Goal: Information Seeking & Learning: Check status

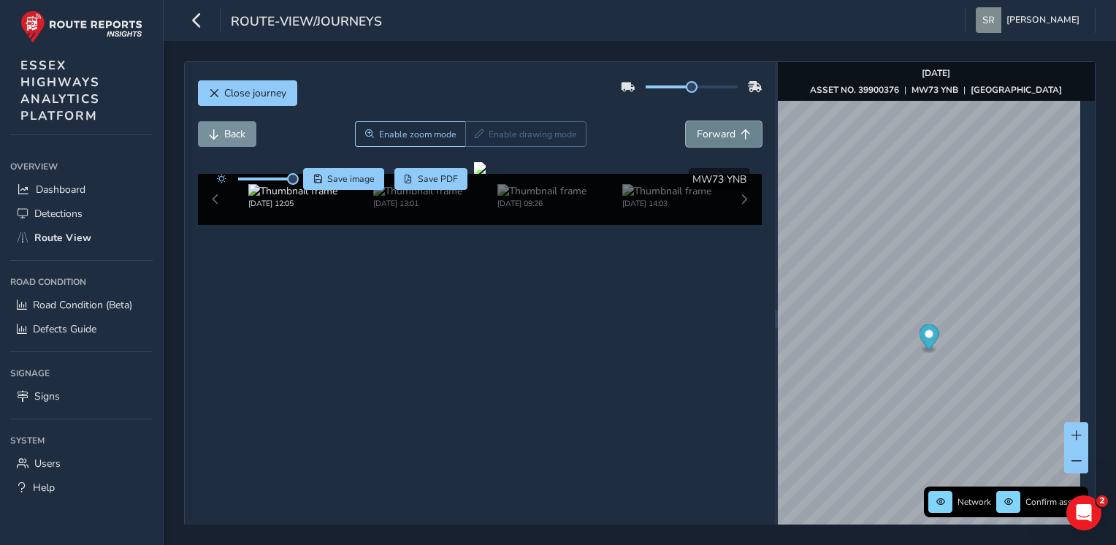
click at [726, 134] on span "Forward" at bounding box center [716, 134] width 39 height 14
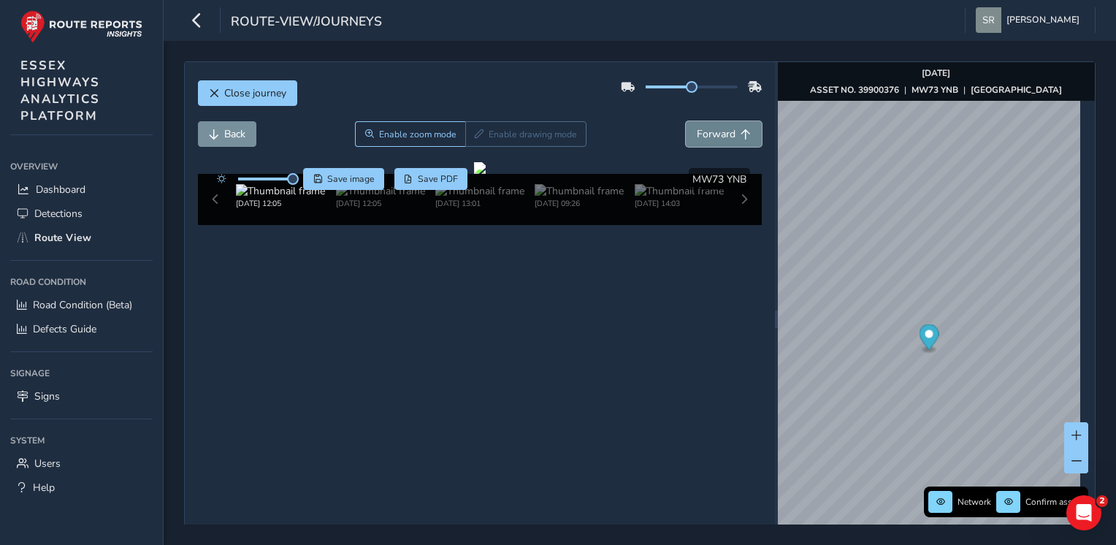
click at [726, 134] on span "Forward" at bounding box center [716, 134] width 39 height 14
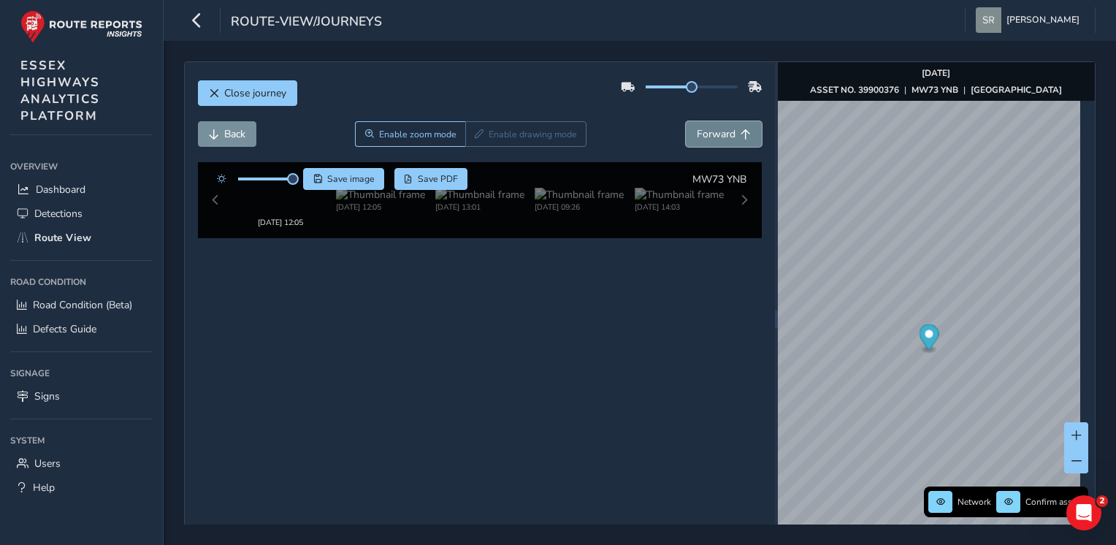
click at [726, 134] on span "Forward" at bounding box center [716, 134] width 39 height 14
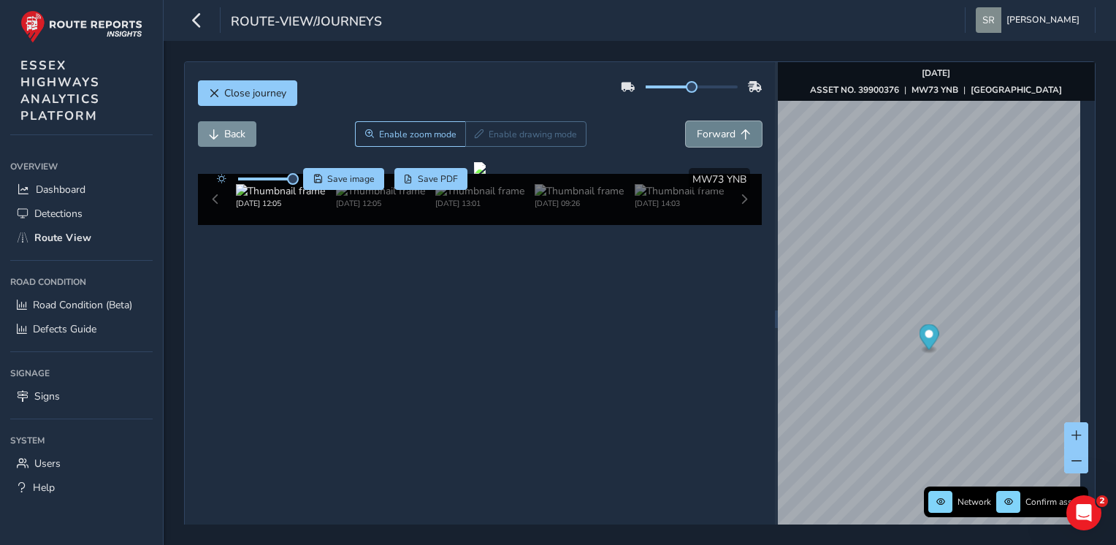
click at [726, 134] on span "Forward" at bounding box center [716, 134] width 39 height 14
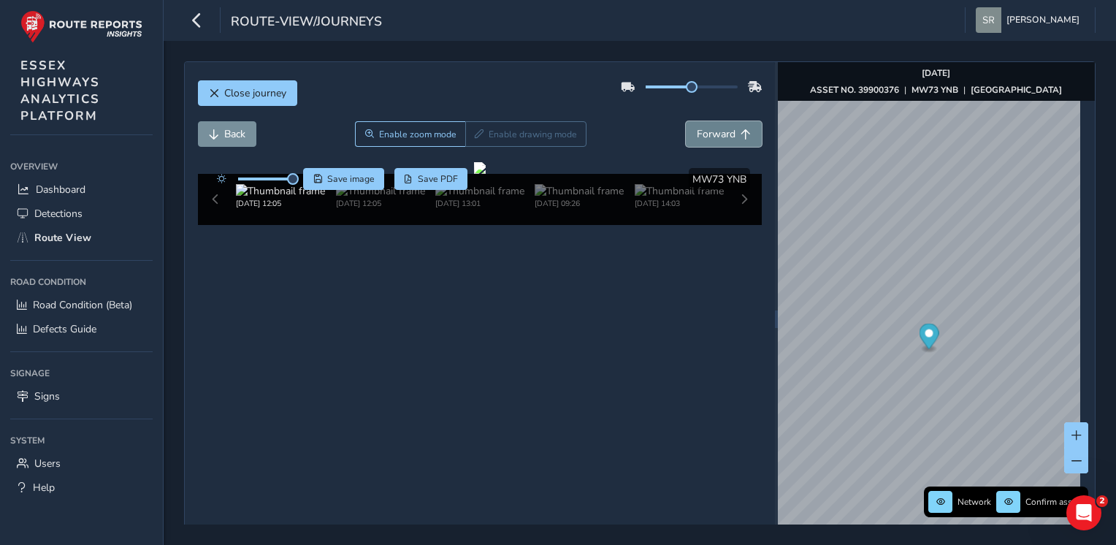
click at [726, 134] on span "Forward" at bounding box center [716, 134] width 39 height 14
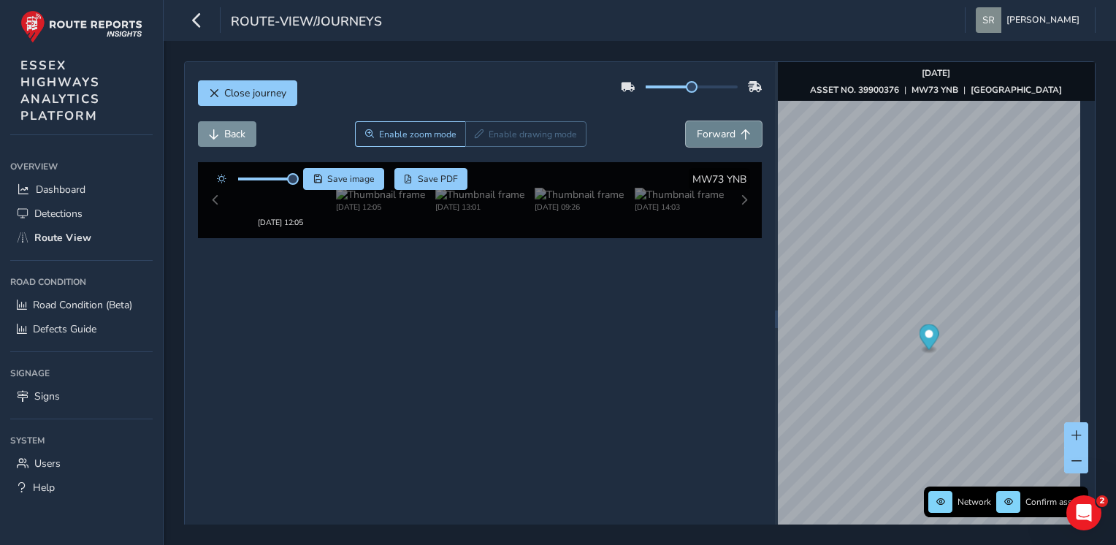
click at [726, 134] on span "Forward" at bounding box center [716, 134] width 39 height 14
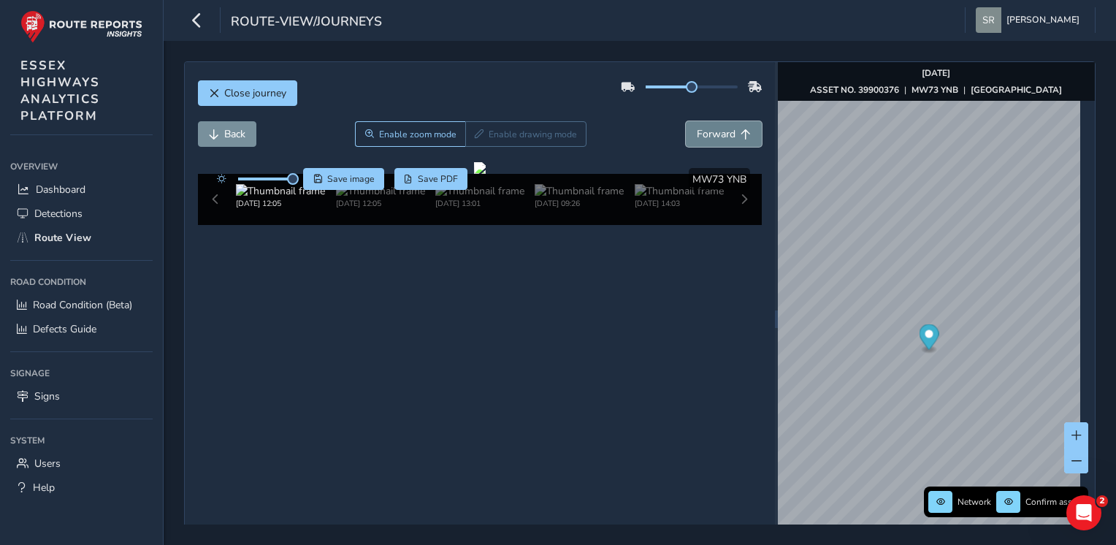
click at [726, 134] on span "Forward" at bounding box center [716, 134] width 39 height 14
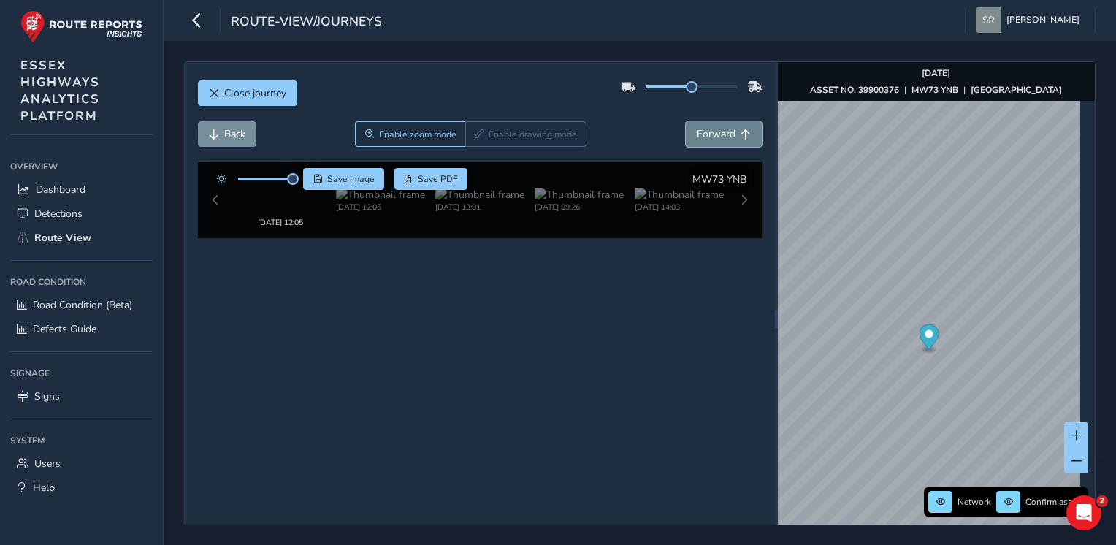
click at [726, 134] on span "Forward" at bounding box center [716, 134] width 39 height 14
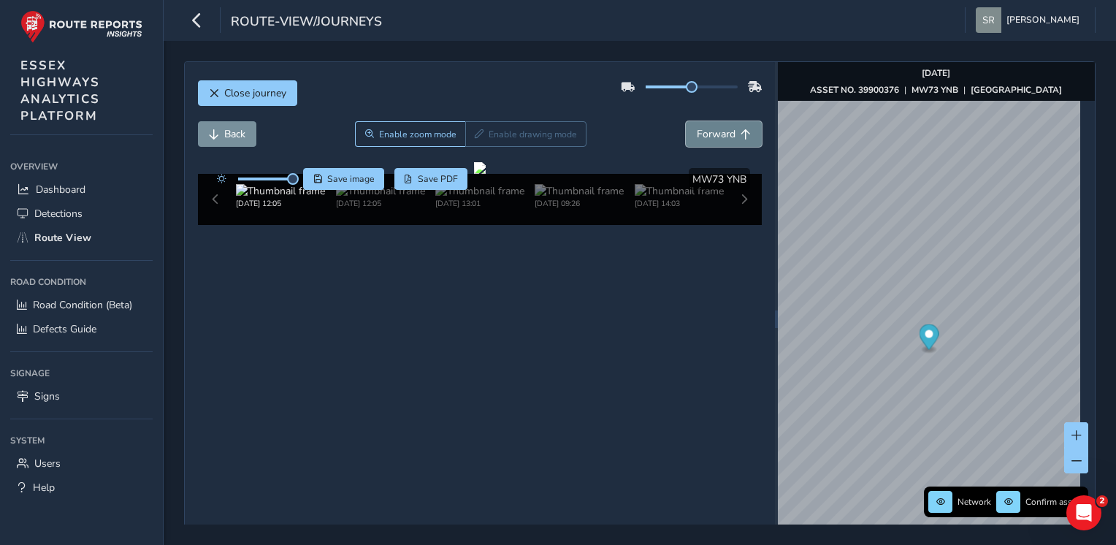
click at [726, 134] on span "Forward" at bounding box center [716, 134] width 39 height 14
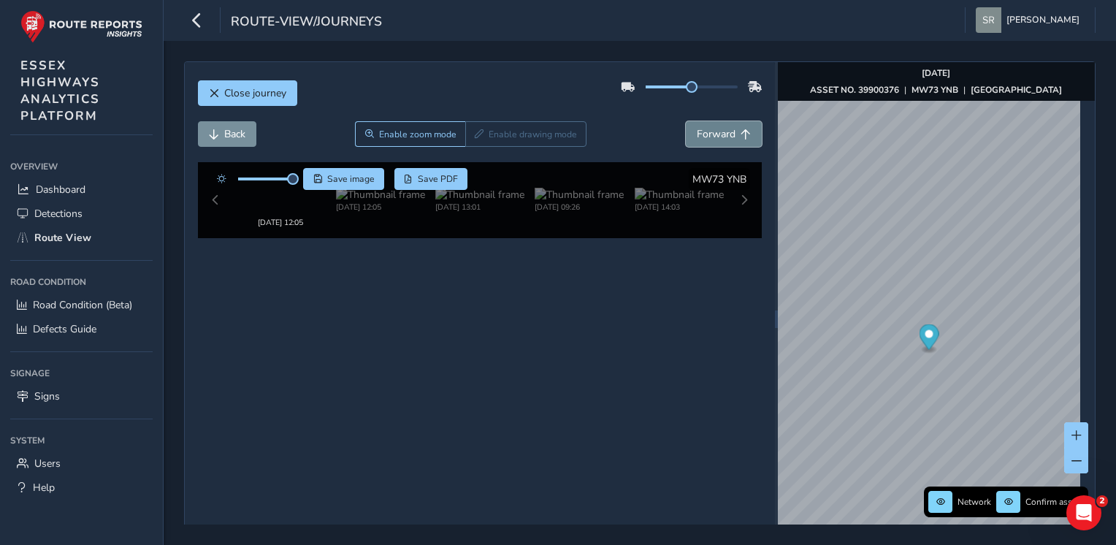
click at [726, 134] on span "Forward" at bounding box center [716, 134] width 39 height 14
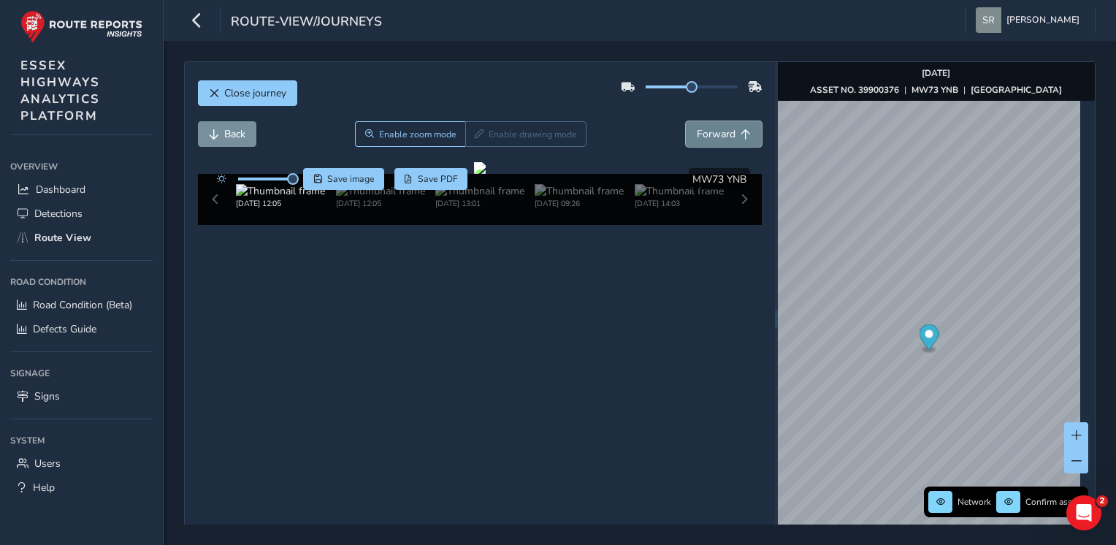
click at [726, 134] on span "Forward" at bounding box center [716, 134] width 39 height 14
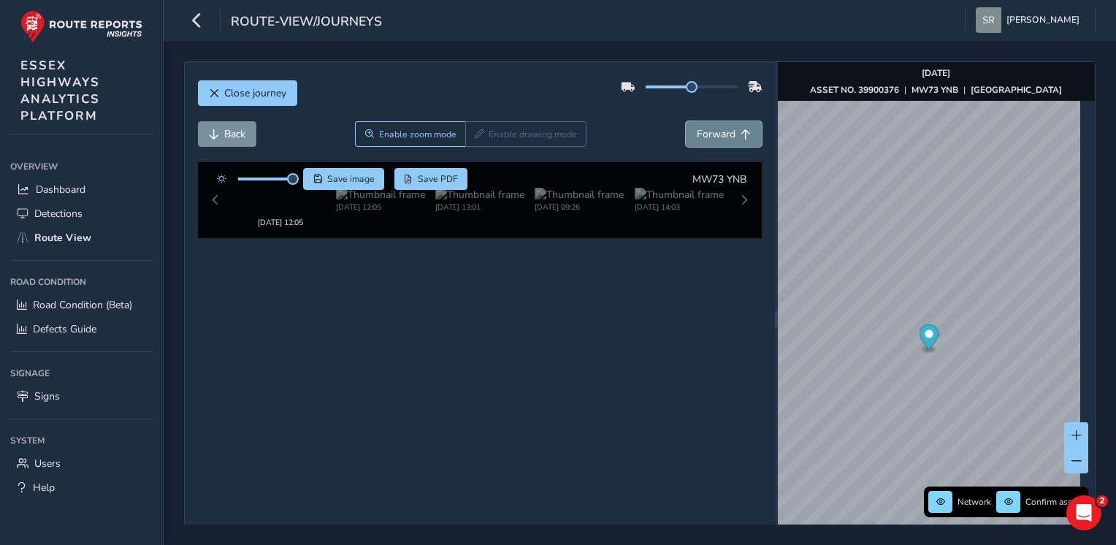
click at [726, 134] on span "Forward" at bounding box center [716, 134] width 39 height 14
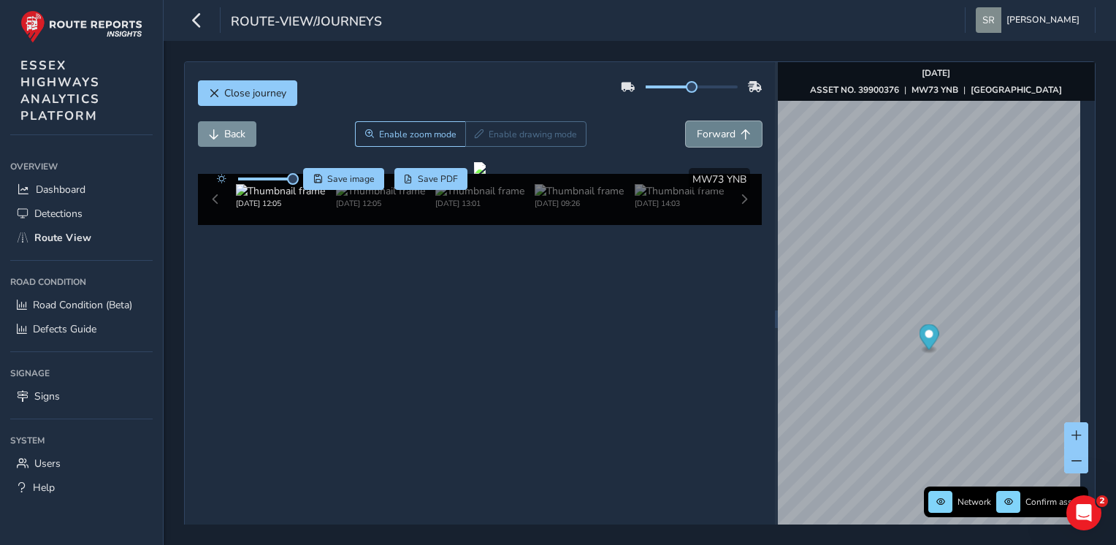
click at [726, 134] on span "Forward" at bounding box center [716, 134] width 39 height 14
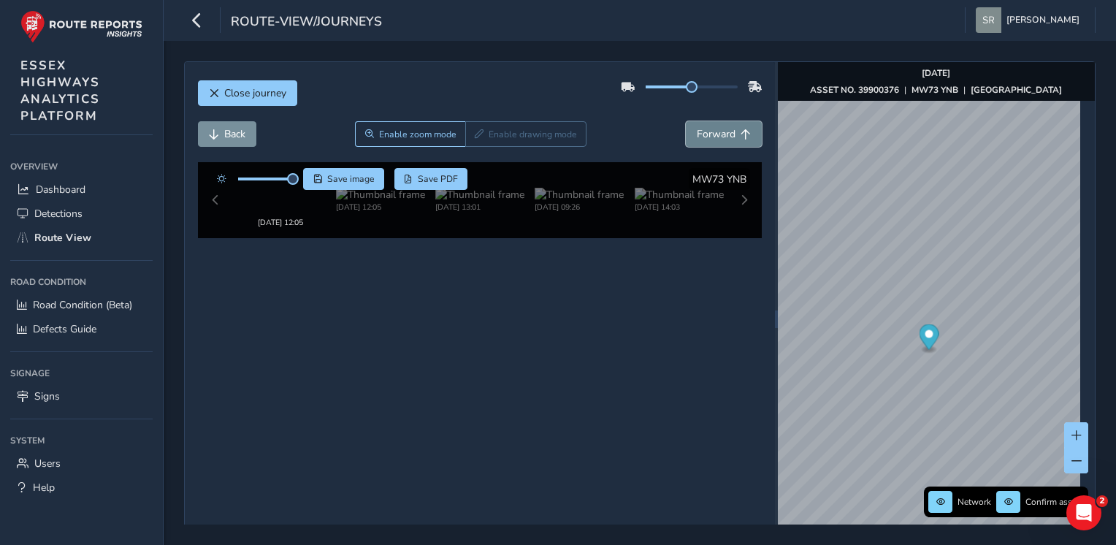
click at [726, 134] on span "Forward" at bounding box center [716, 134] width 39 height 14
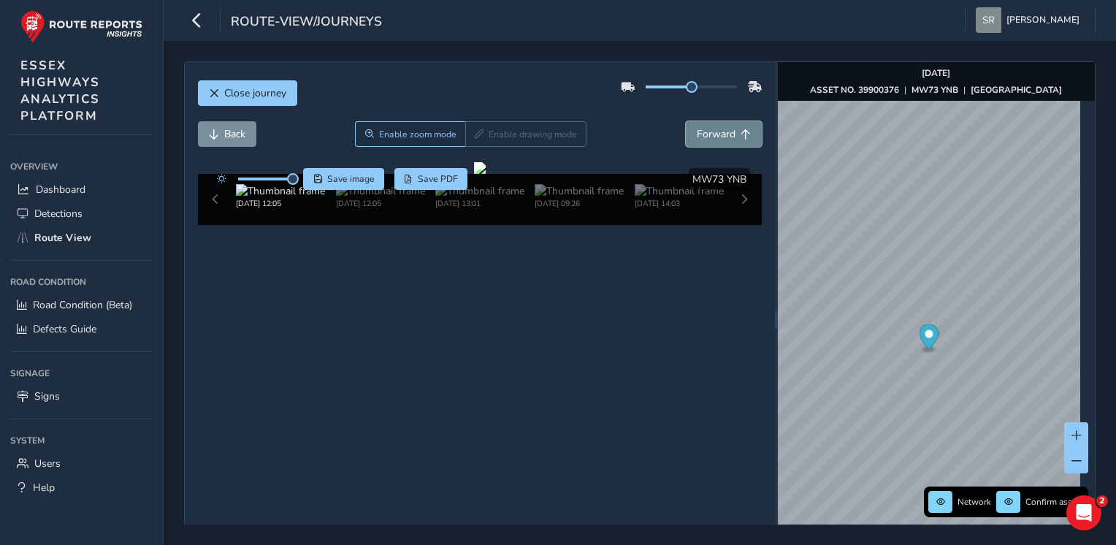
click at [726, 134] on span "Forward" at bounding box center [716, 134] width 39 height 14
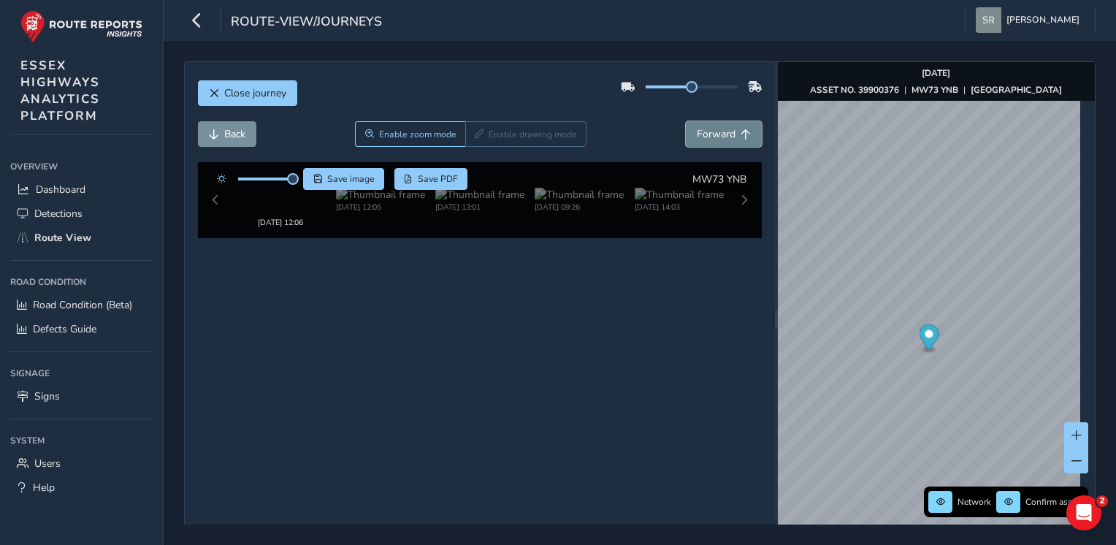
click at [726, 134] on span "Forward" at bounding box center [716, 134] width 39 height 14
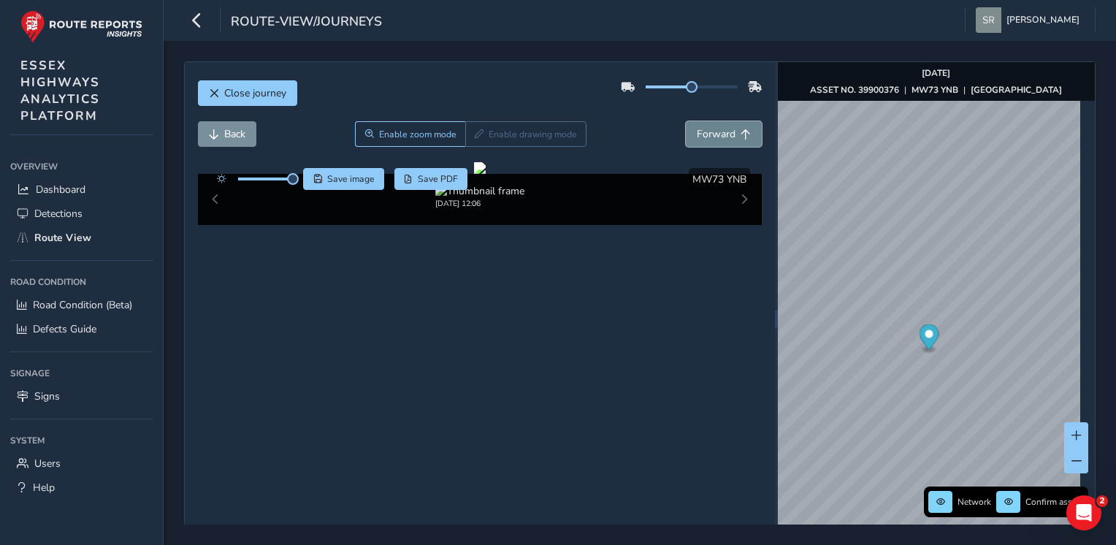
click at [726, 134] on span "Forward" at bounding box center [716, 134] width 39 height 14
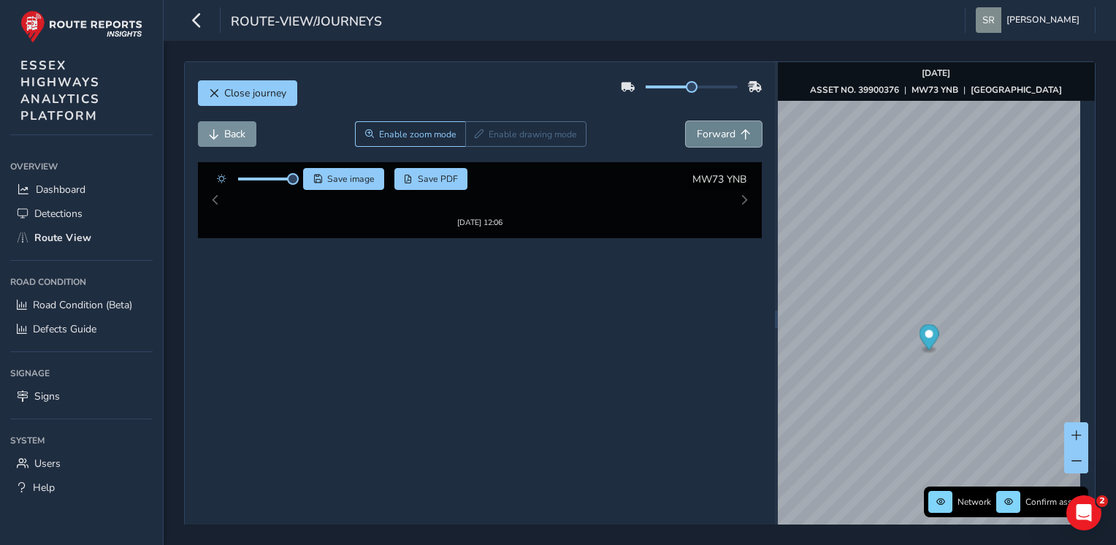
click at [726, 134] on span "Forward" at bounding box center [716, 134] width 39 height 14
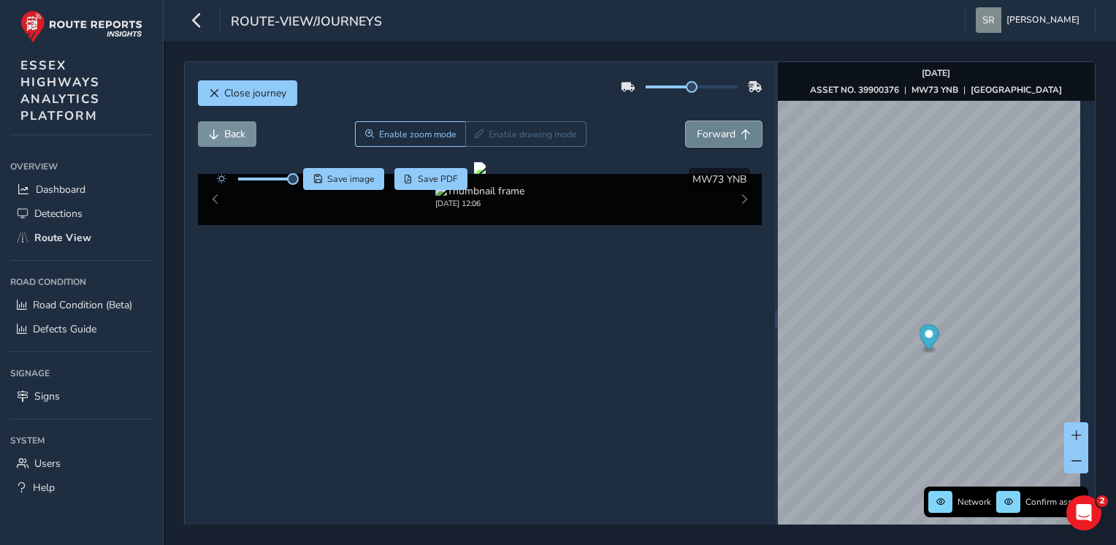
click at [726, 134] on span "Forward" at bounding box center [716, 134] width 39 height 14
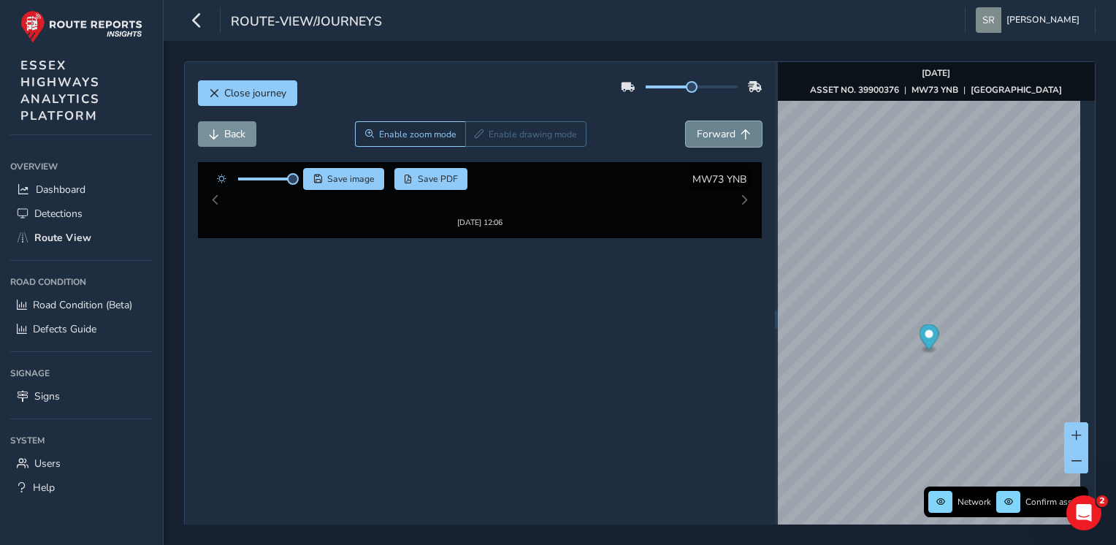
click at [726, 134] on span "Forward" at bounding box center [716, 134] width 39 height 14
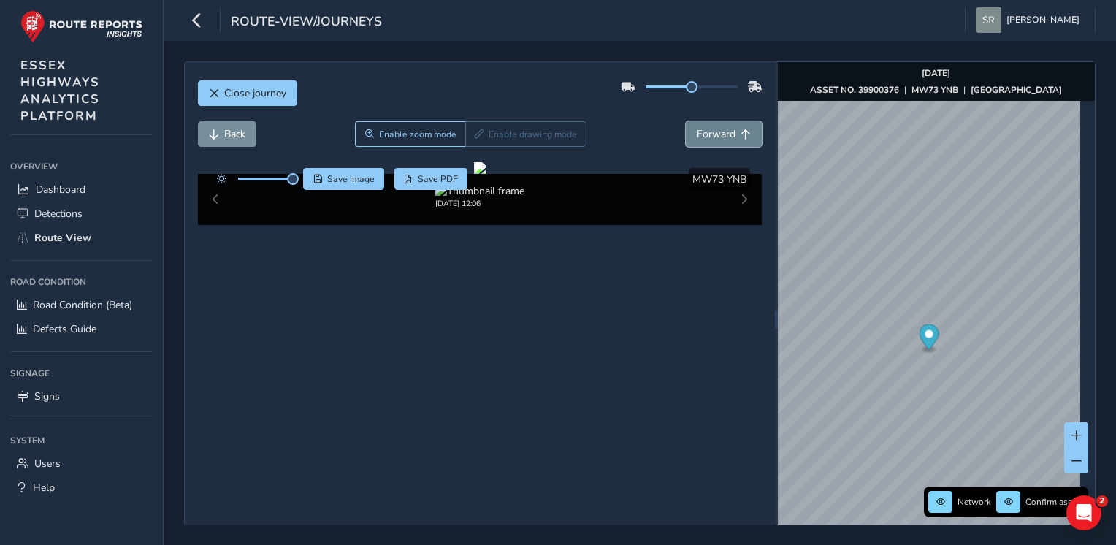
click at [726, 134] on span "Forward" at bounding box center [716, 134] width 39 height 14
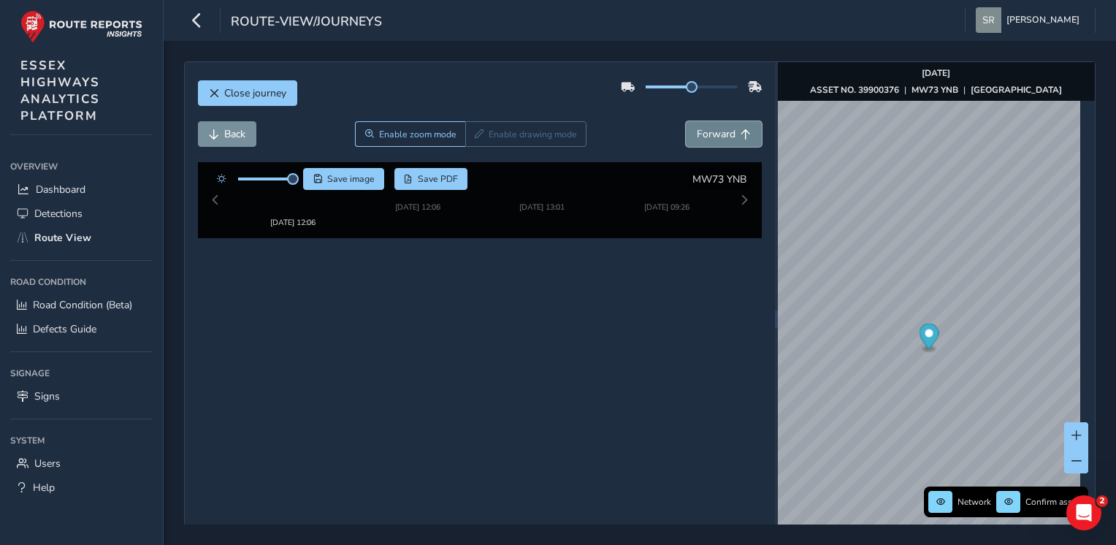
click at [726, 134] on span "Forward" at bounding box center [716, 134] width 39 height 14
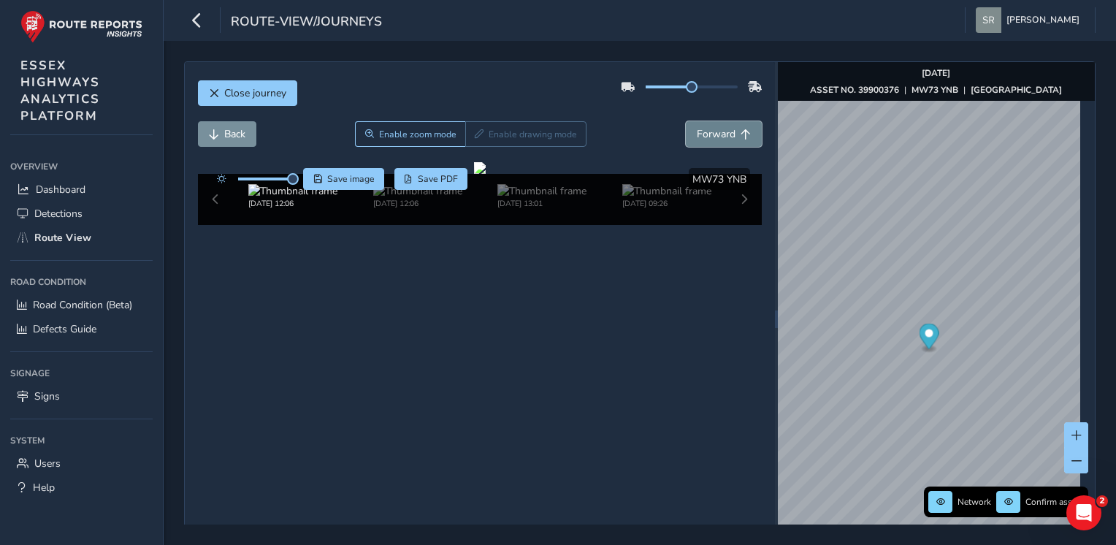
click at [726, 134] on span "Forward" at bounding box center [716, 134] width 39 height 14
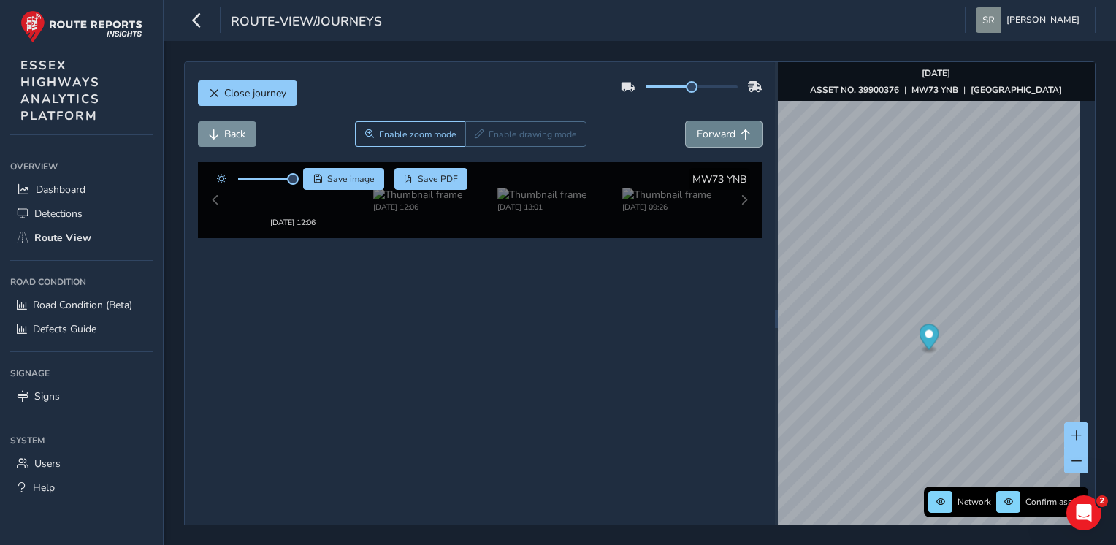
click at [726, 134] on span "Forward" at bounding box center [716, 134] width 39 height 14
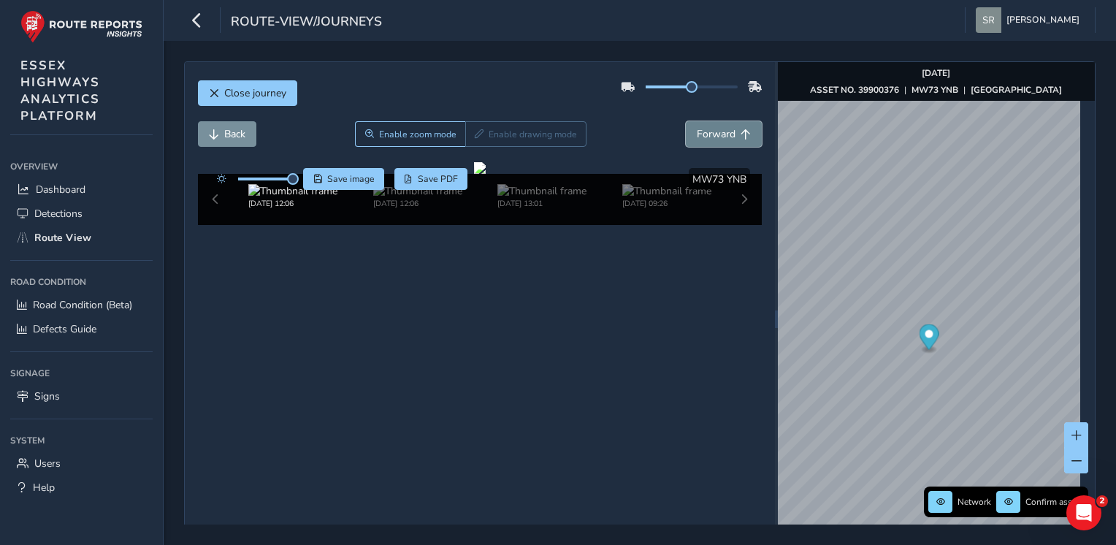
click at [726, 134] on span "Forward" at bounding box center [716, 134] width 39 height 14
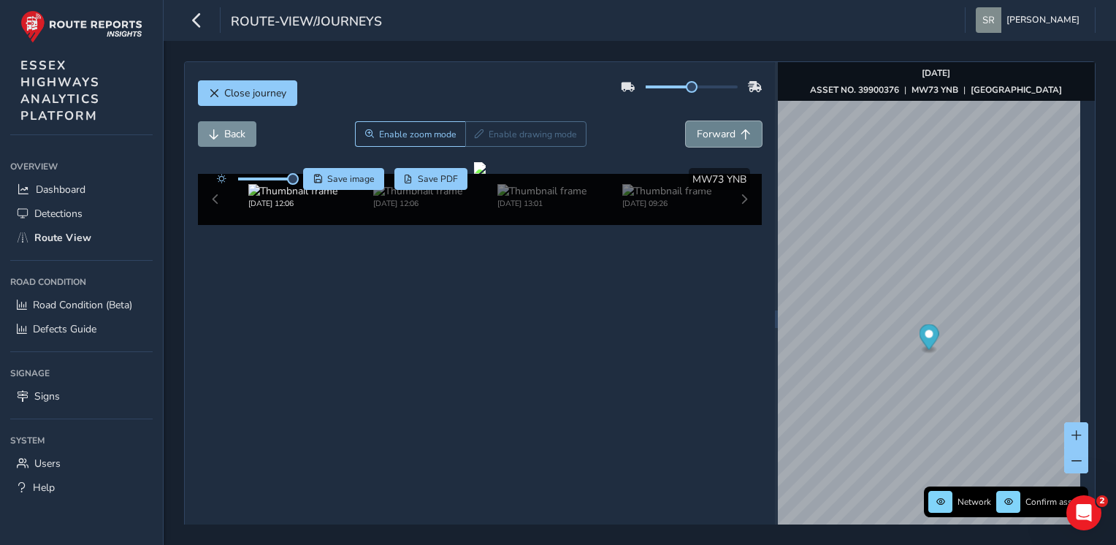
click at [726, 134] on span "Forward" at bounding box center [716, 134] width 39 height 14
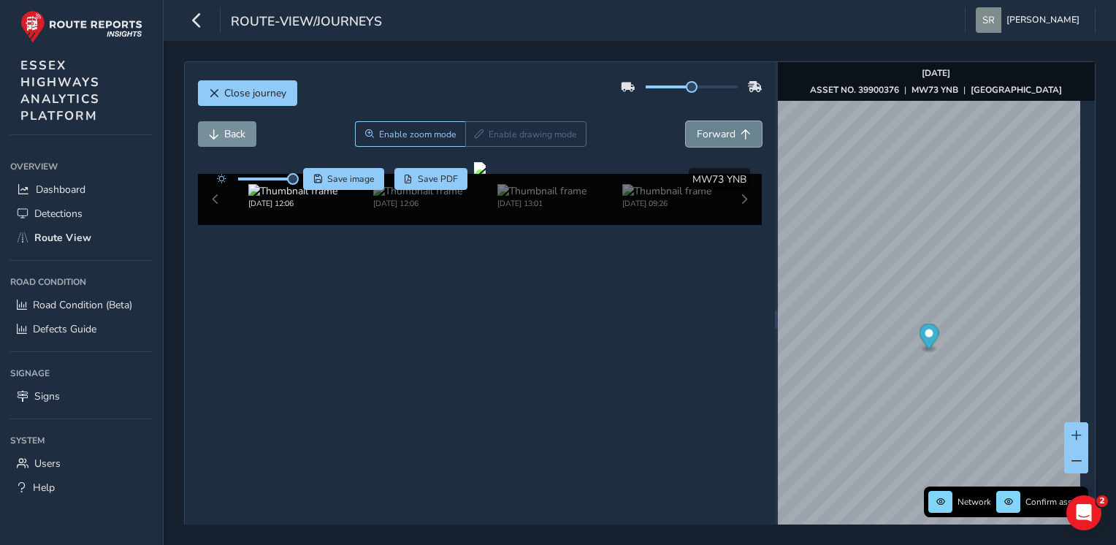
click at [726, 134] on span "Forward" at bounding box center [716, 134] width 39 height 14
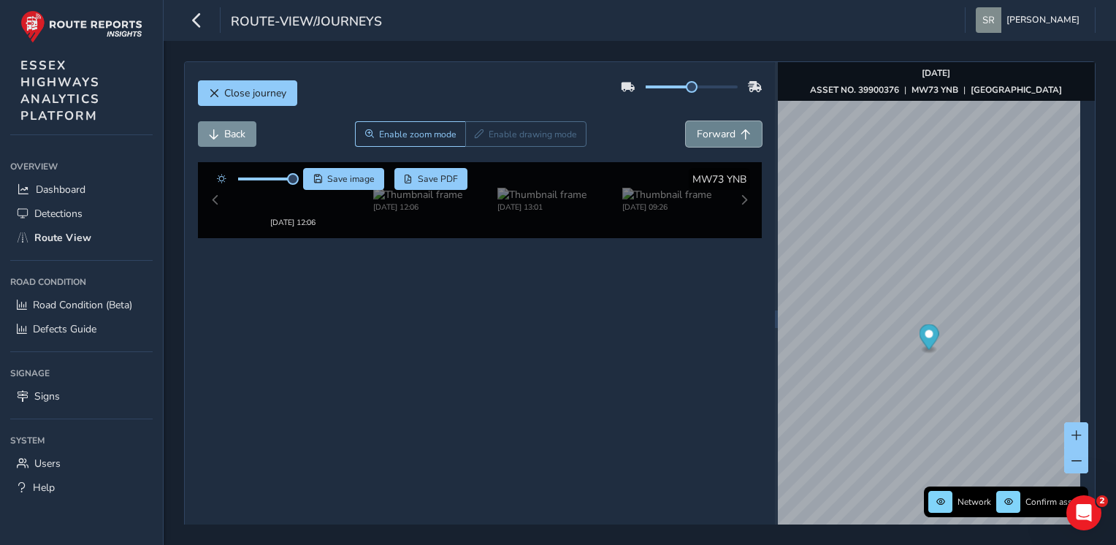
click at [726, 134] on span "Forward" at bounding box center [716, 134] width 39 height 14
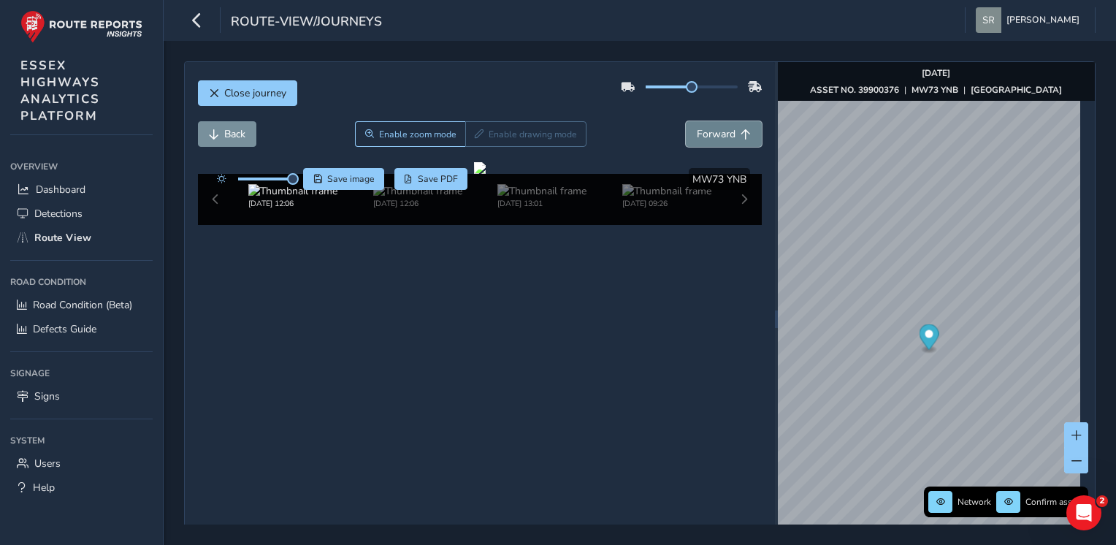
click at [726, 134] on span "Forward" at bounding box center [716, 134] width 39 height 14
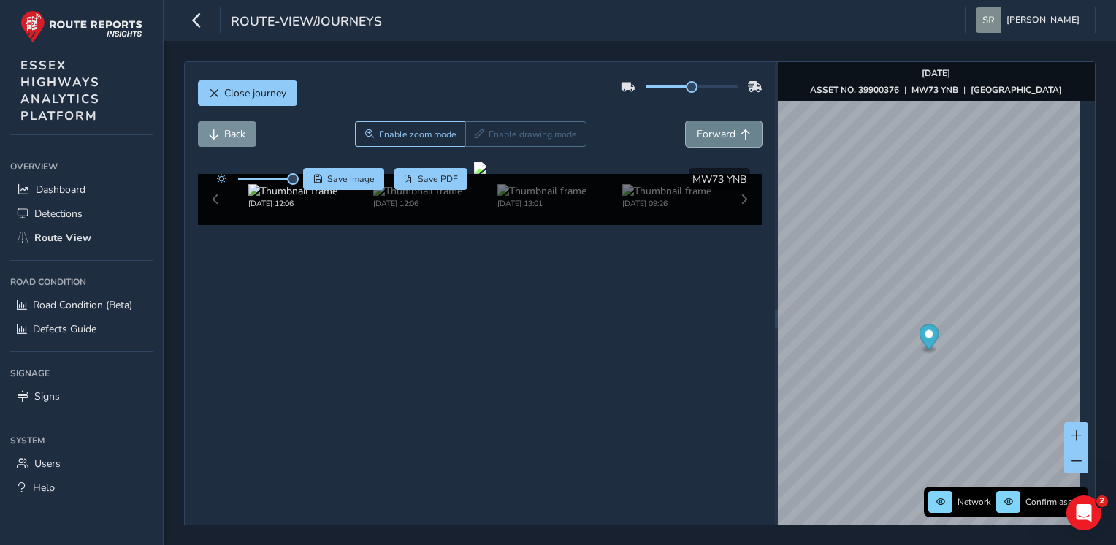
click at [726, 134] on span "Forward" at bounding box center [716, 134] width 39 height 14
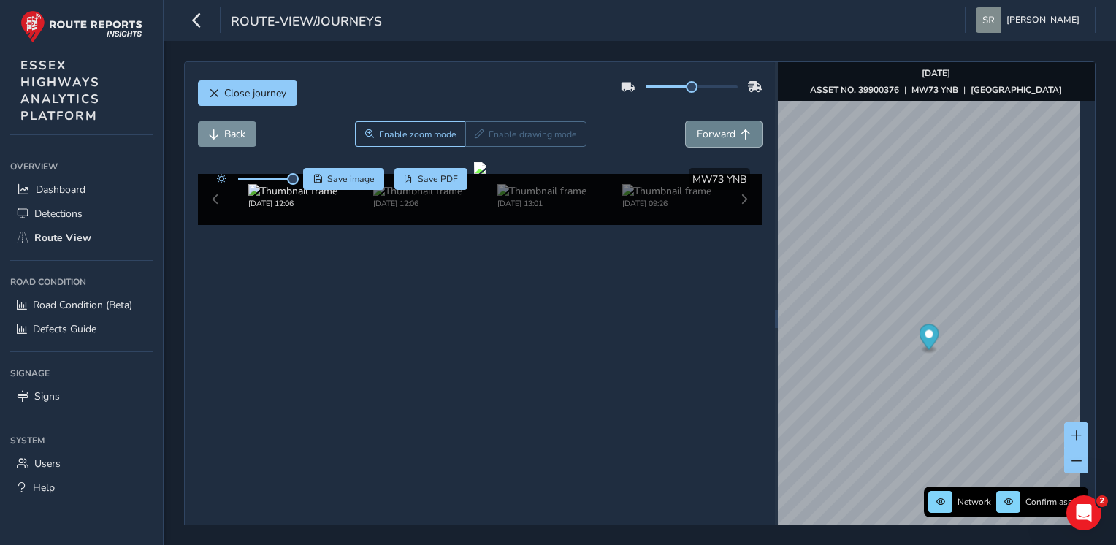
click at [726, 134] on span "Forward" at bounding box center [716, 134] width 39 height 14
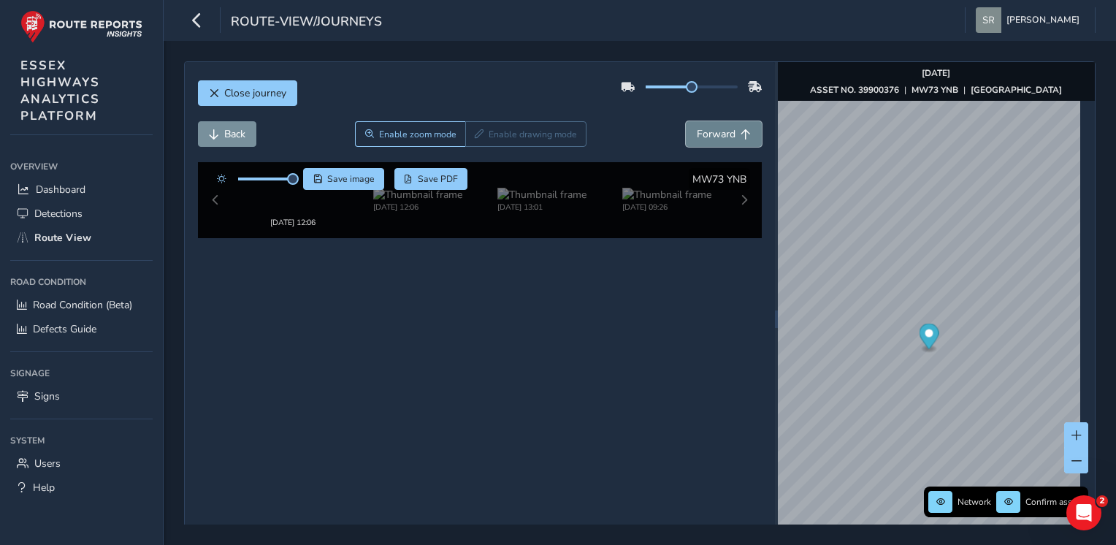
click at [726, 134] on span "Forward" at bounding box center [716, 134] width 39 height 14
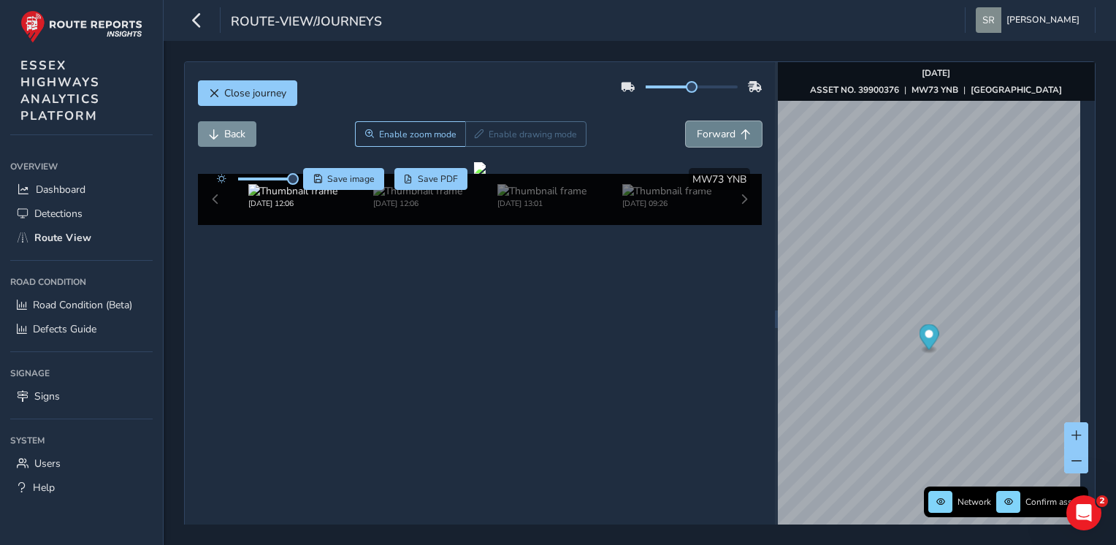
click at [726, 134] on span "Forward" at bounding box center [716, 134] width 39 height 14
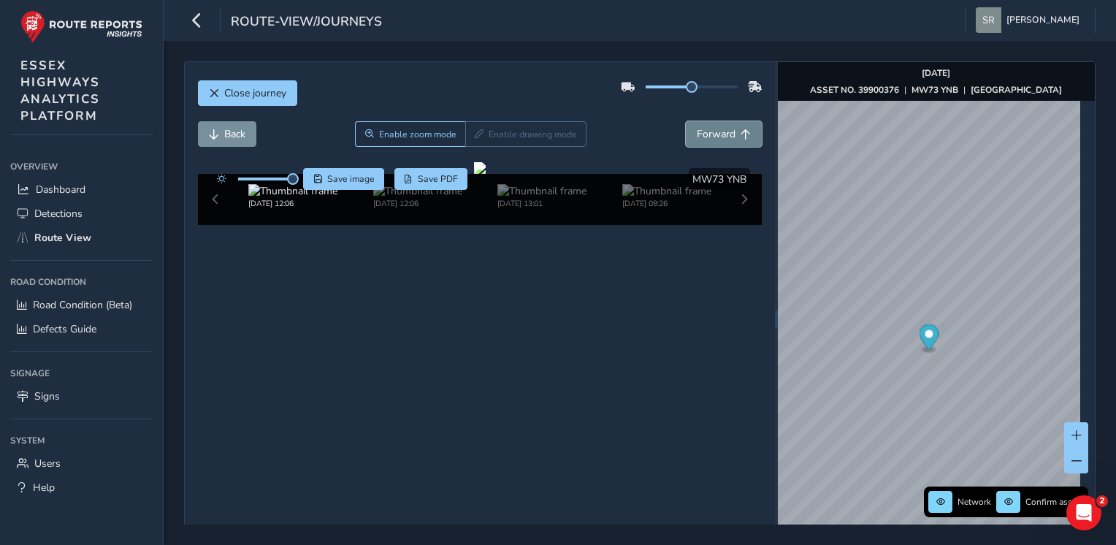
click at [726, 134] on span "Forward" at bounding box center [716, 134] width 39 height 14
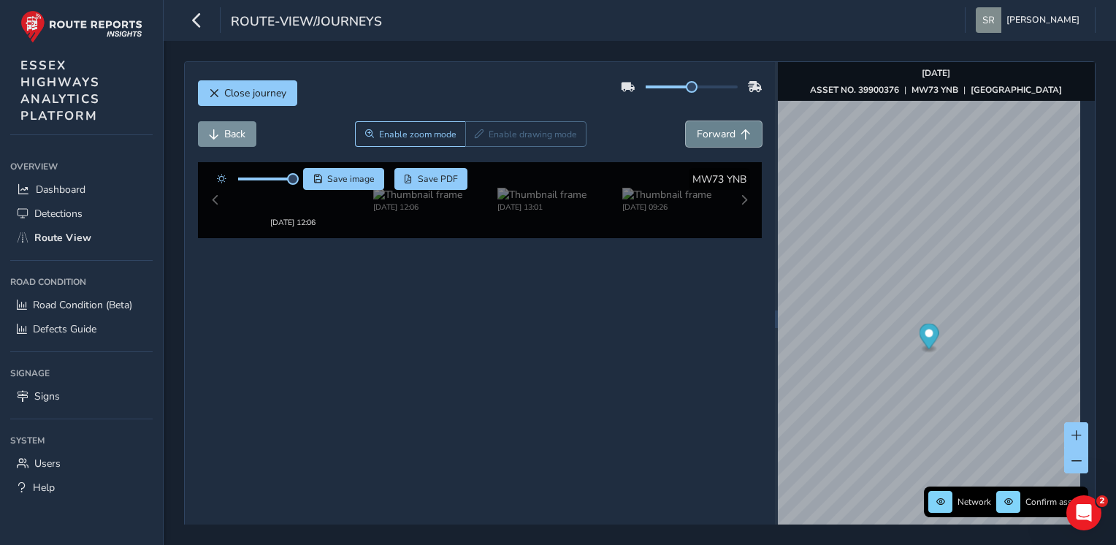
click at [726, 134] on span "Forward" at bounding box center [716, 134] width 39 height 14
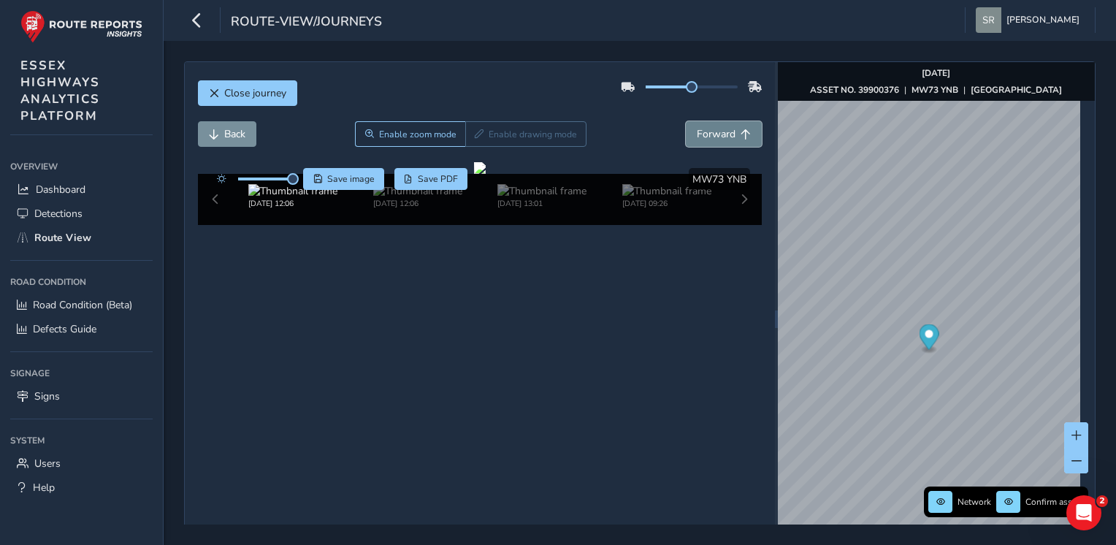
click at [726, 134] on span "Forward" at bounding box center [716, 134] width 39 height 14
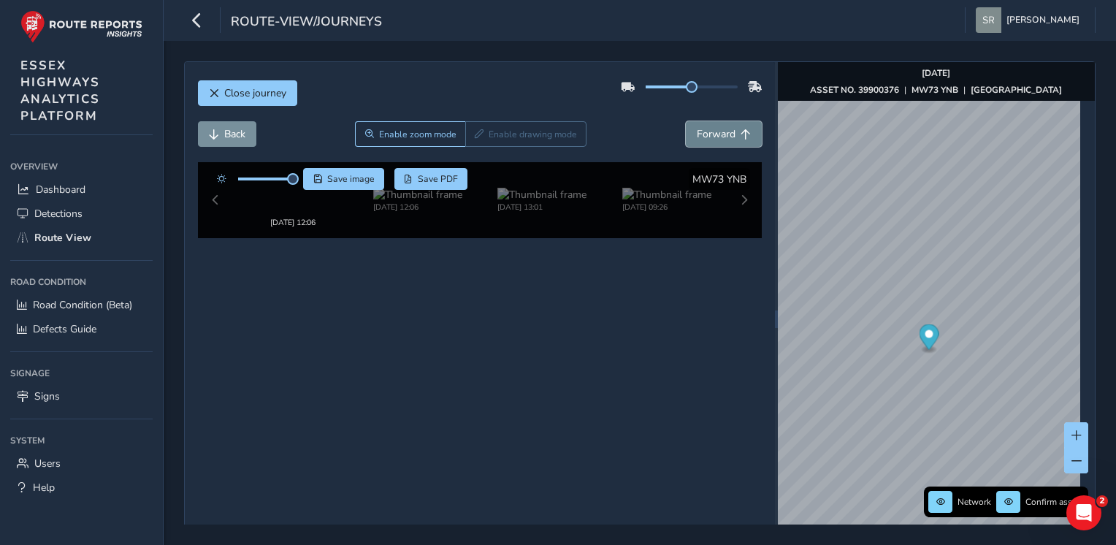
click at [726, 134] on span "Forward" at bounding box center [716, 134] width 39 height 14
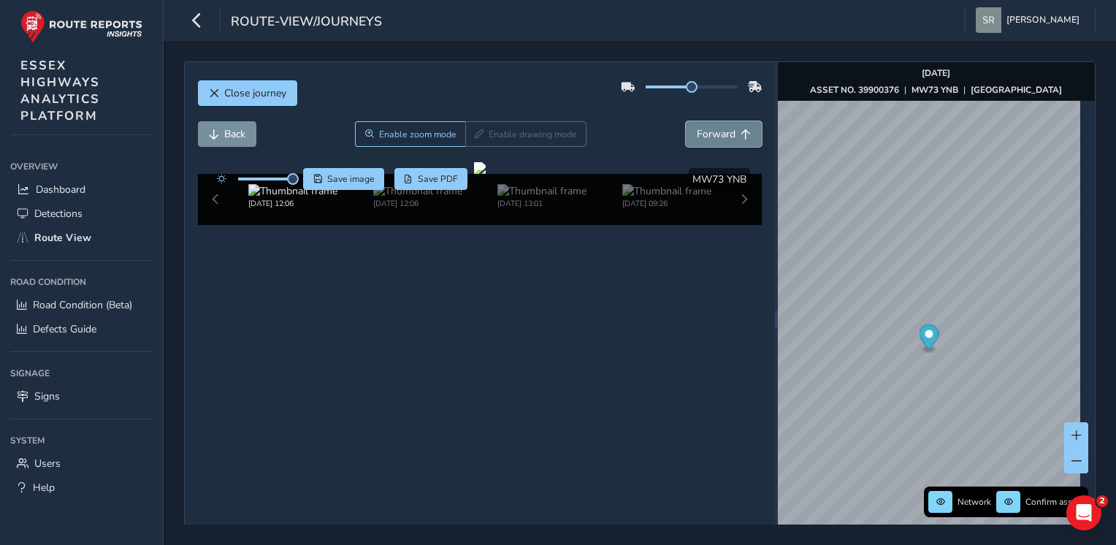
click at [726, 134] on span "Forward" at bounding box center [716, 134] width 39 height 14
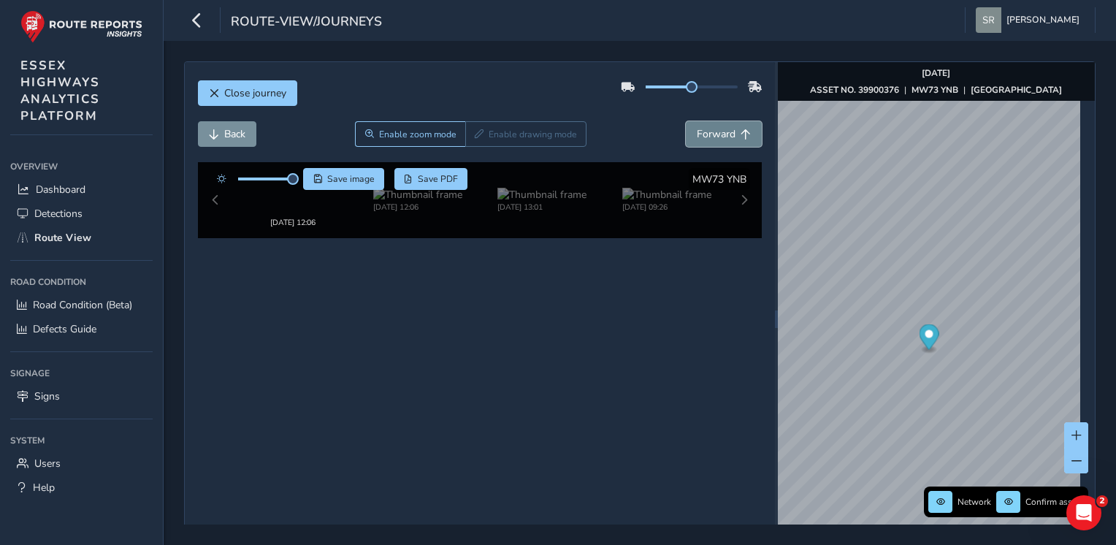
click at [726, 134] on span "Forward" at bounding box center [716, 134] width 39 height 14
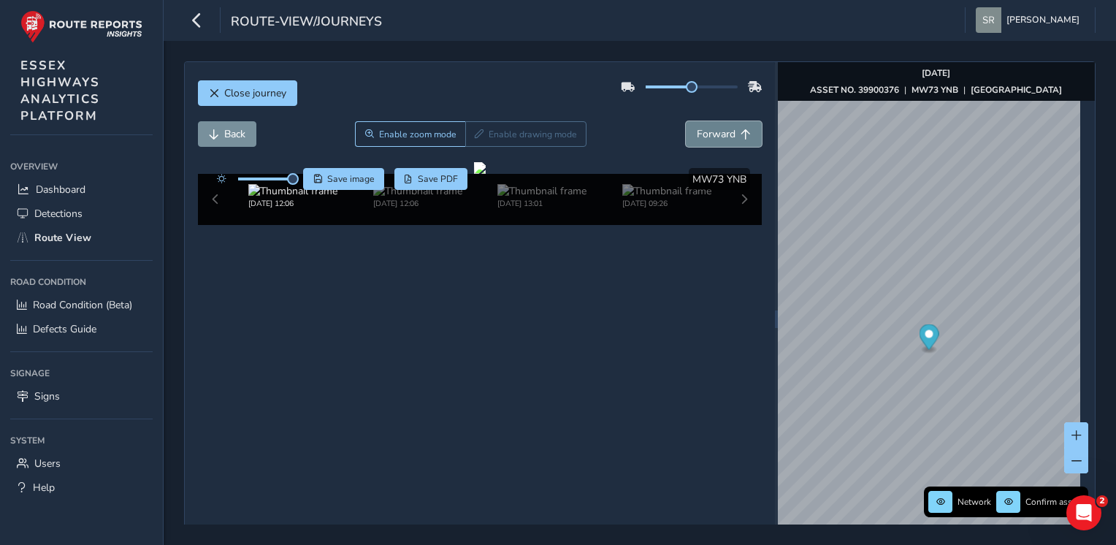
click at [726, 134] on span "Forward" at bounding box center [716, 134] width 39 height 14
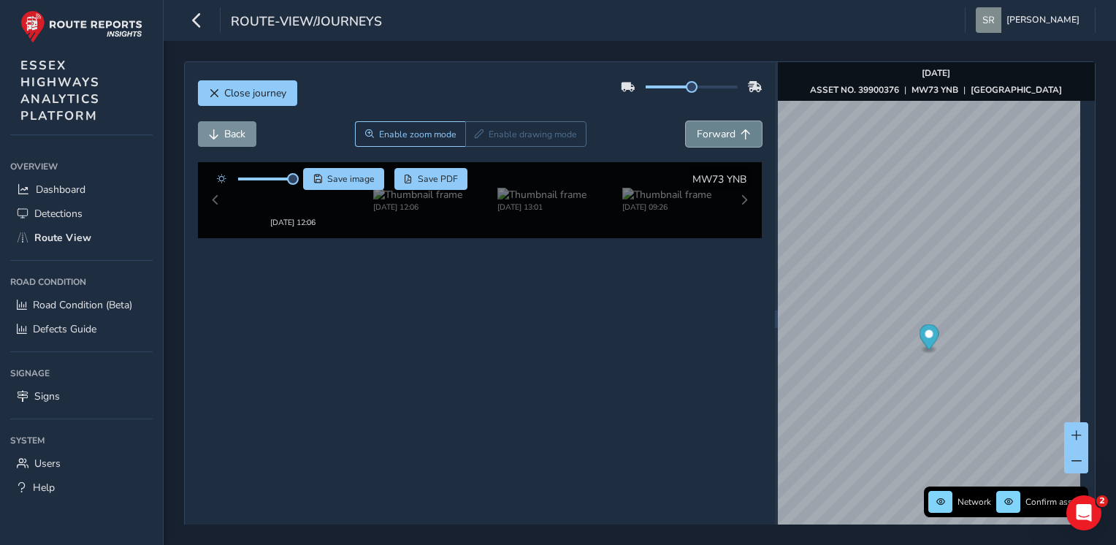
click at [726, 134] on span "Forward" at bounding box center [716, 134] width 39 height 14
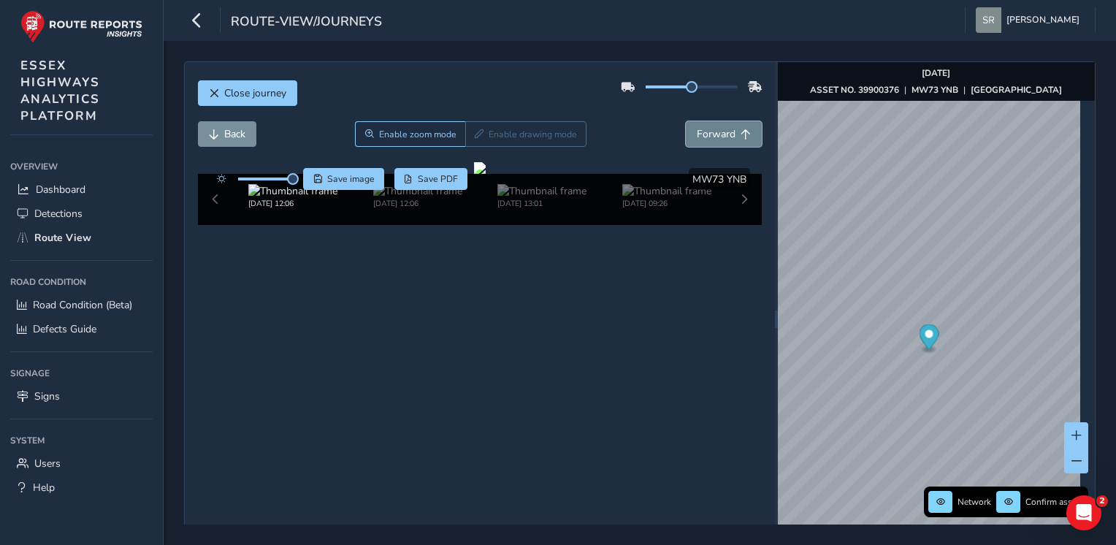
click at [726, 134] on span "Forward" at bounding box center [716, 134] width 39 height 14
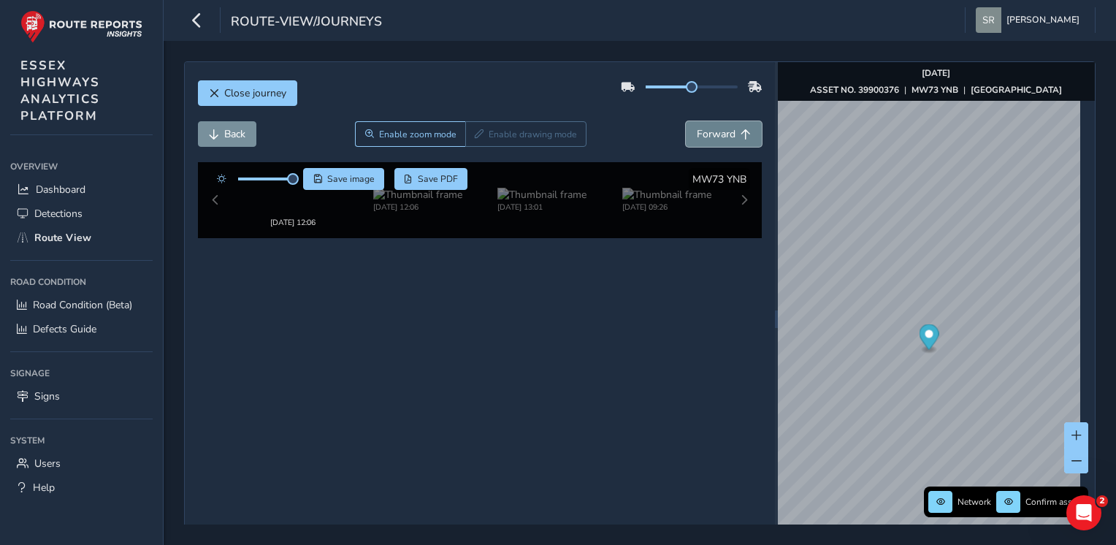
click at [726, 134] on span "Forward" at bounding box center [716, 134] width 39 height 14
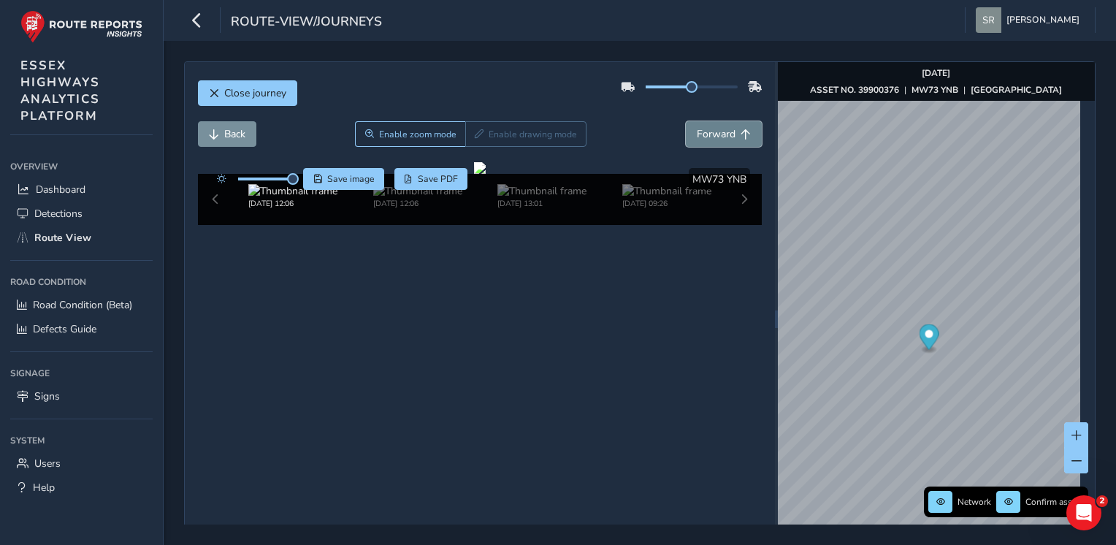
click at [726, 134] on span "Forward" at bounding box center [716, 134] width 39 height 14
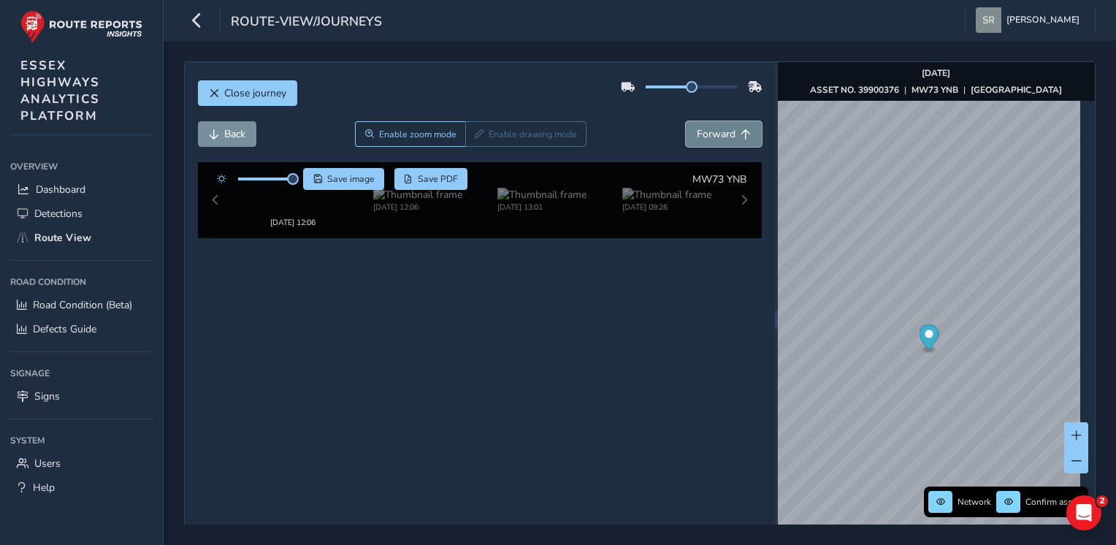
click at [726, 134] on span "Forward" at bounding box center [716, 134] width 39 height 14
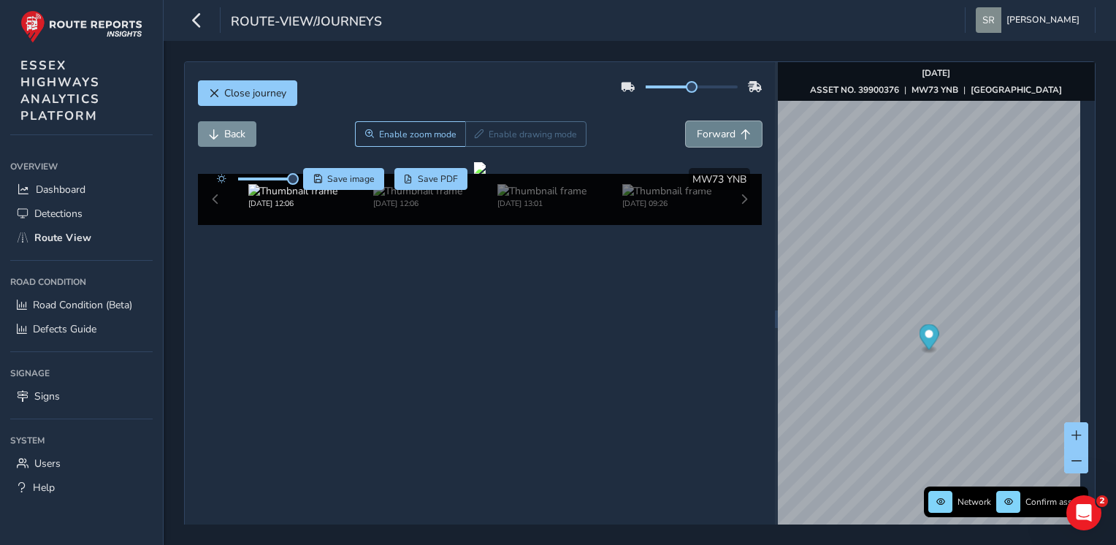
click at [726, 134] on span "Forward" at bounding box center [716, 134] width 39 height 14
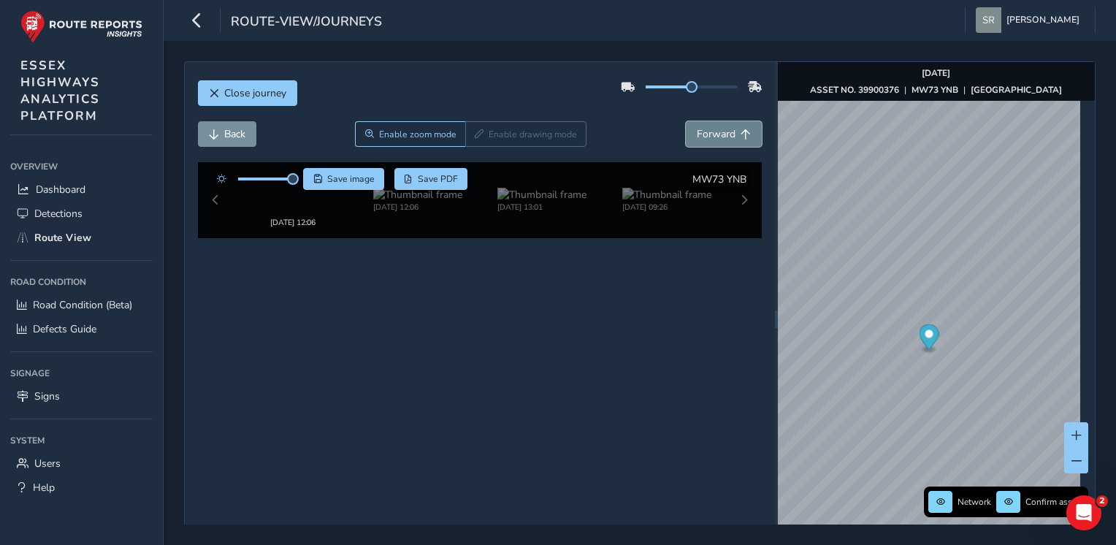
click at [726, 134] on span "Forward" at bounding box center [716, 134] width 39 height 14
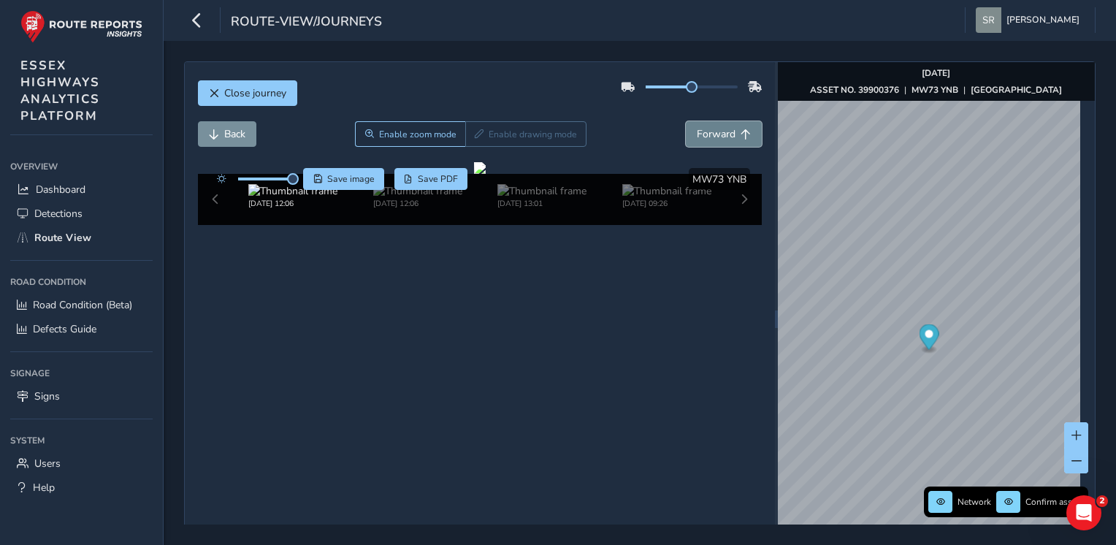
click at [726, 134] on span "Forward" at bounding box center [716, 134] width 39 height 14
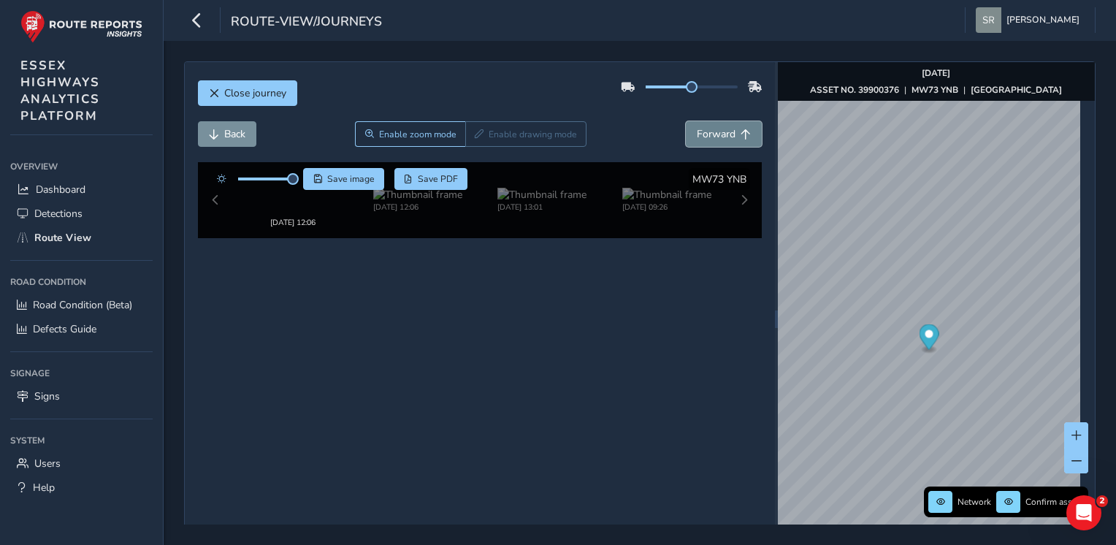
click at [726, 134] on span "Forward" at bounding box center [716, 134] width 39 height 14
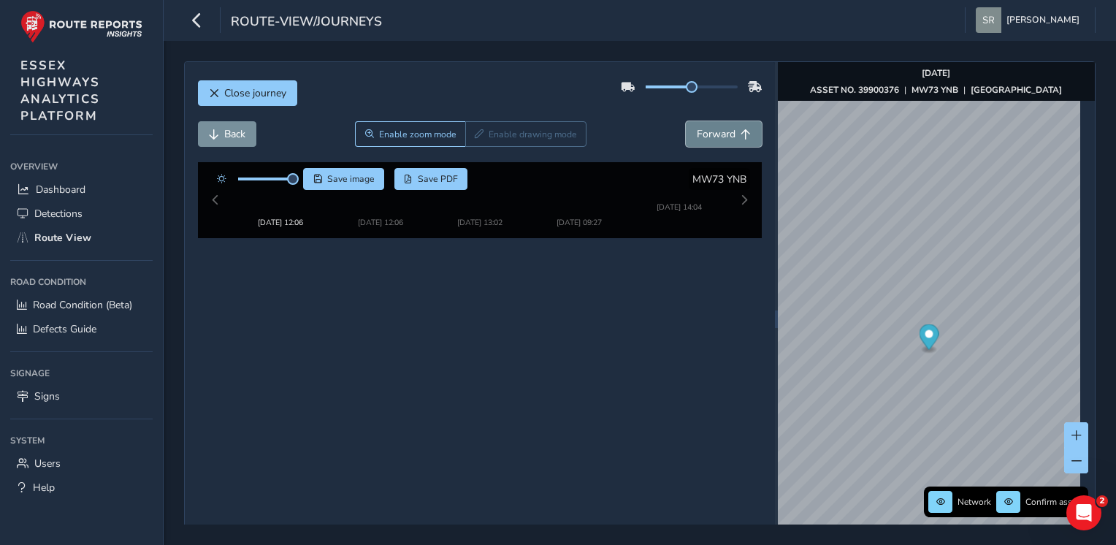
click at [726, 134] on span "Forward" at bounding box center [716, 134] width 39 height 14
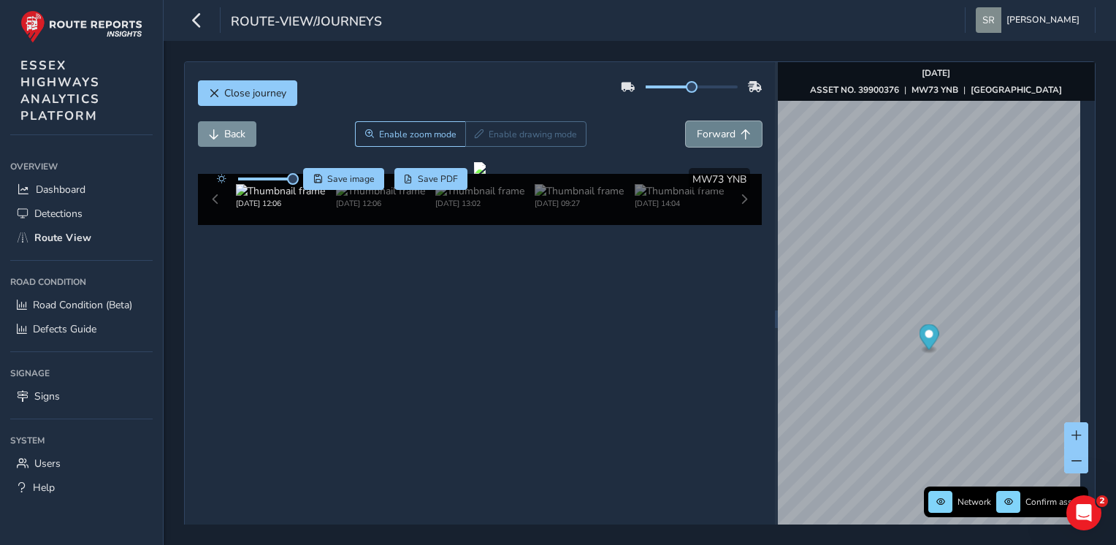
click at [726, 134] on span "Forward" at bounding box center [716, 134] width 39 height 14
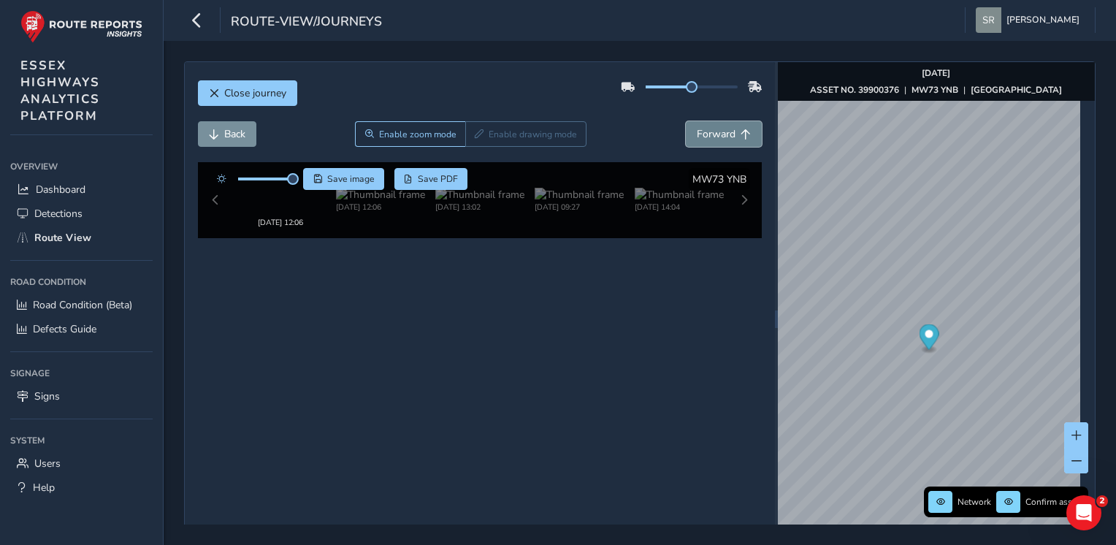
click at [726, 134] on span "Forward" at bounding box center [716, 134] width 39 height 14
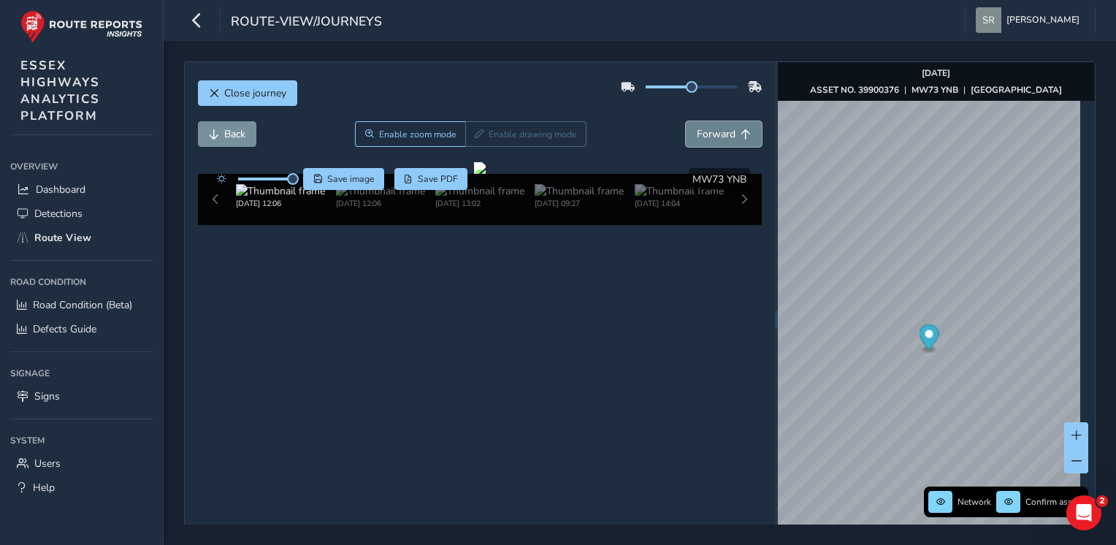
click at [726, 134] on span "Forward" at bounding box center [716, 134] width 39 height 14
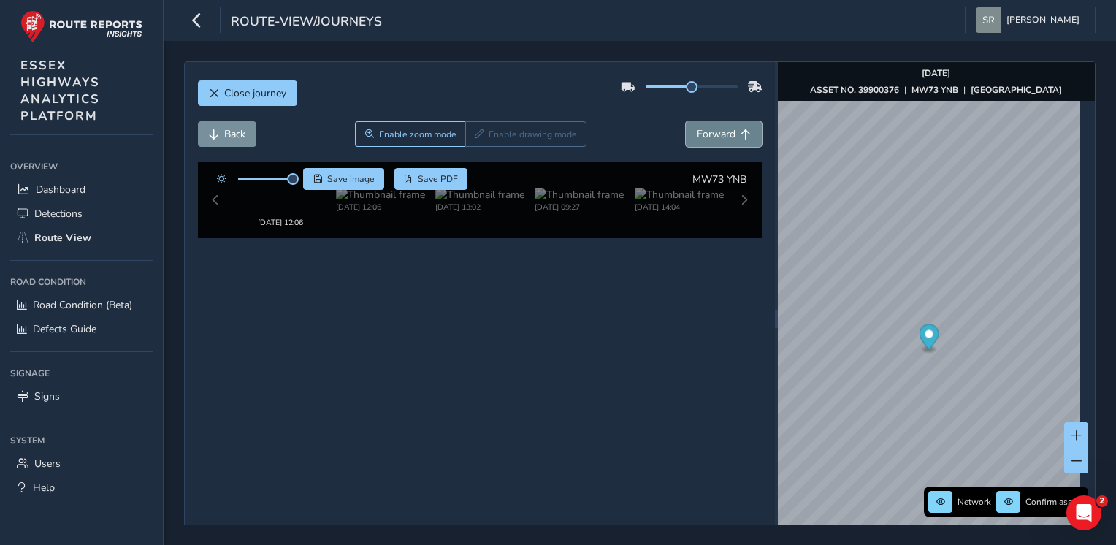
click at [726, 134] on span "Forward" at bounding box center [716, 134] width 39 height 14
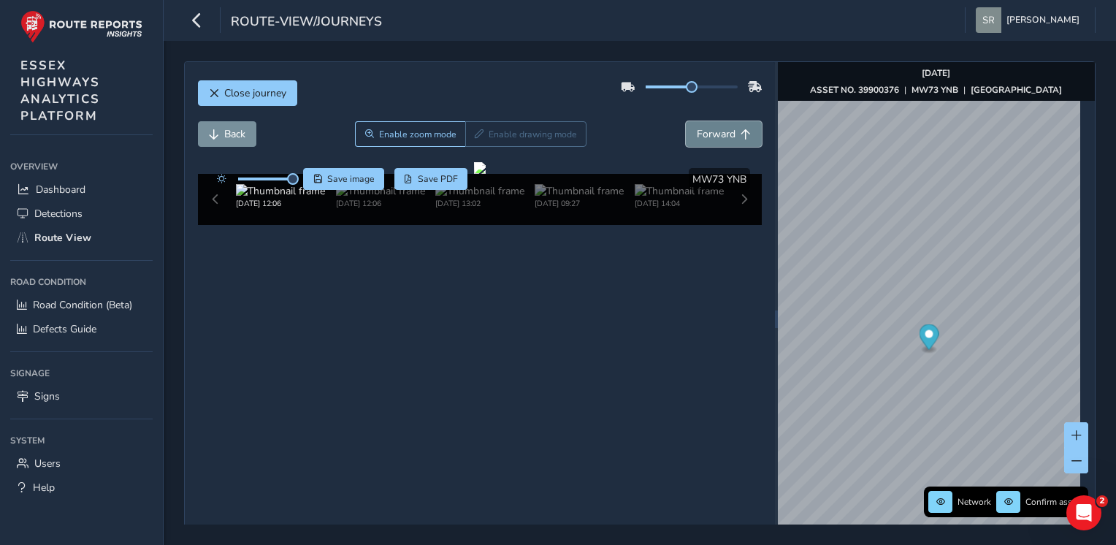
click at [726, 134] on span "Forward" at bounding box center [716, 134] width 39 height 14
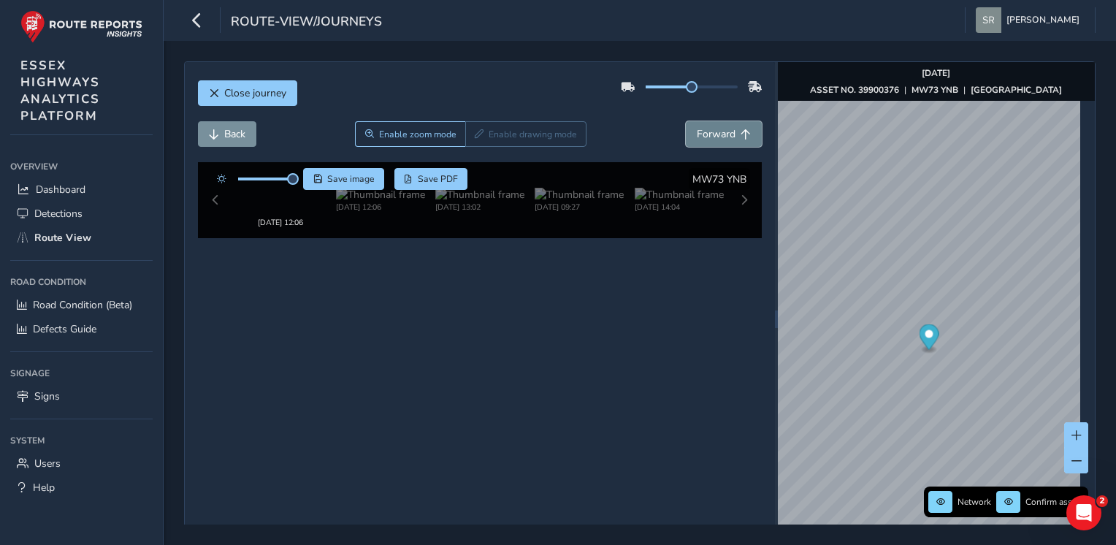
click at [726, 134] on span "Forward" at bounding box center [716, 134] width 39 height 14
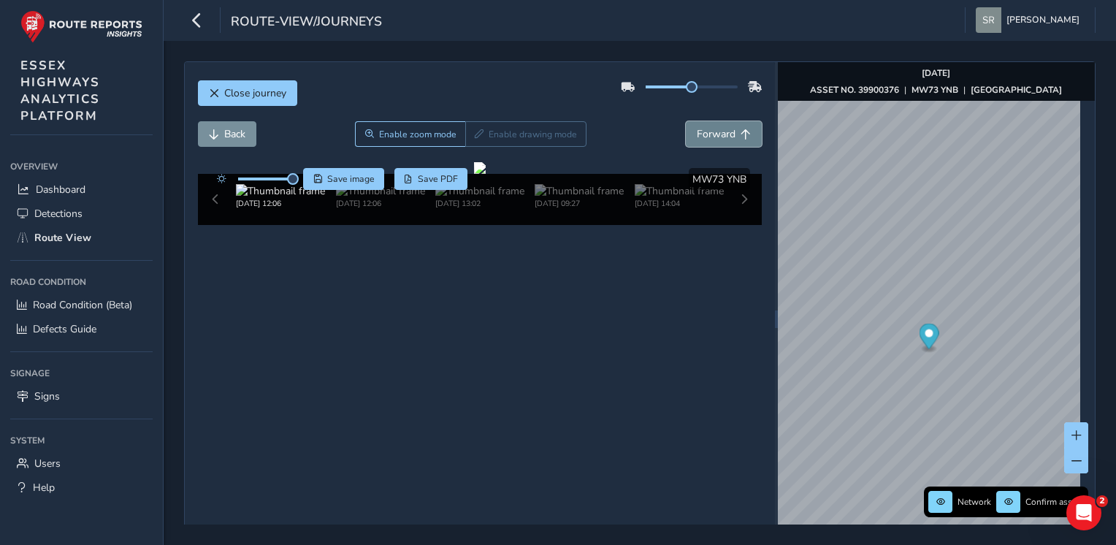
click at [726, 134] on span "Forward" at bounding box center [716, 134] width 39 height 14
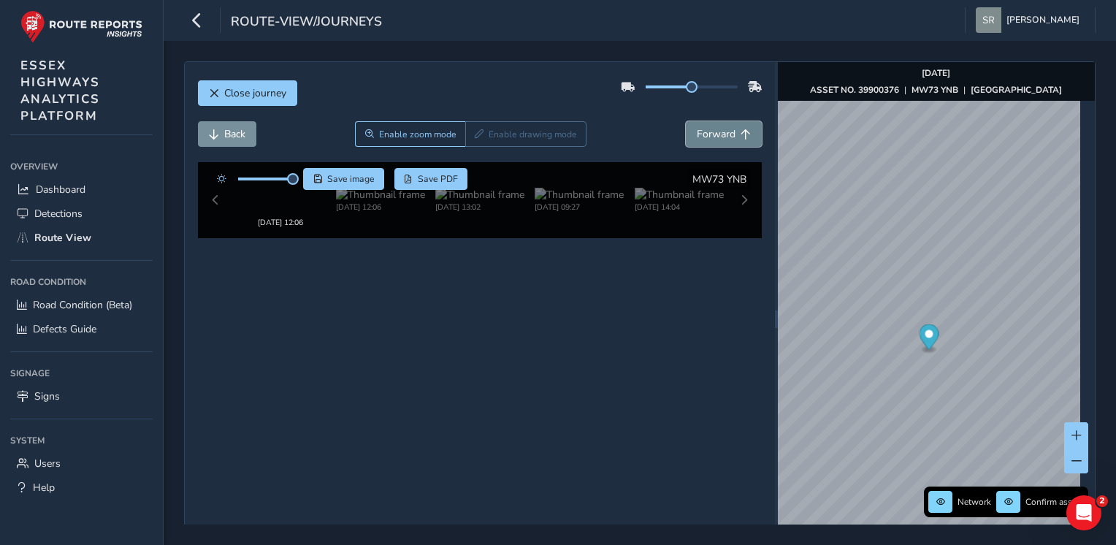
click at [726, 134] on span "Forward" at bounding box center [716, 134] width 39 height 14
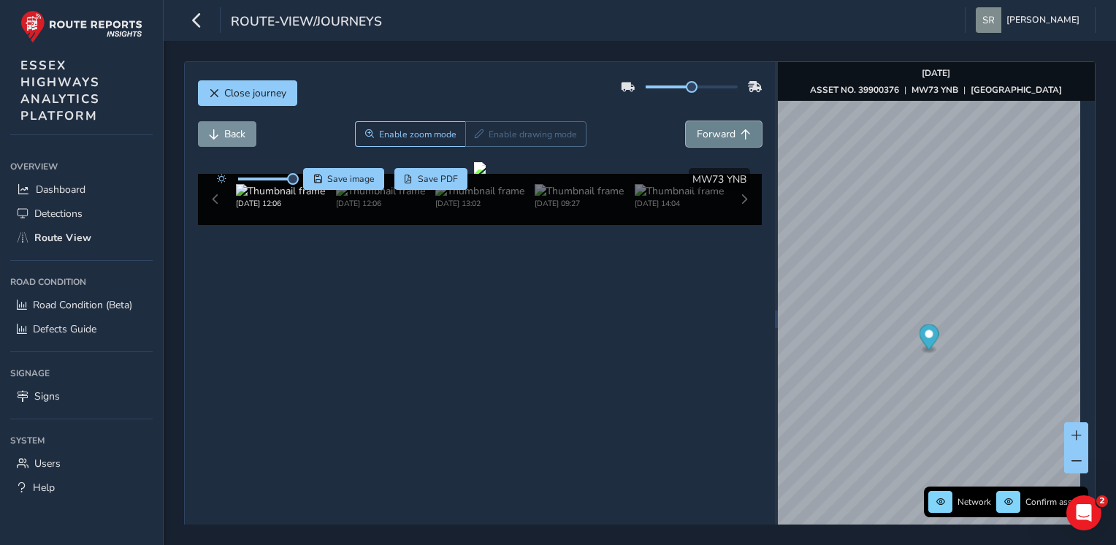
click at [726, 134] on span "Forward" at bounding box center [716, 134] width 39 height 14
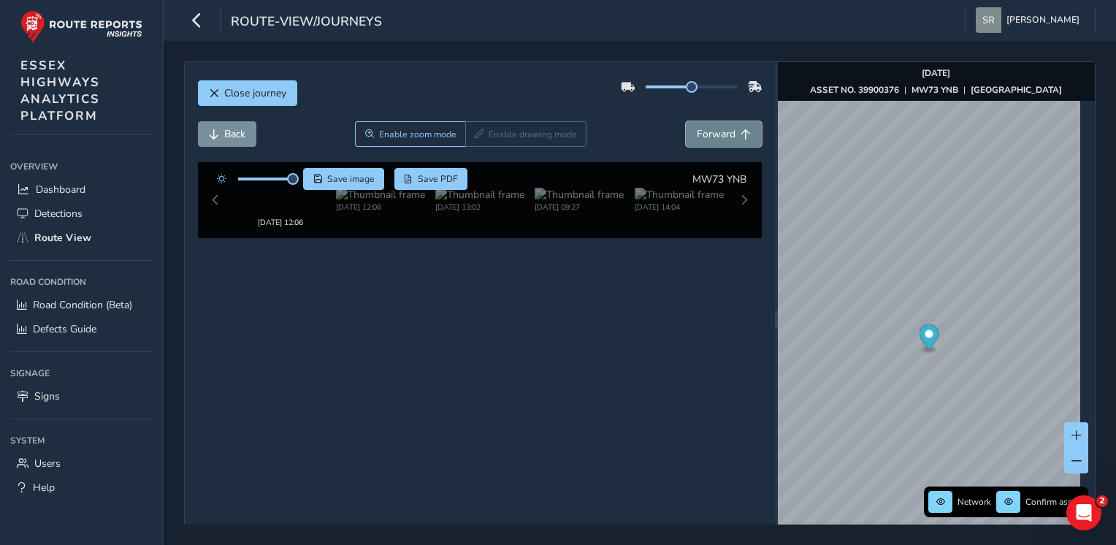
click at [726, 134] on span "Forward" at bounding box center [716, 134] width 39 height 14
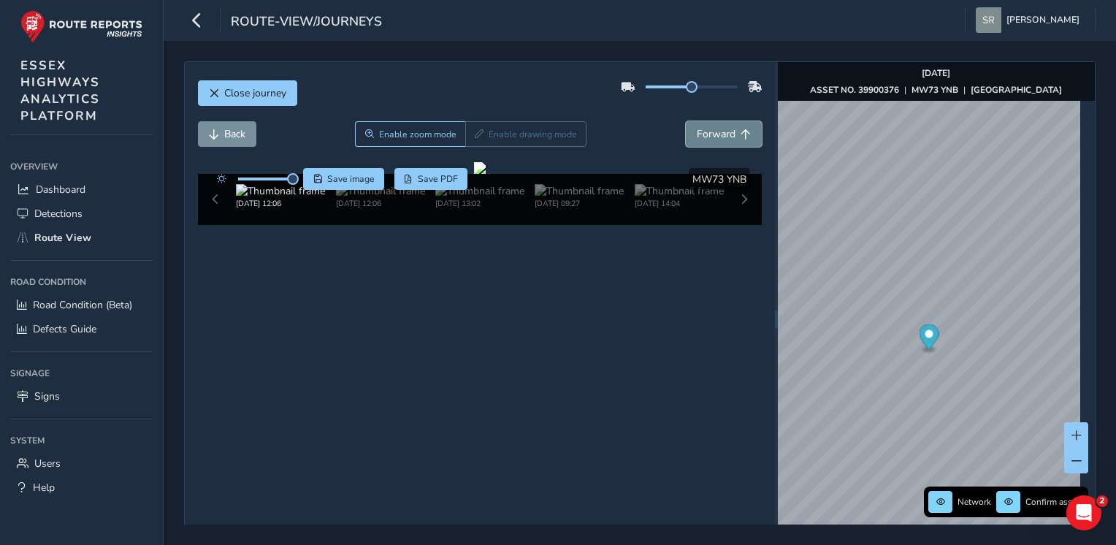
click at [726, 134] on span "Forward" at bounding box center [716, 134] width 39 height 14
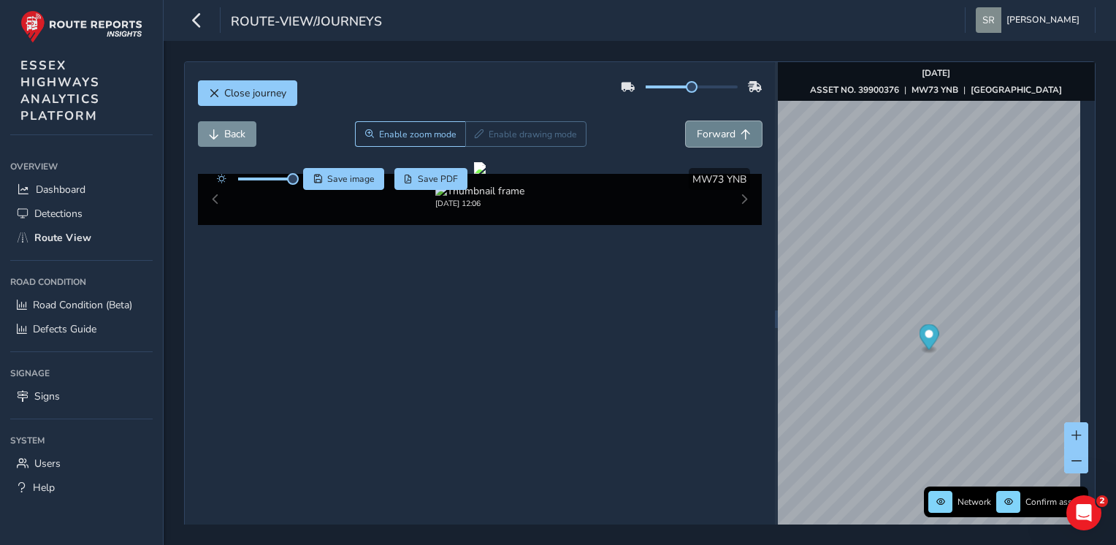
click at [726, 134] on span "Forward" at bounding box center [716, 134] width 39 height 14
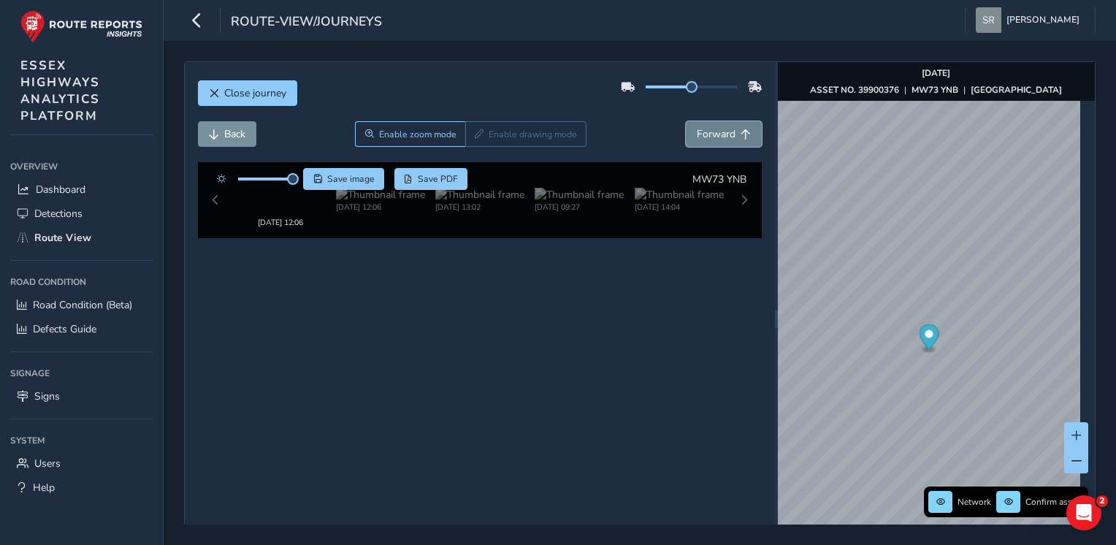
click at [726, 134] on span "Forward" at bounding box center [716, 134] width 39 height 14
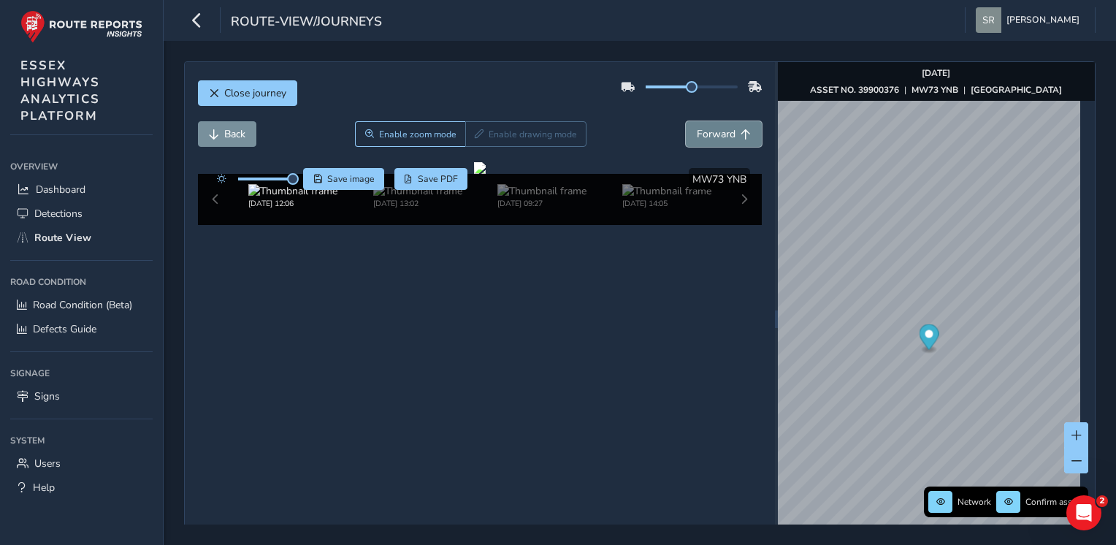
click at [726, 134] on span "Forward" at bounding box center [716, 134] width 39 height 14
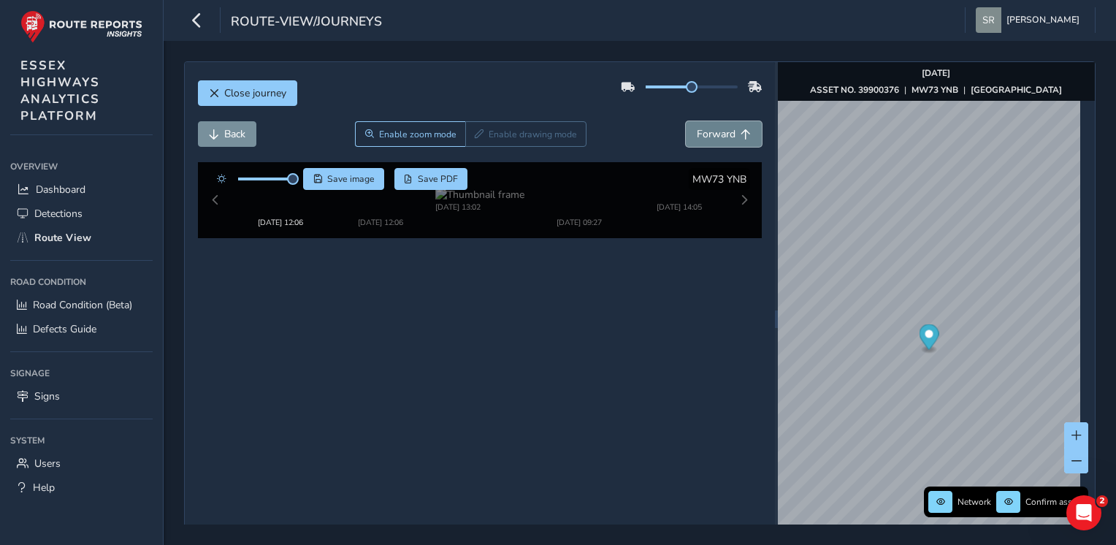
click at [726, 134] on span "Forward" at bounding box center [716, 134] width 39 height 14
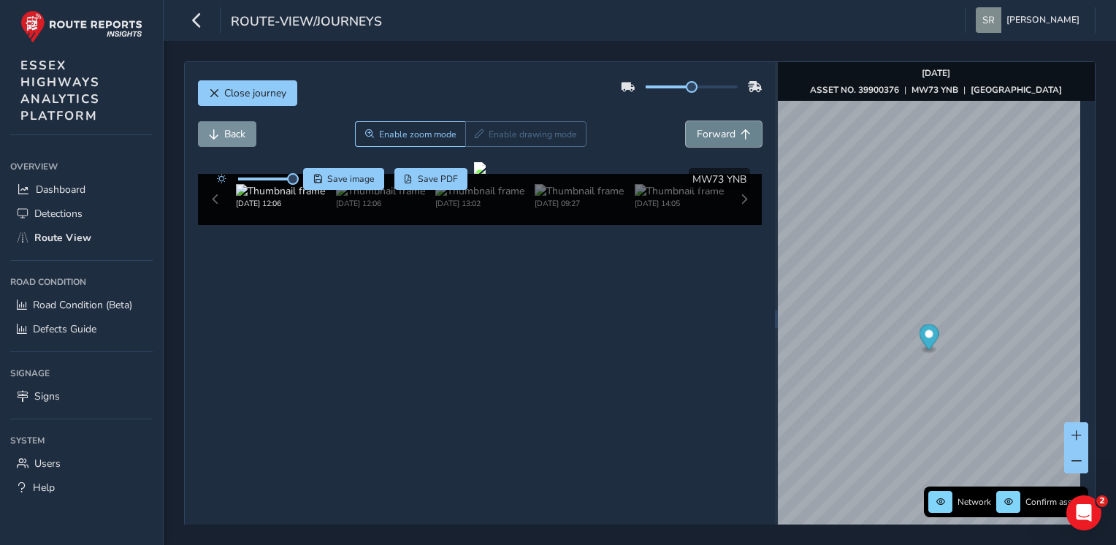
click at [726, 134] on span "Forward" at bounding box center [716, 134] width 39 height 14
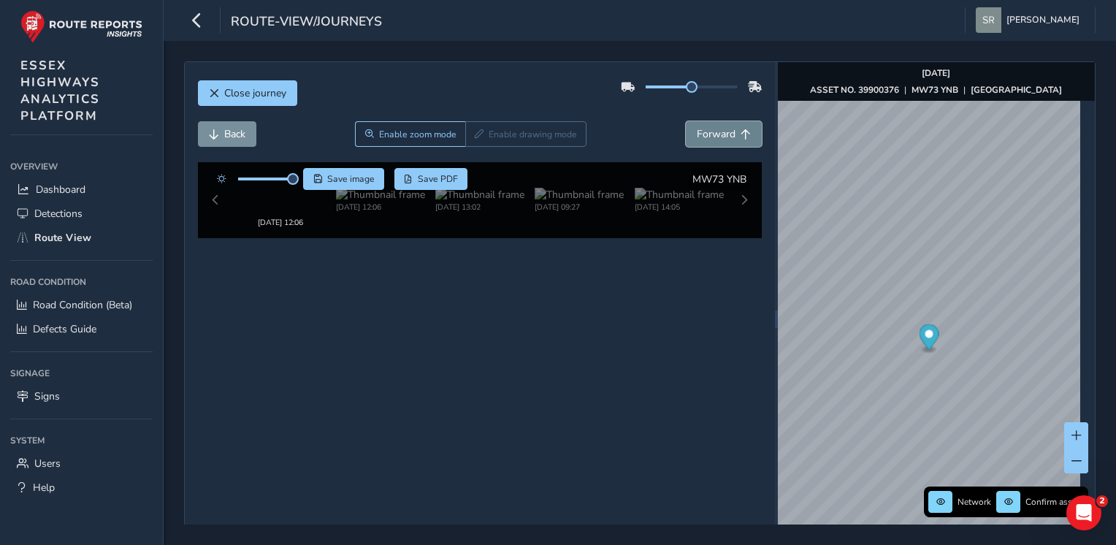
click at [726, 134] on span "Forward" at bounding box center [716, 134] width 39 height 14
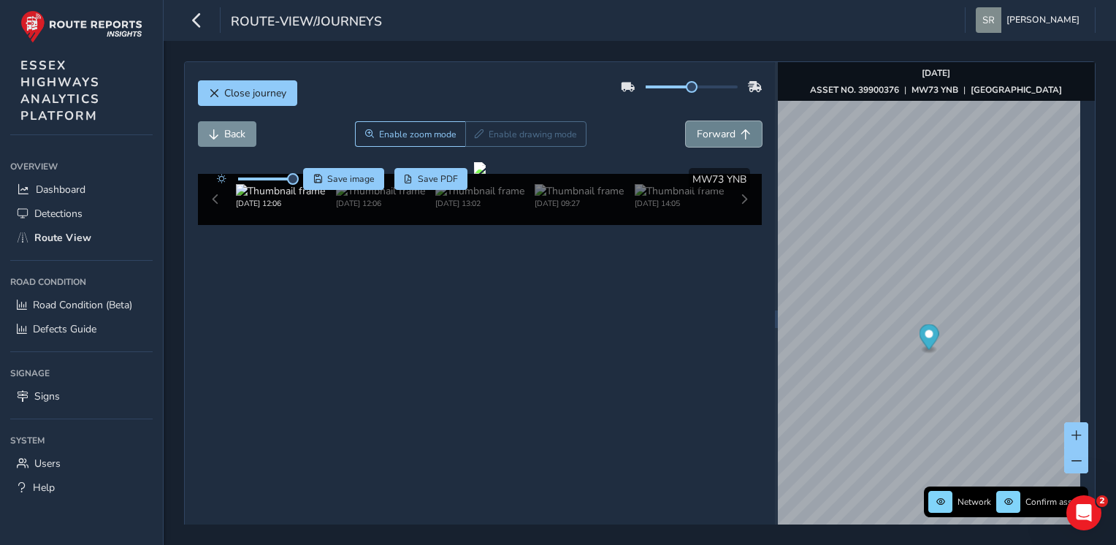
click at [726, 134] on span "Forward" at bounding box center [716, 134] width 39 height 14
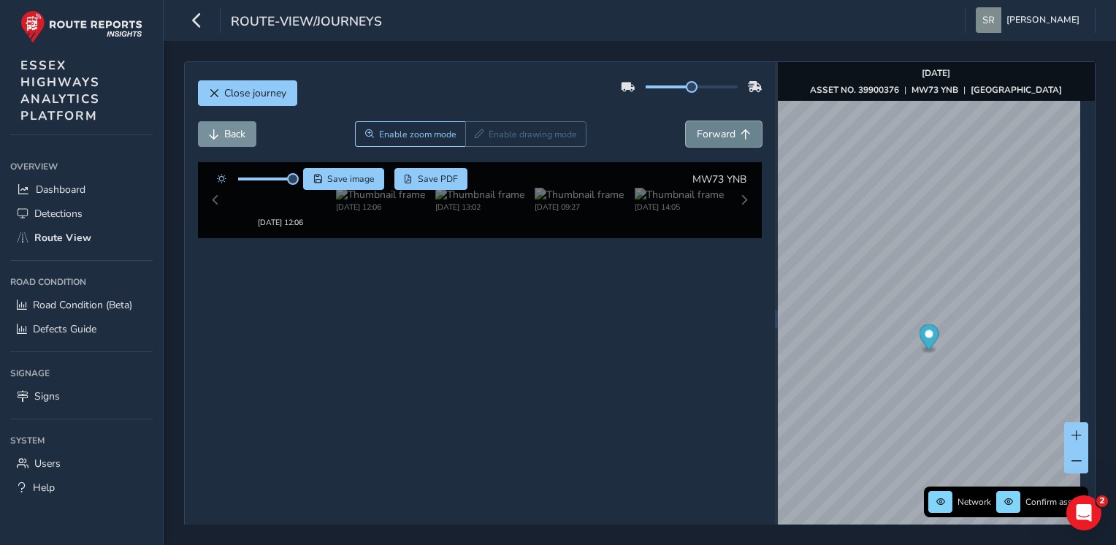
click at [726, 134] on span "Forward" at bounding box center [716, 134] width 39 height 14
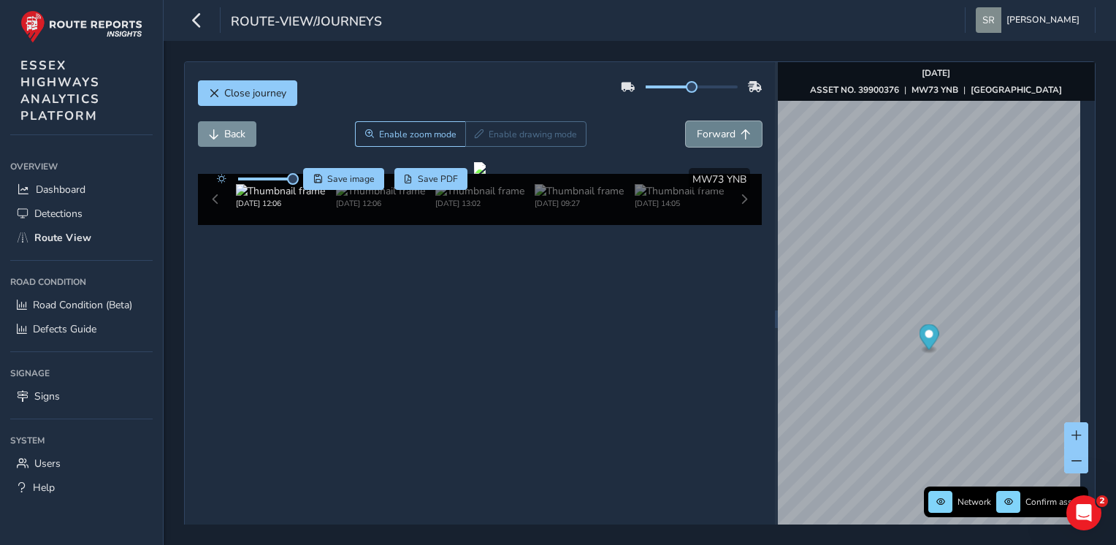
click at [726, 134] on span "Forward" at bounding box center [716, 134] width 39 height 14
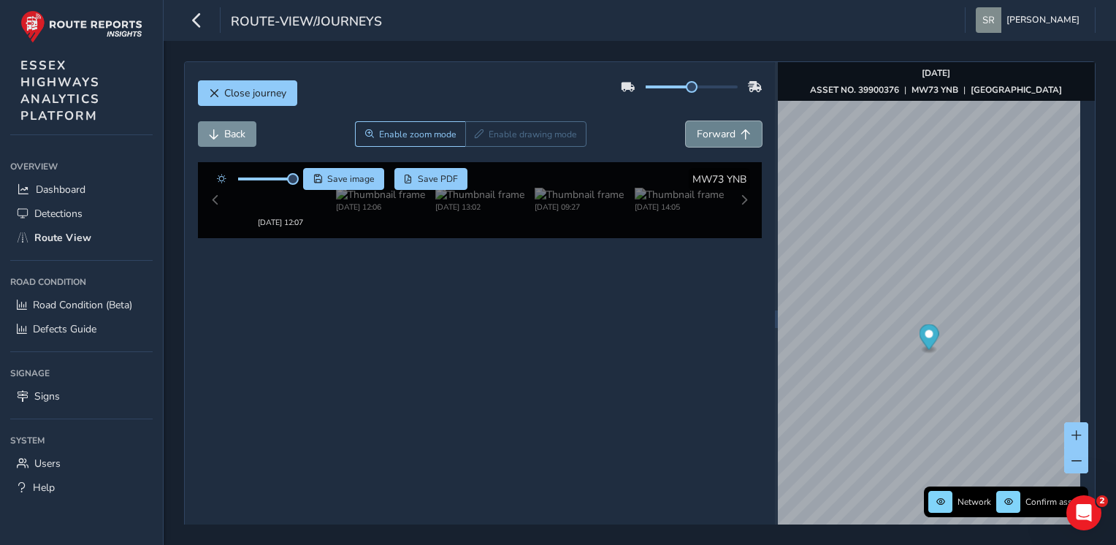
click at [726, 134] on span "Forward" at bounding box center [716, 134] width 39 height 14
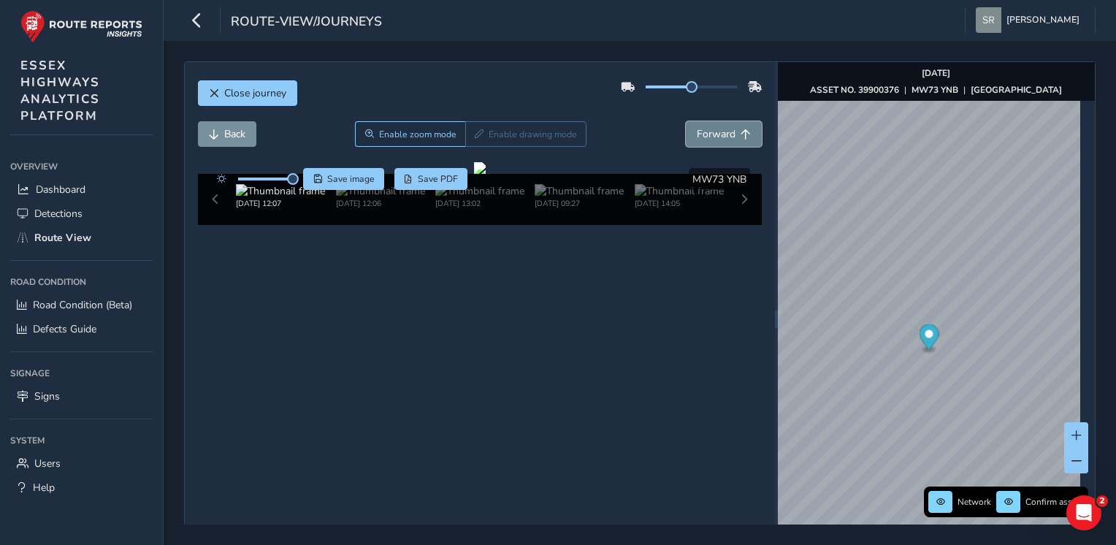
click at [726, 134] on span "Forward" at bounding box center [716, 134] width 39 height 14
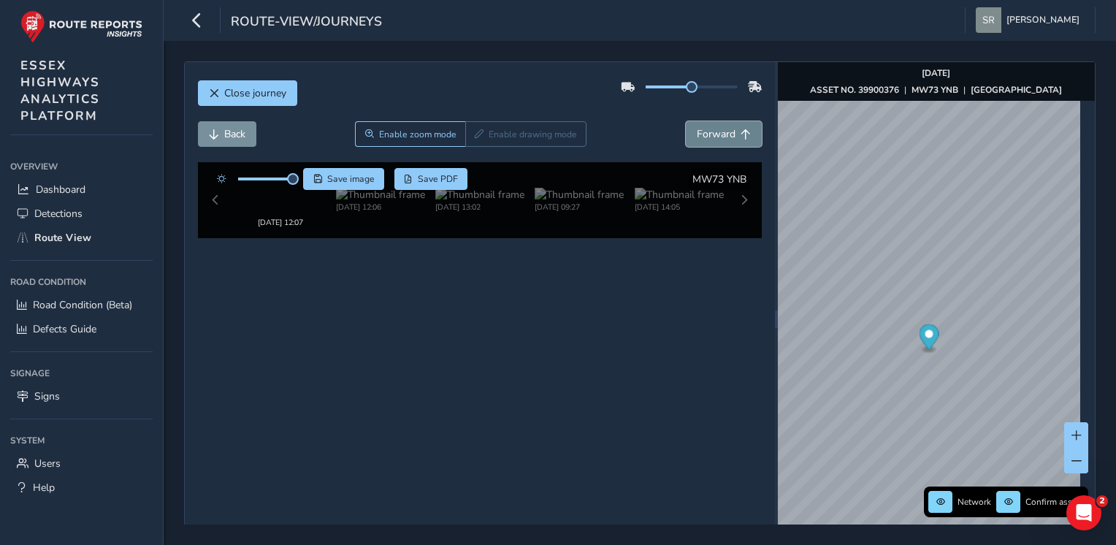
click at [726, 134] on span "Forward" at bounding box center [716, 134] width 39 height 14
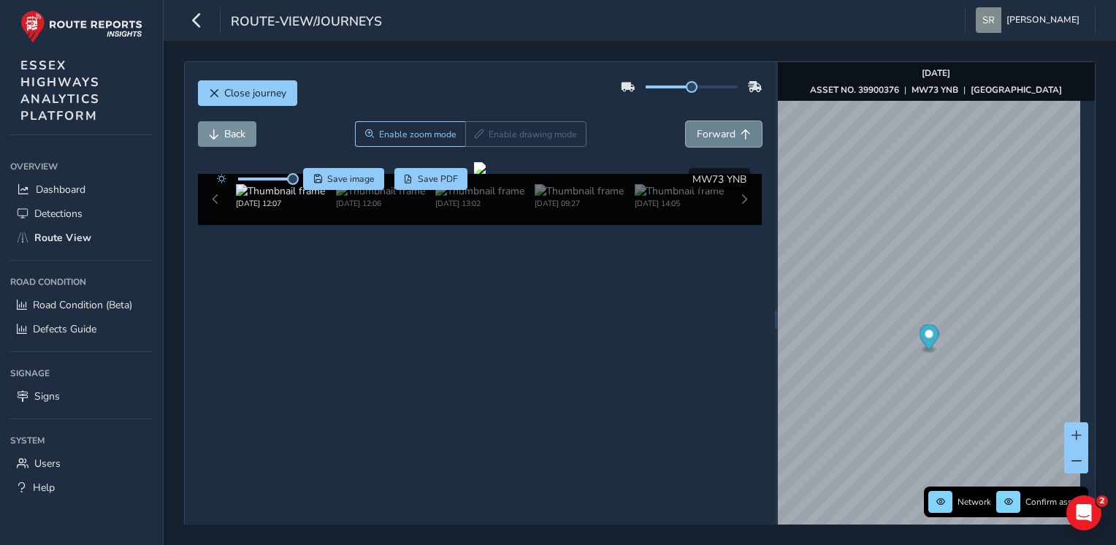
click at [726, 134] on span "Forward" at bounding box center [716, 134] width 39 height 14
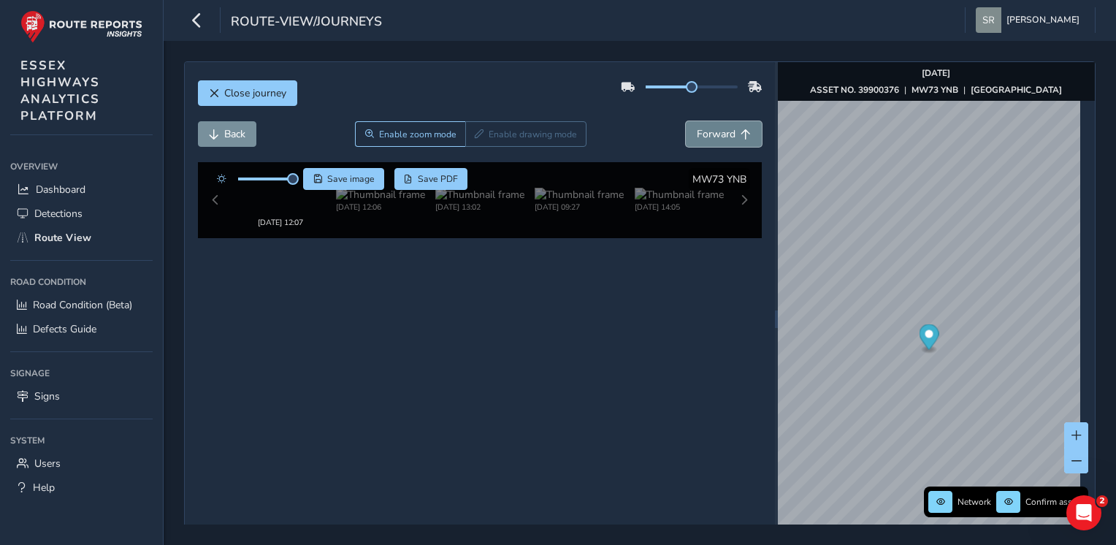
click at [726, 134] on span "Forward" at bounding box center [716, 134] width 39 height 14
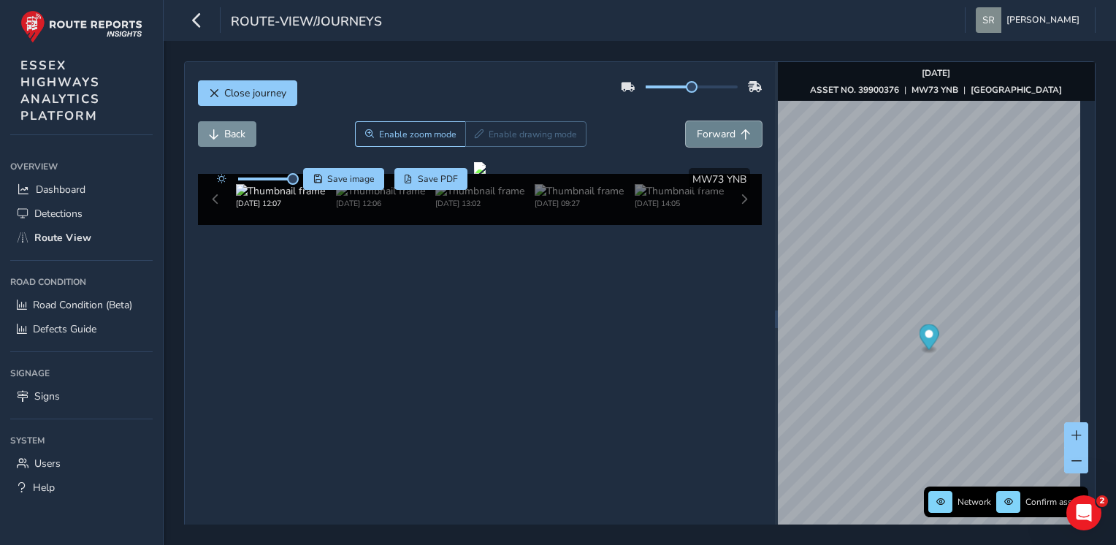
click at [726, 134] on span "Forward" at bounding box center [716, 134] width 39 height 14
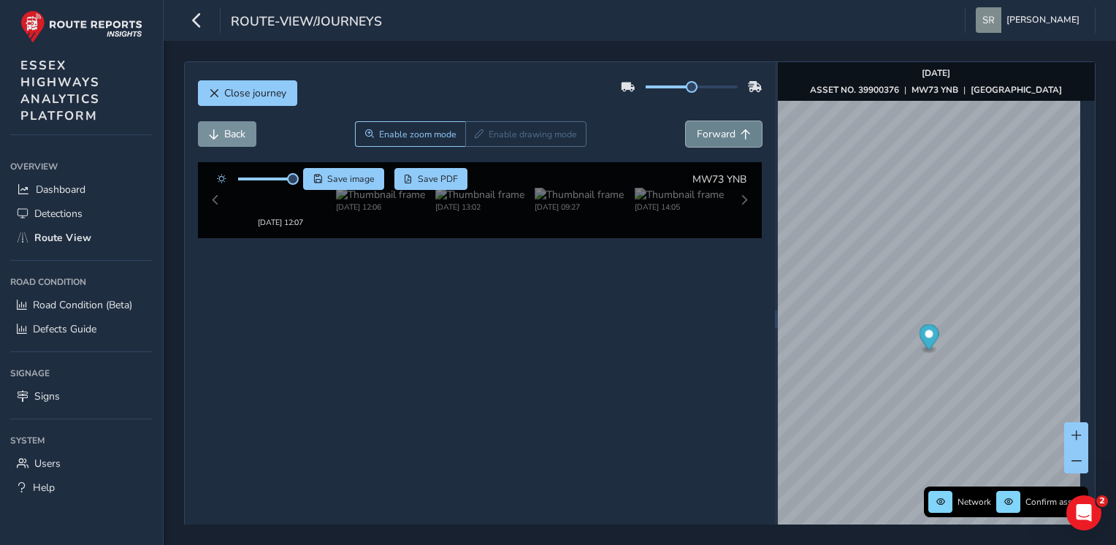
click at [726, 134] on span "Forward" at bounding box center [716, 134] width 39 height 14
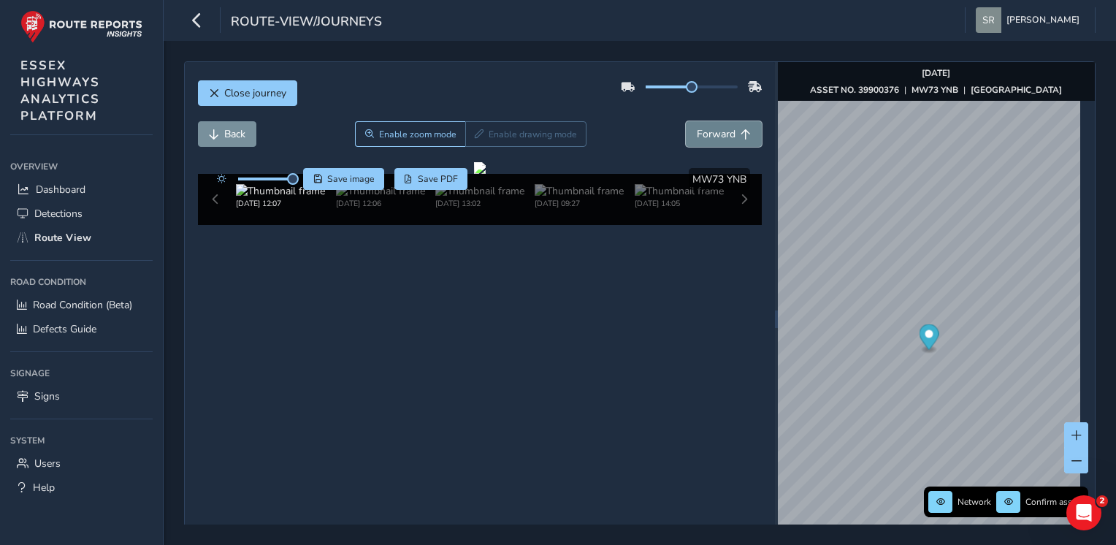
click at [726, 134] on span "Forward" at bounding box center [716, 134] width 39 height 14
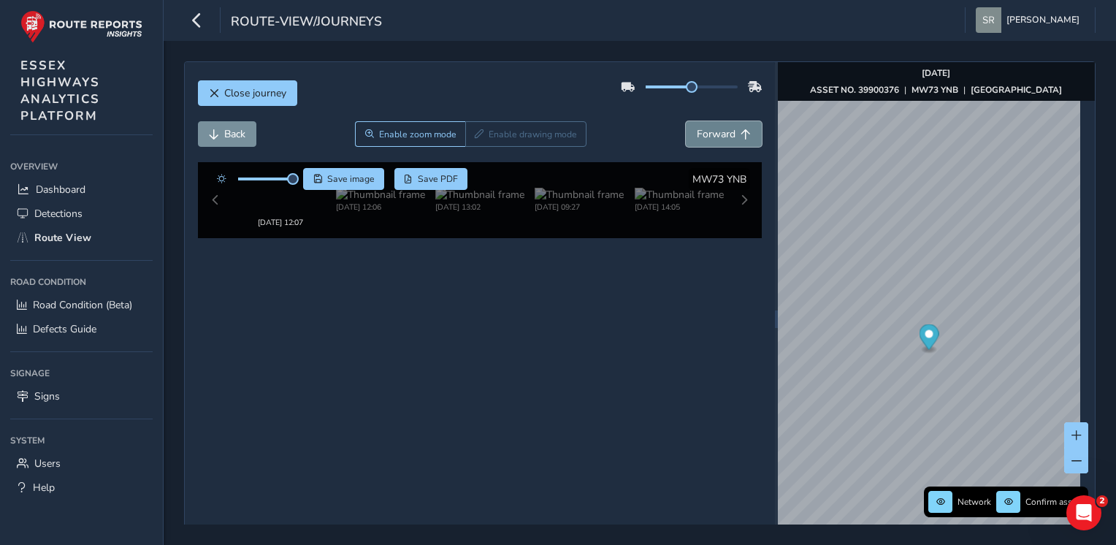
click at [726, 134] on span "Forward" at bounding box center [716, 134] width 39 height 14
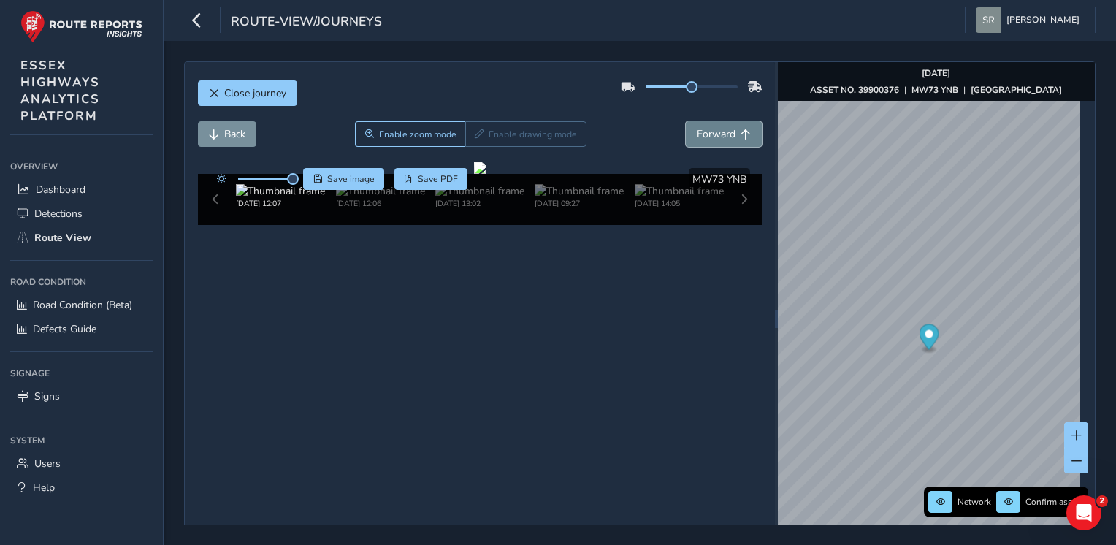
click at [726, 134] on span "Forward" at bounding box center [716, 134] width 39 height 14
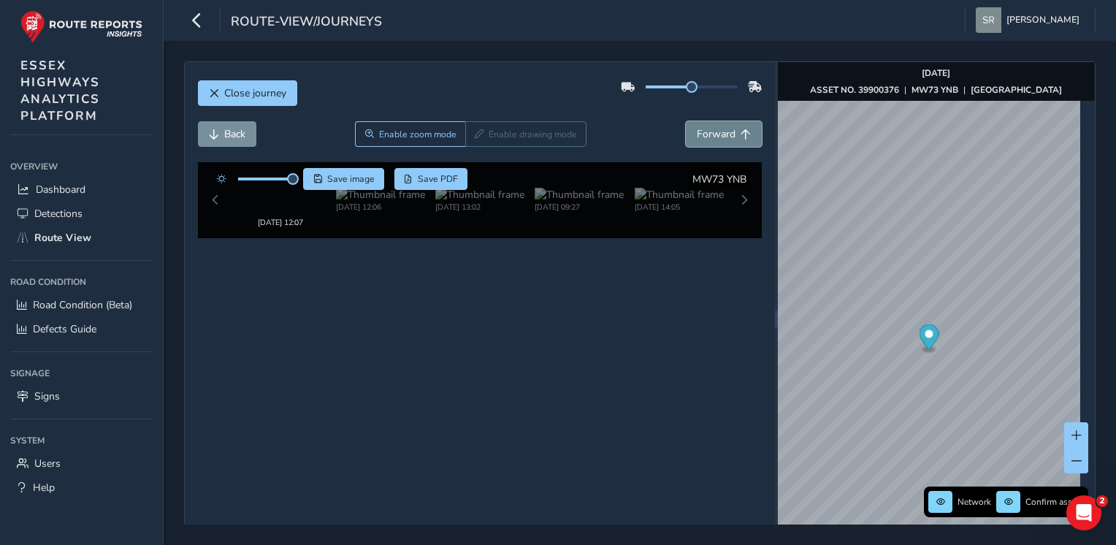
click at [726, 134] on span "Forward" at bounding box center [716, 134] width 39 height 14
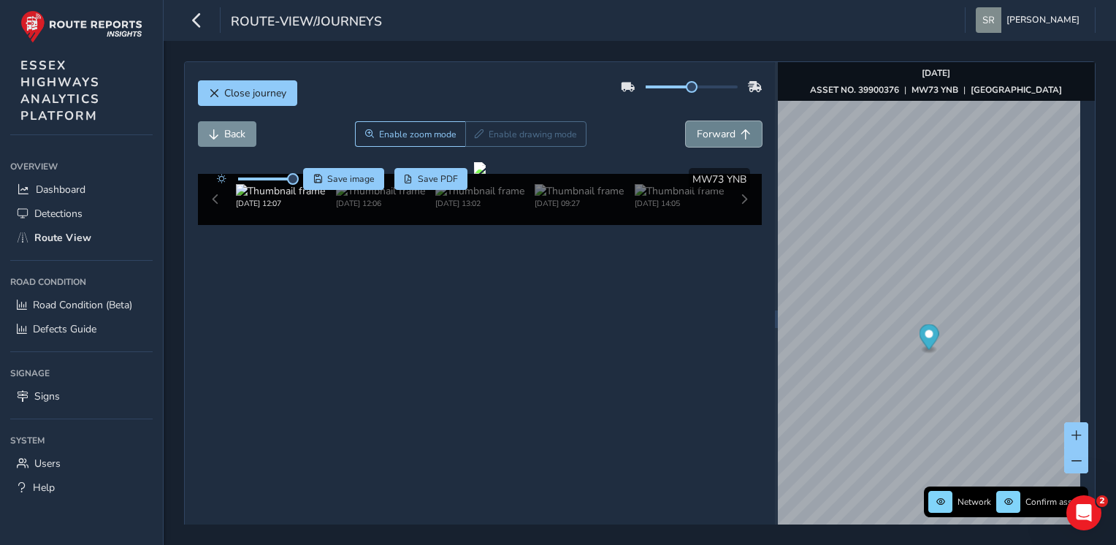
click at [726, 134] on span "Forward" at bounding box center [716, 134] width 39 height 14
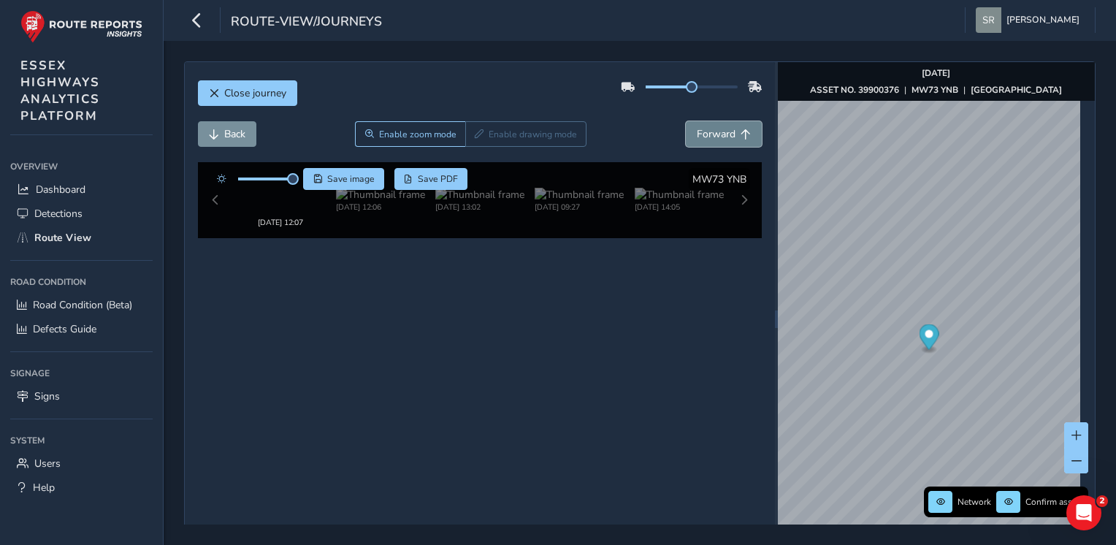
click at [726, 134] on span "Forward" at bounding box center [716, 134] width 39 height 14
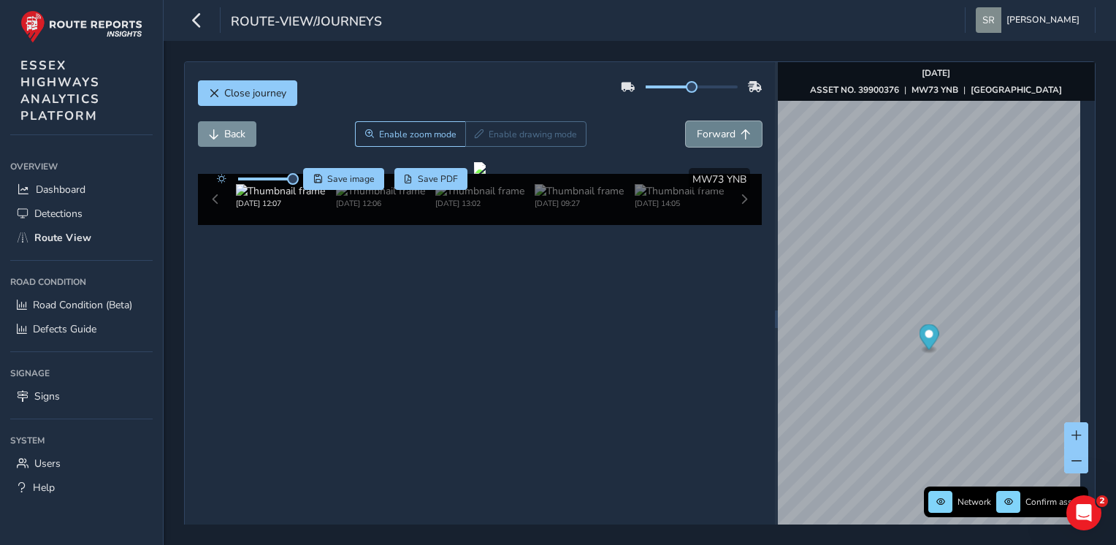
click at [726, 134] on span "Forward" at bounding box center [716, 134] width 39 height 14
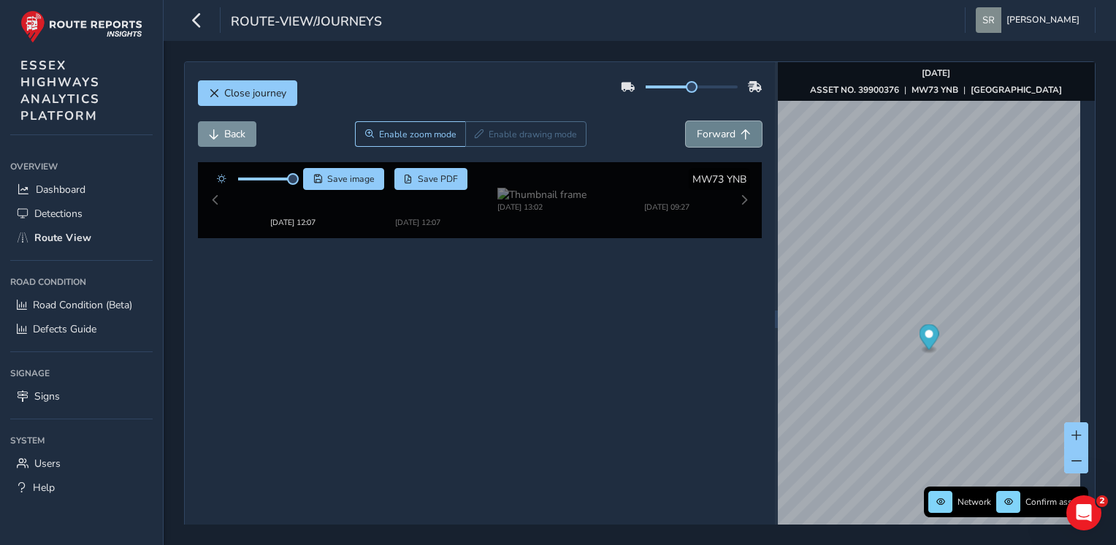
click at [726, 134] on span "Forward" at bounding box center [716, 134] width 39 height 14
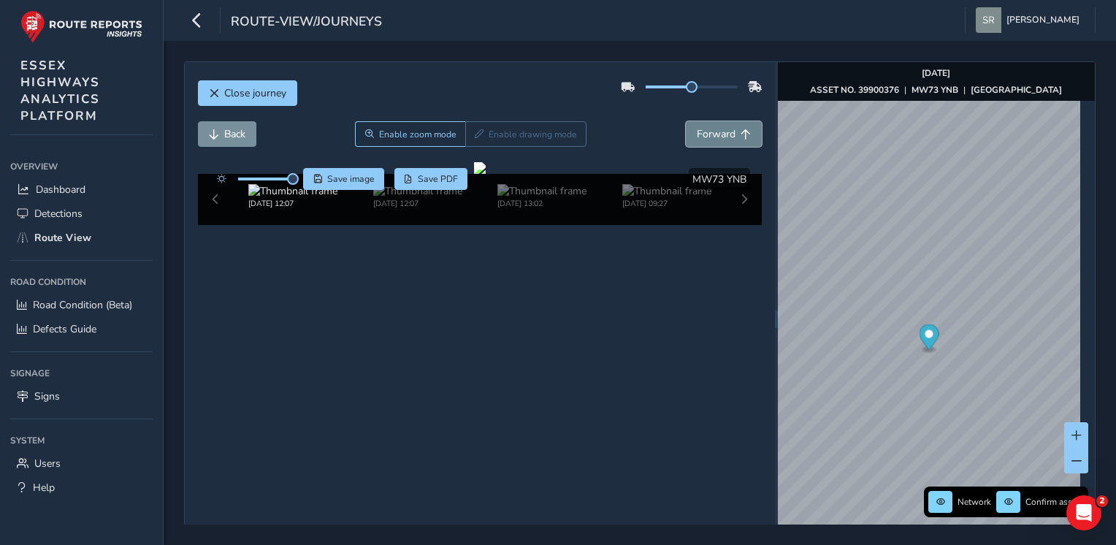
click at [726, 134] on span "Forward" at bounding box center [716, 134] width 39 height 14
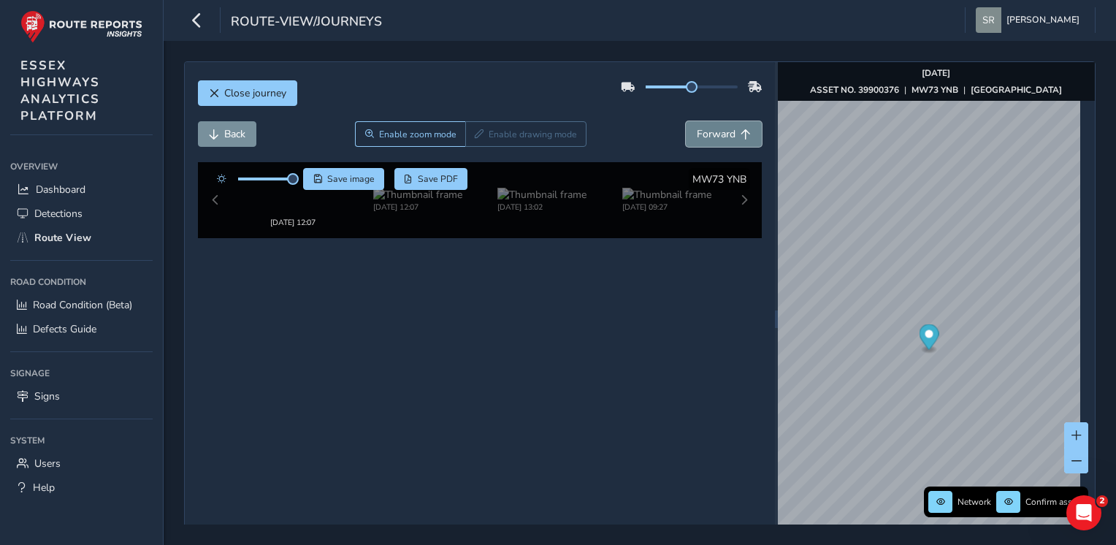
click at [726, 134] on span "Forward" at bounding box center [716, 134] width 39 height 14
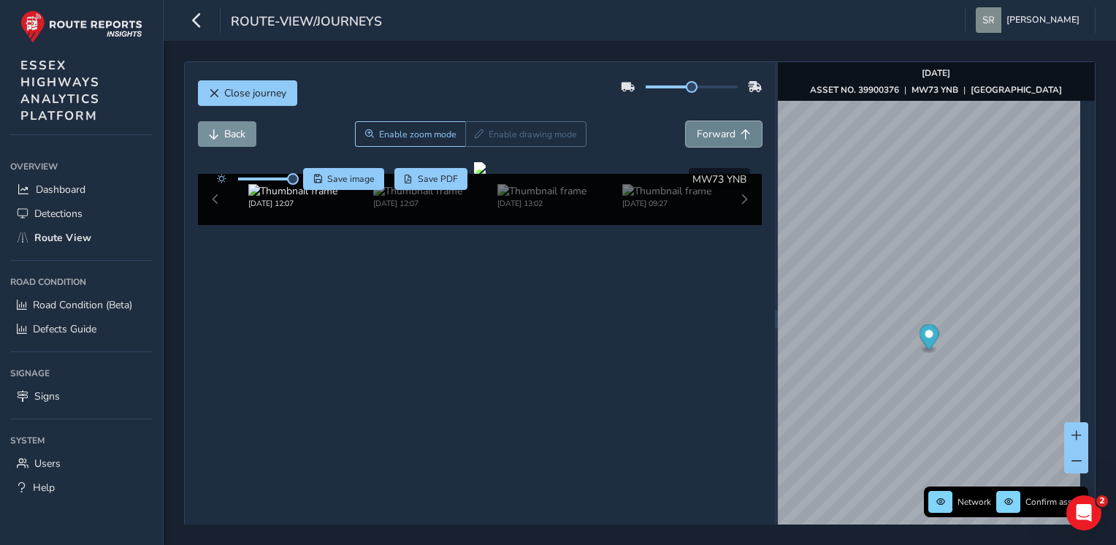
click at [726, 134] on span "Forward" at bounding box center [716, 134] width 39 height 14
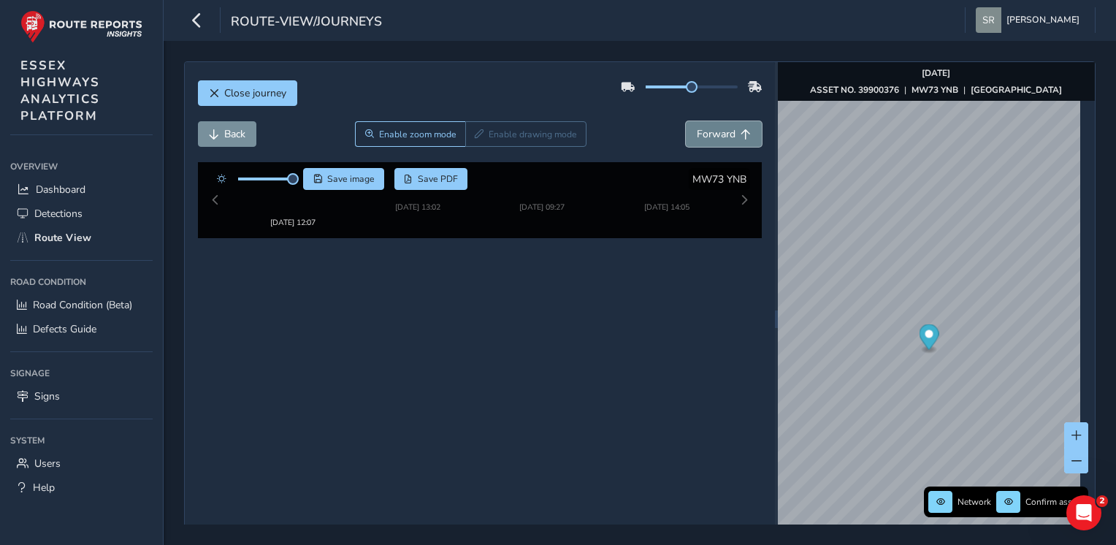
click at [726, 134] on span "Forward" at bounding box center [716, 134] width 39 height 14
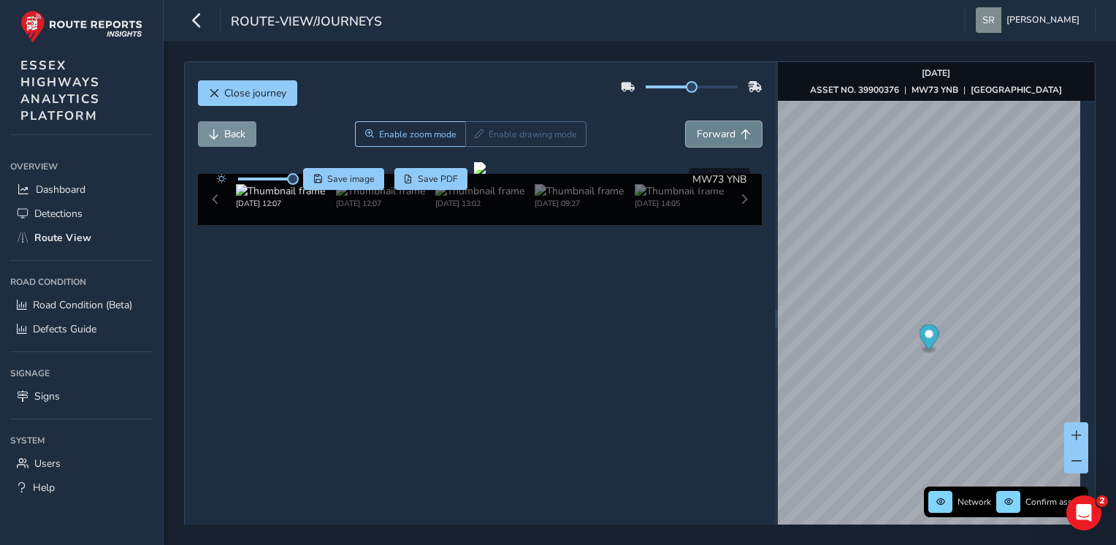
click at [726, 134] on span "Forward" at bounding box center [716, 134] width 39 height 14
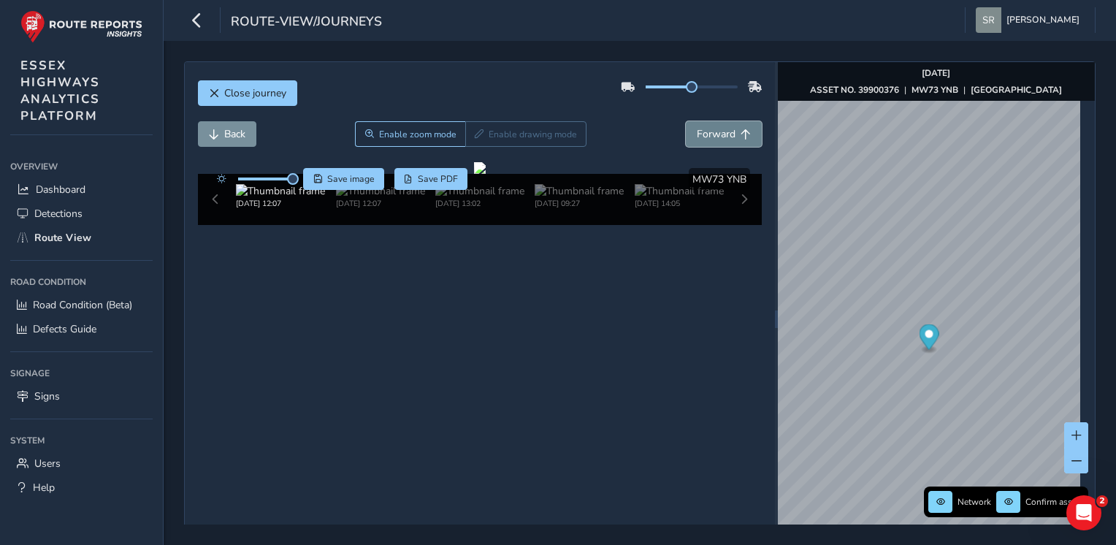
click at [726, 134] on span "Forward" at bounding box center [716, 134] width 39 height 14
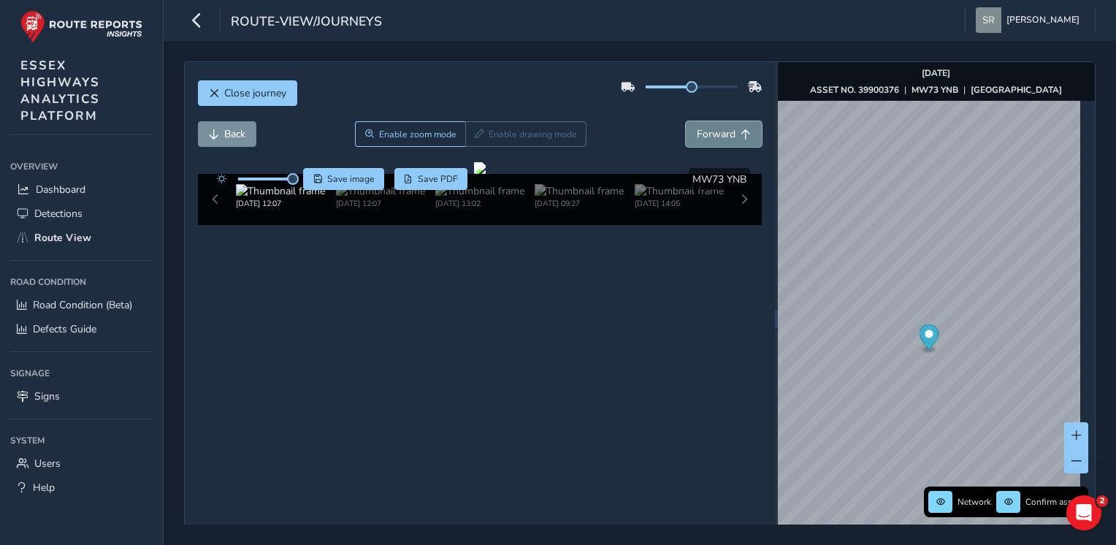
click at [726, 134] on span "Forward" at bounding box center [716, 134] width 39 height 14
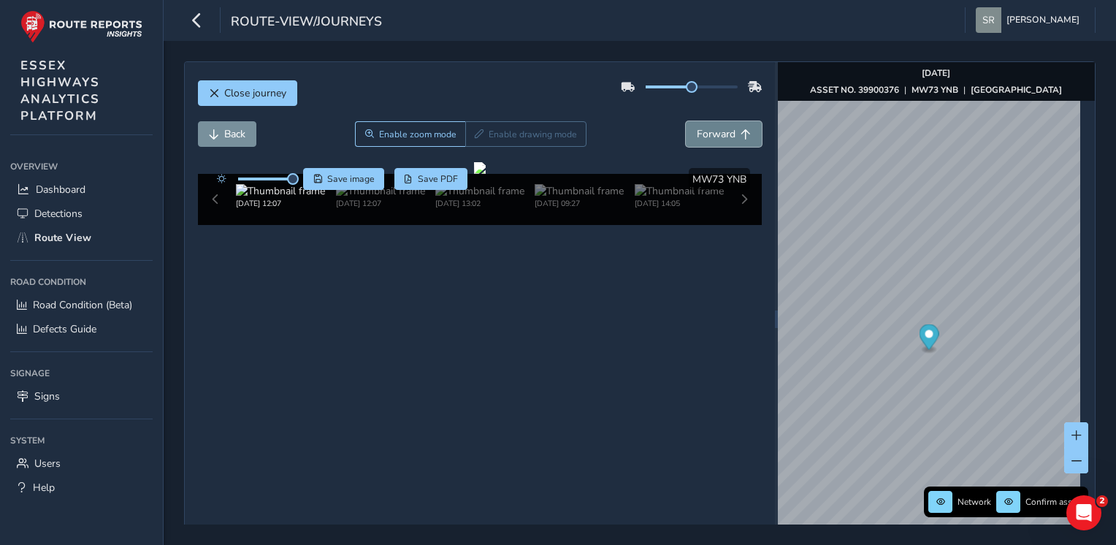
click at [726, 134] on span "Forward" at bounding box center [716, 134] width 39 height 14
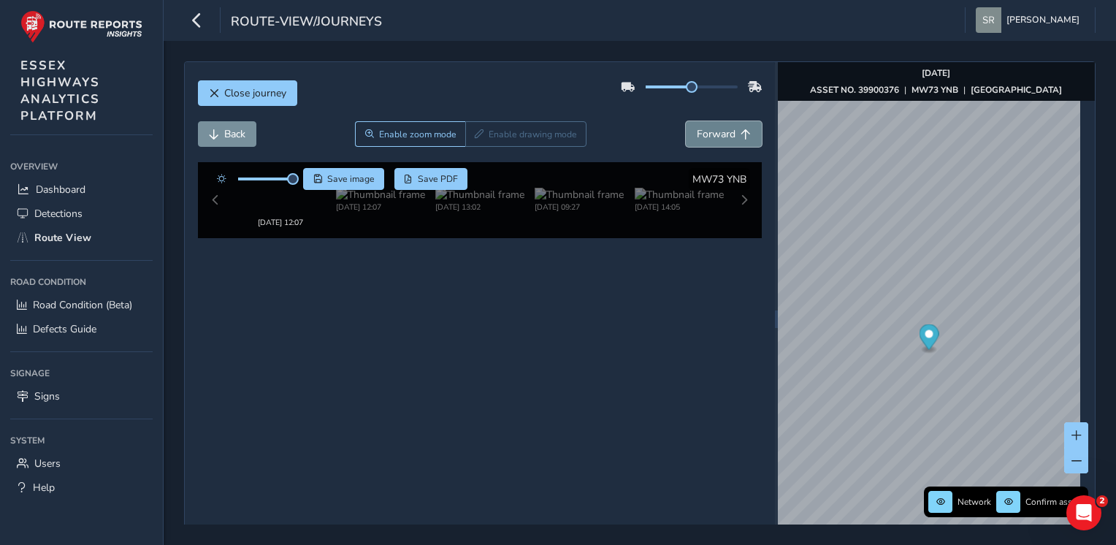
click at [726, 134] on span "Forward" at bounding box center [716, 134] width 39 height 14
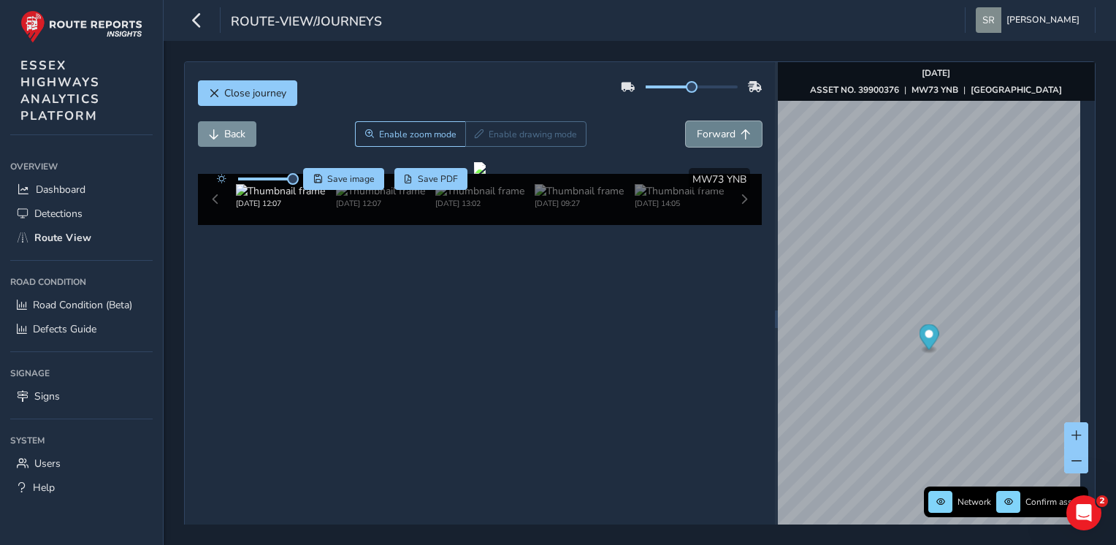
click at [726, 134] on span "Forward" at bounding box center [716, 134] width 39 height 14
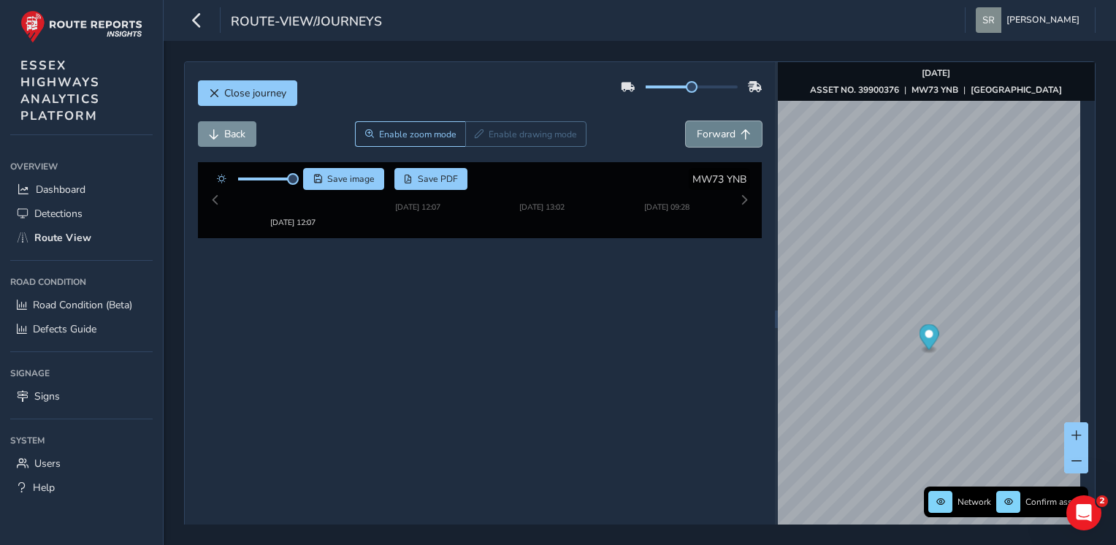
click at [726, 134] on span "Forward" at bounding box center [716, 134] width 39 height 14
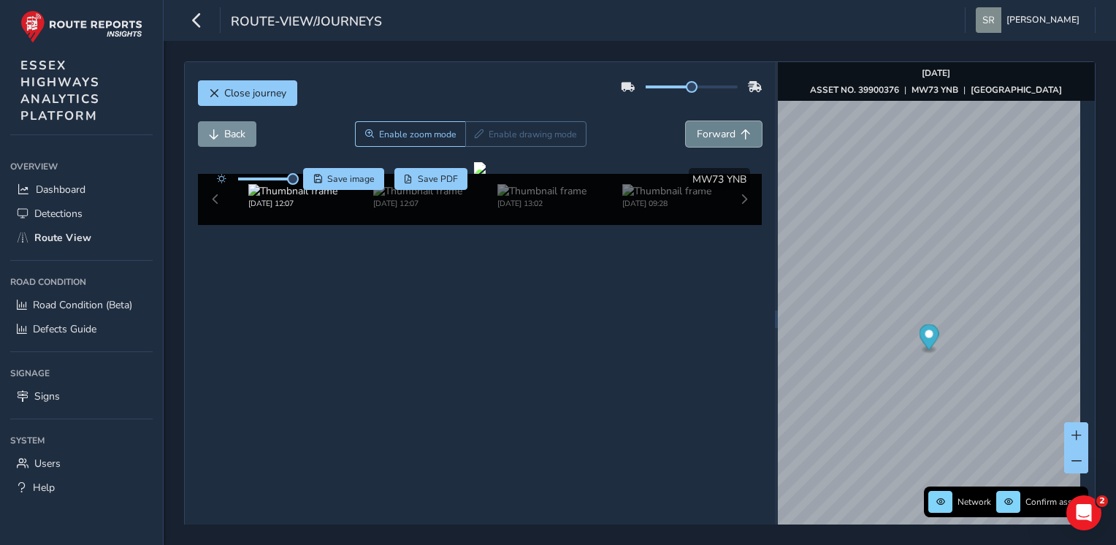
click at [726, 134] on span "Forward" at bounding box center [716, 134] width 39 height 14
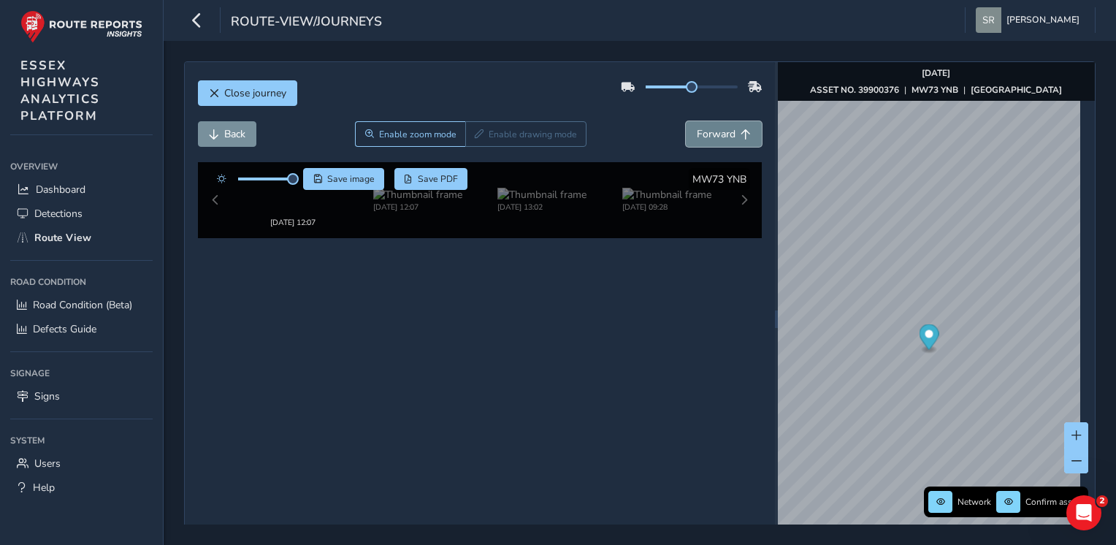
click at [726, 134] on span "Forward" at bounding box center [716, 134] width 39 height 14
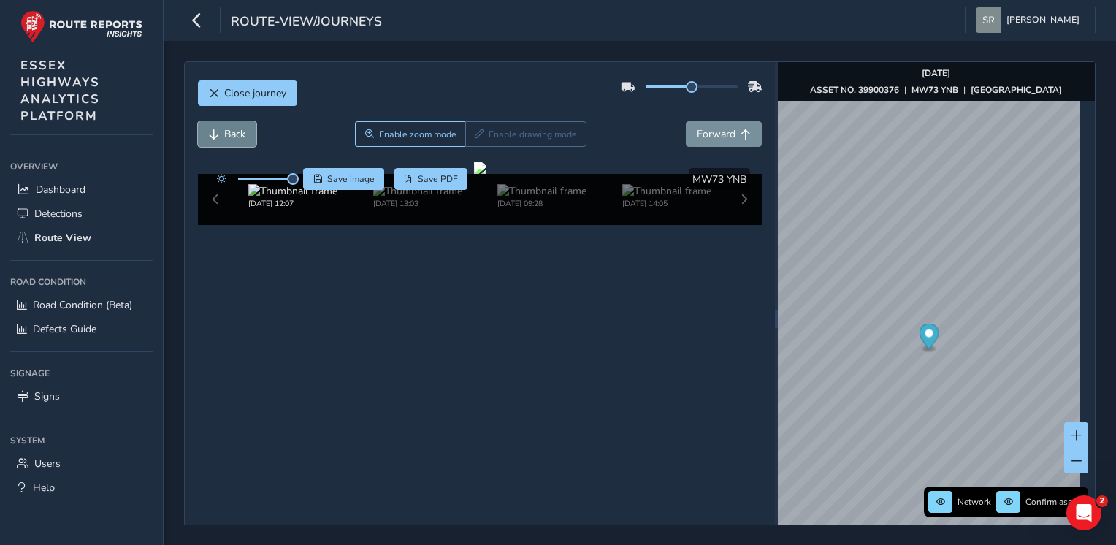
click at [221, 134] on button "Back" at bounding box center [227, 134] width 58 height 26
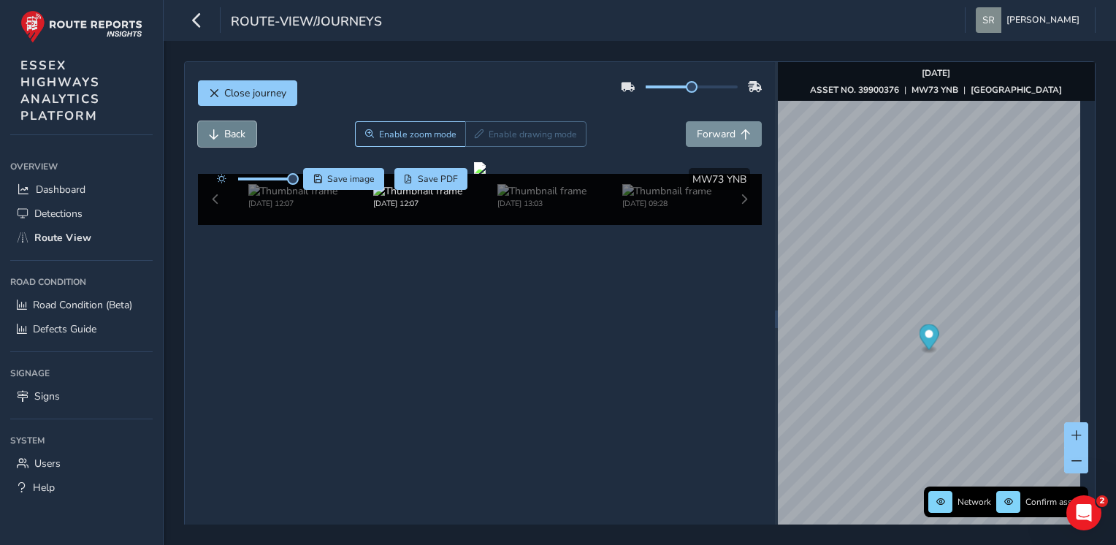
click at [221, 134] on button "Back" at bounding box center [227, 134] width 58 height 26
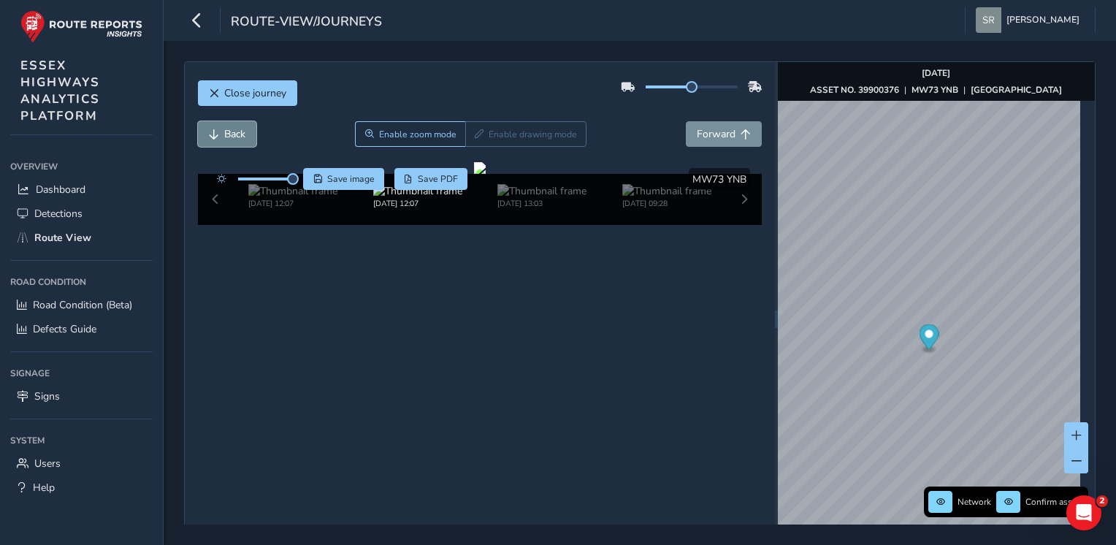
click at [221, 134] on button "Back" at bounding box center [227, 134] width 58 height 26
click at [712, 121] on button "Forward" at bounding box center [724, 134] width 76 height 26
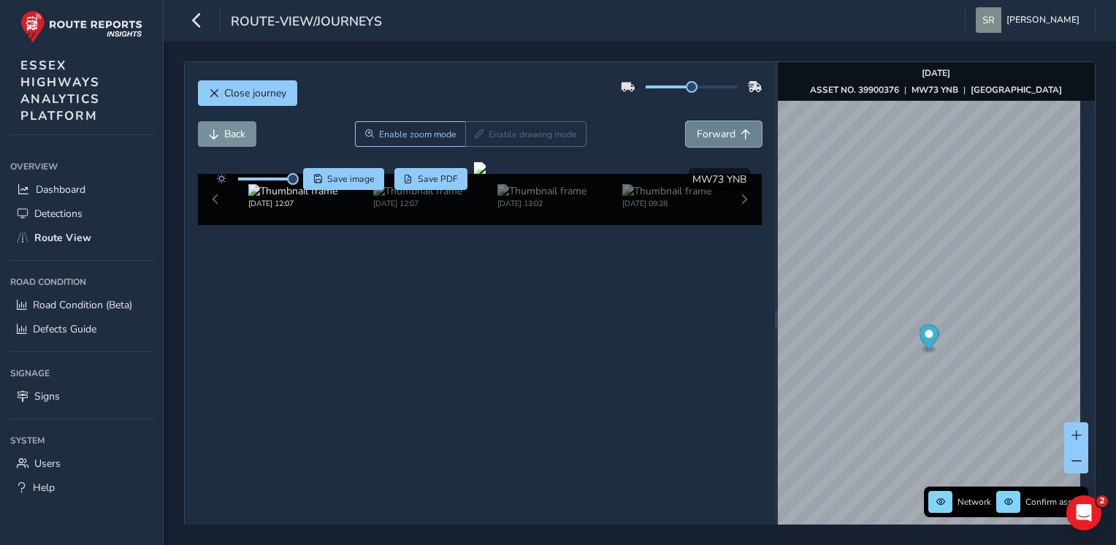
click at [712, 121] on button "Forward" at bounding box center [724, 134] width 76 height 26
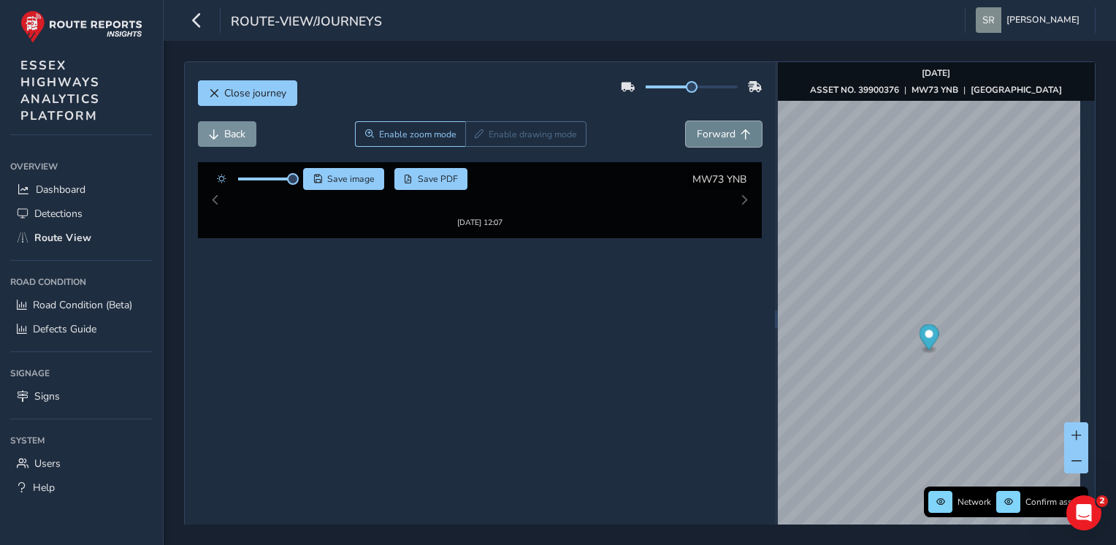
click at [712, 121] on button "Forward" at bounding box center [724, 134] width 76 height 26
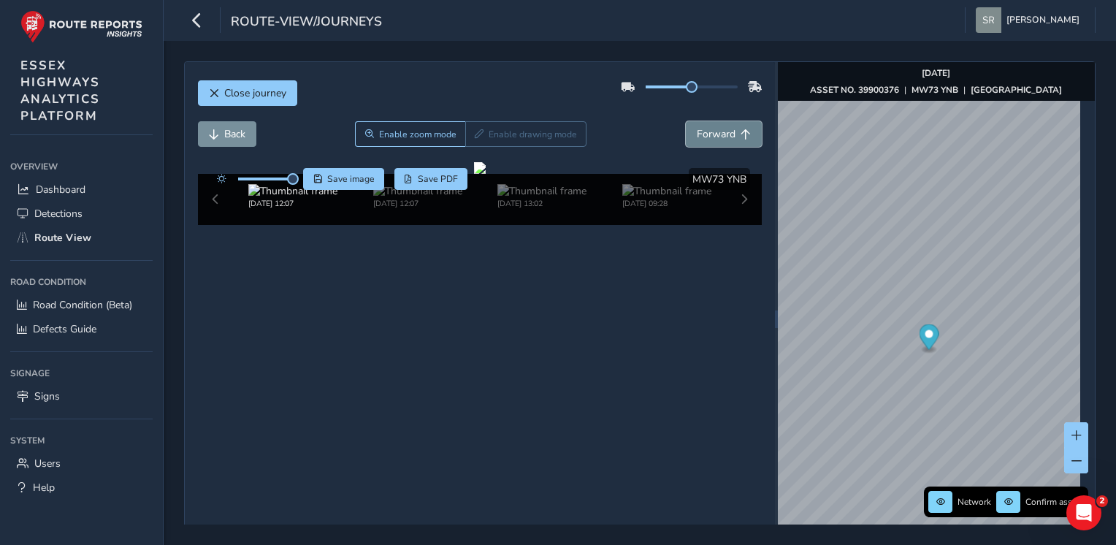
click at [712, 121] on button "Forward" at bounding box center [724, 134] width 76 height 26
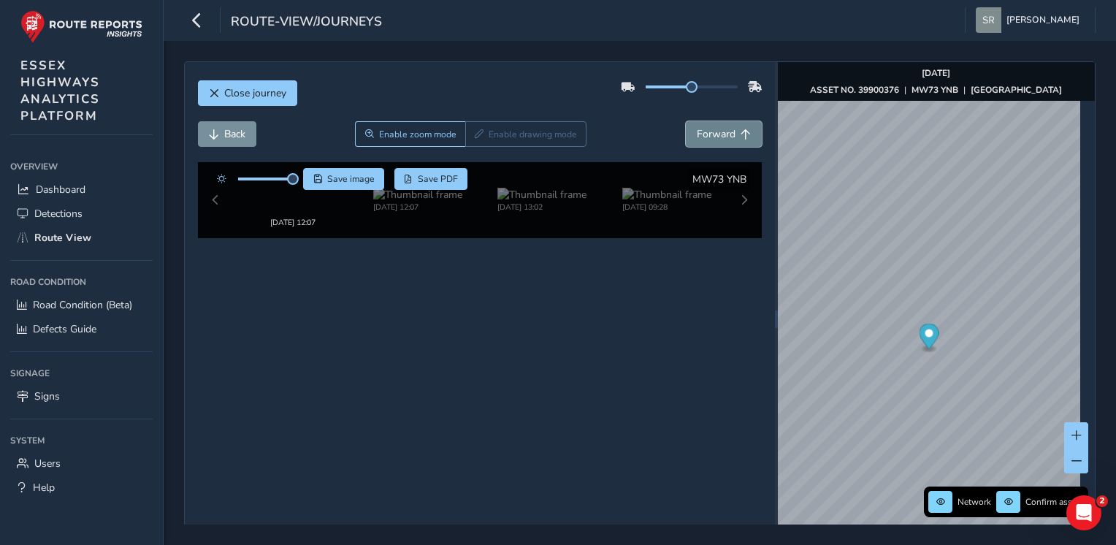
click at [712, 121] on button "Forward" at bounding box center [724, 134] width 76 height 26
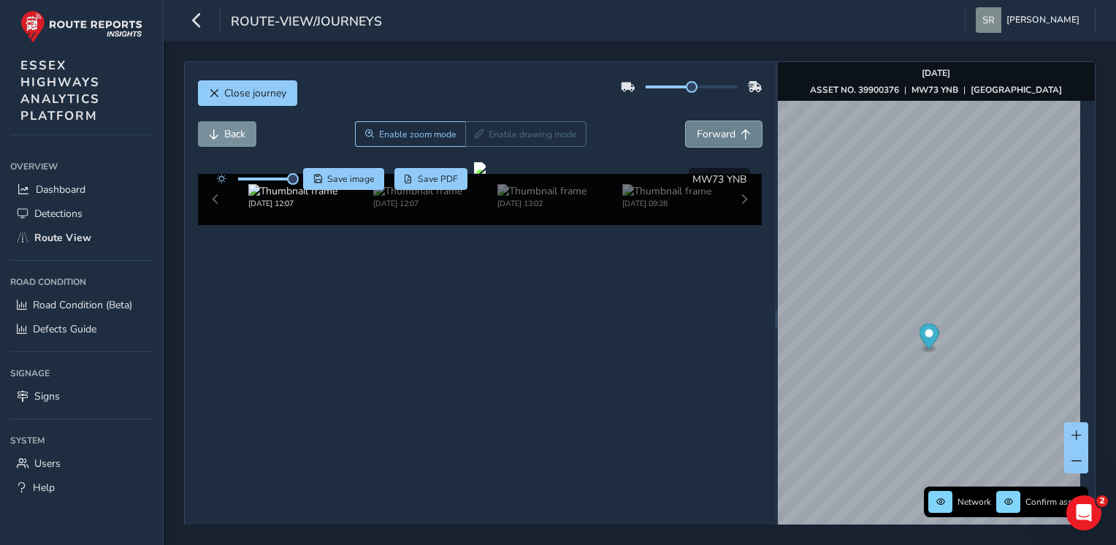
click at [712, 121] on button "Forward" at bounding box center [724, 134] width 76 height 26
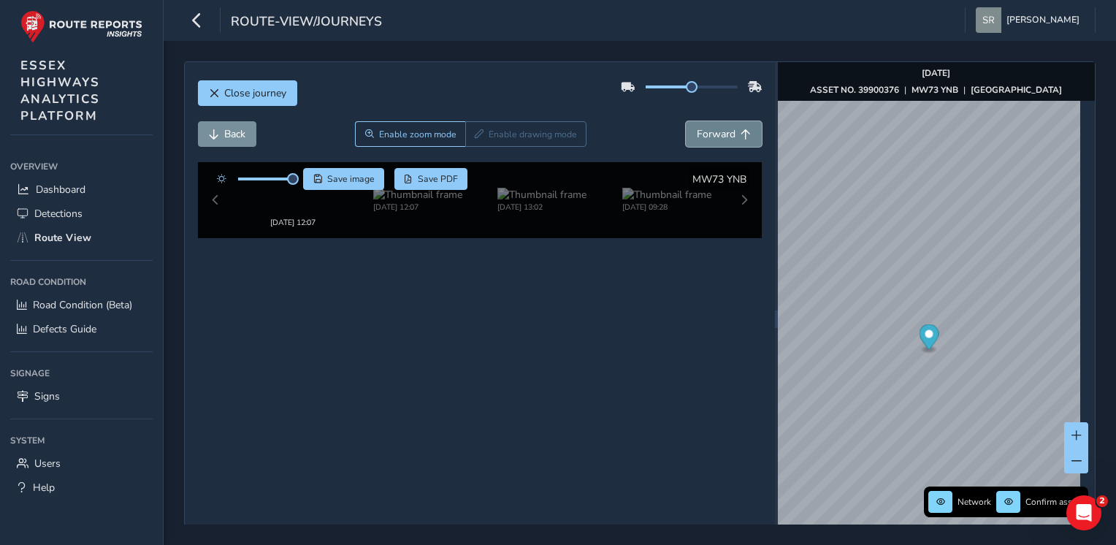
click at [712, 121] on button "Forward" at bounding box center [724, 134] width 76 height 26
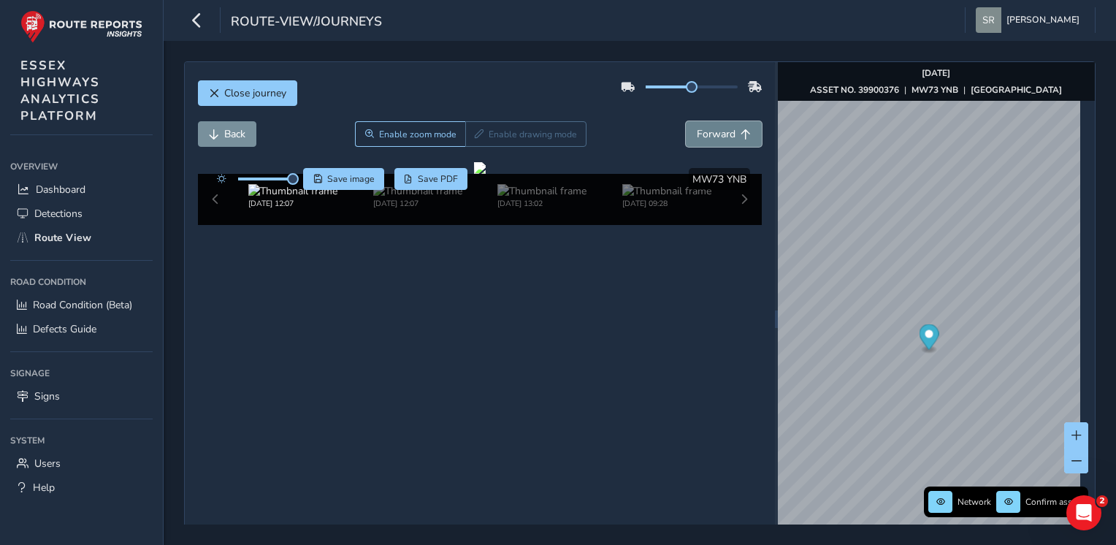
click at [712, 121] on button "Forward" at bounding box center [724, 134] width 76 height 26
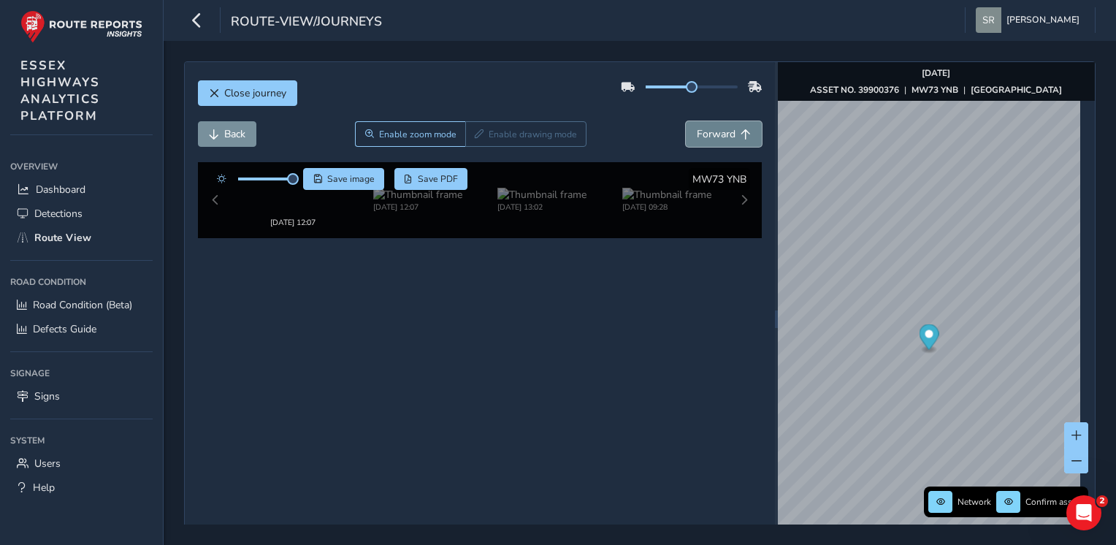
click at [712, 121] on button "Forward" at bounding box center [724, 134] width 76 height 26
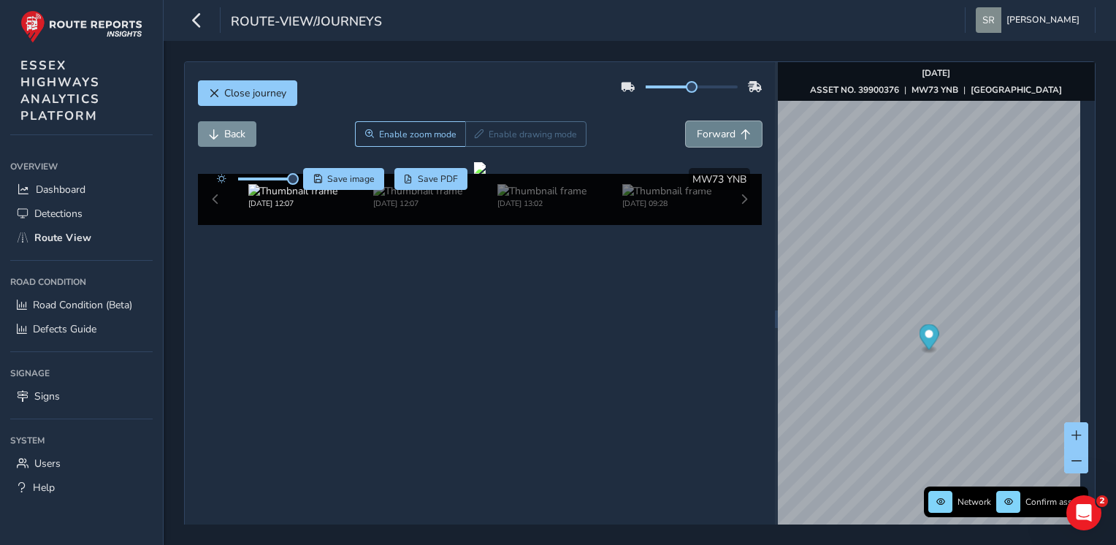
click at [712, 121] on button "Forward" at bounding box center [724, 134] width 76 height 26
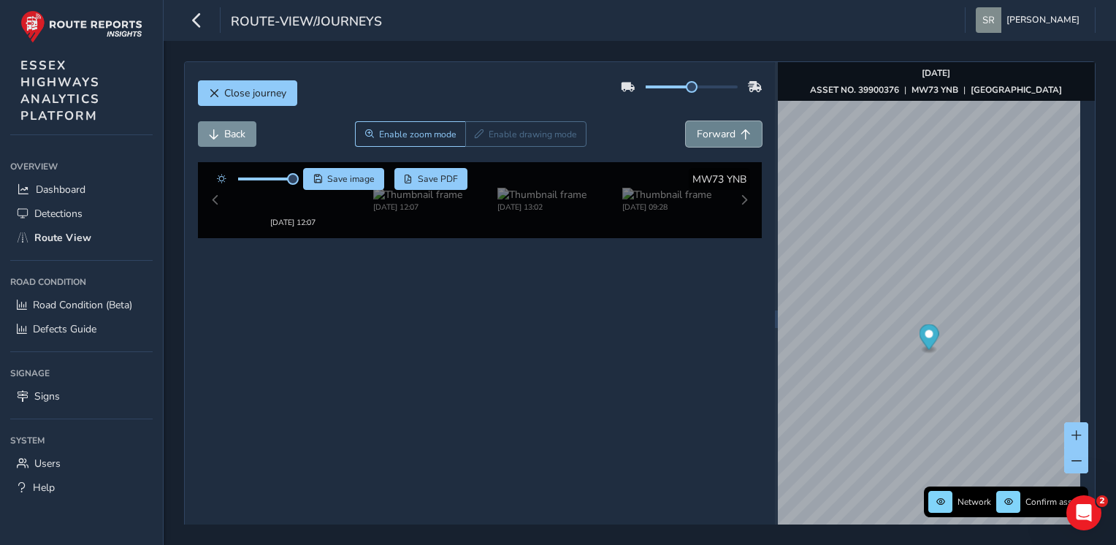
click at [712, 121] on button "Forward" at bounding box center [724, 134] width 76 height 26
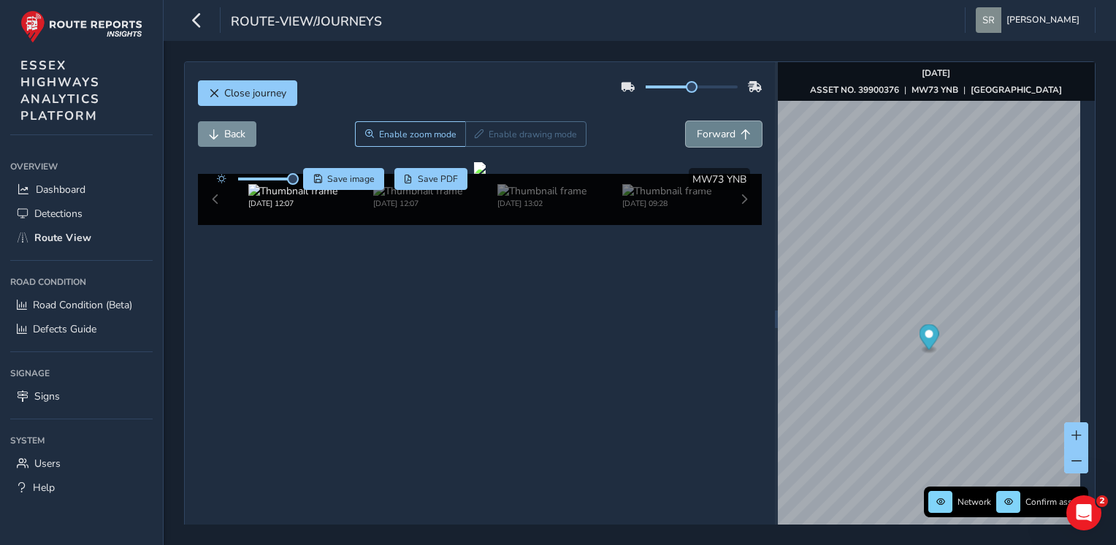
click at [712, 121] on button "Forward" at bounding box center [724, 134] width 76 height 26
click at [704, 115] on div "Close journey" at bounding box center [480, 98] width 565 height 47
click at [717, 130] on span "Forward" at bounding box center [716, 134] width 39 height 14
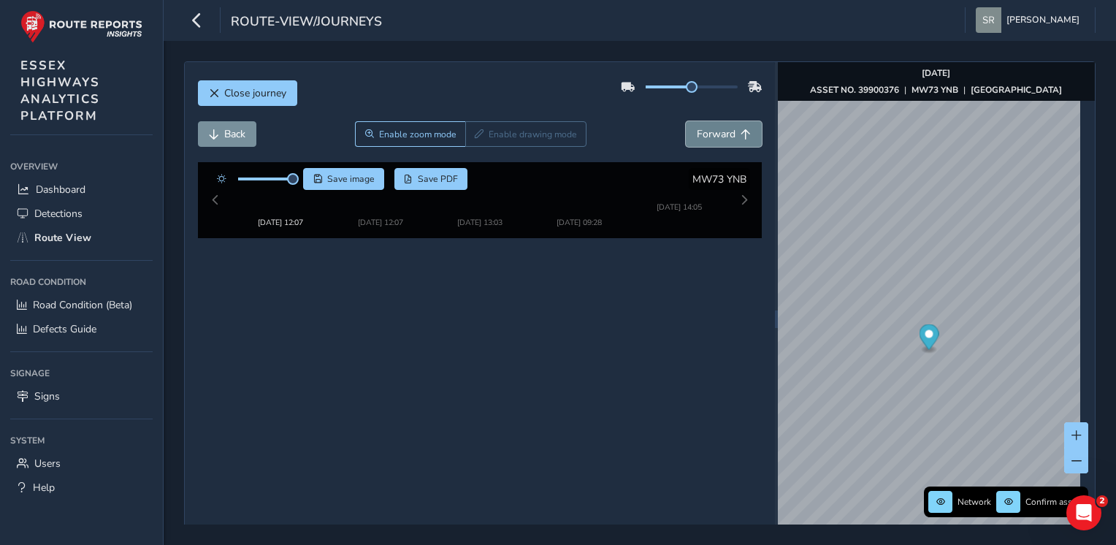
click at [717, 130] on span "Forward" at bounding box center [716, 134] width 39 height 14
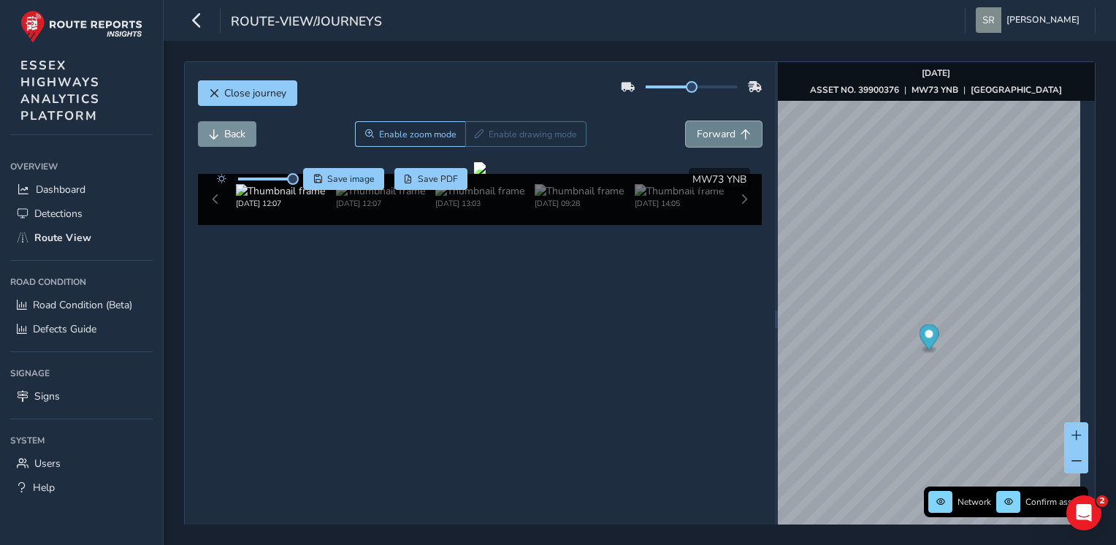
click at [717, 130] on span "Forward" at bounding box center [716, 134] width 39 height 14
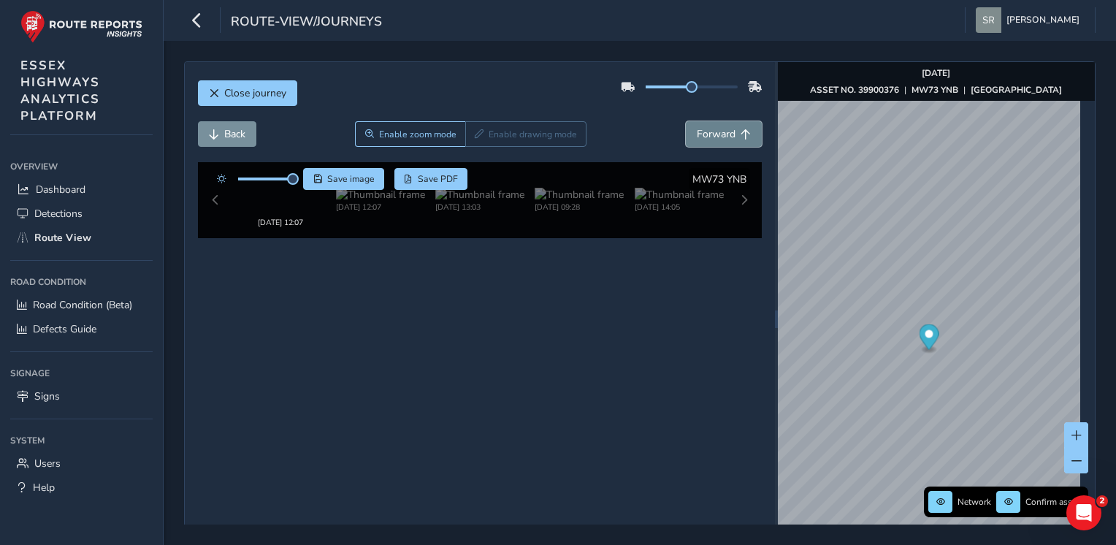
click at [717, 130] on span "Forward" at bounding box center [716, 134] width 39 height 14
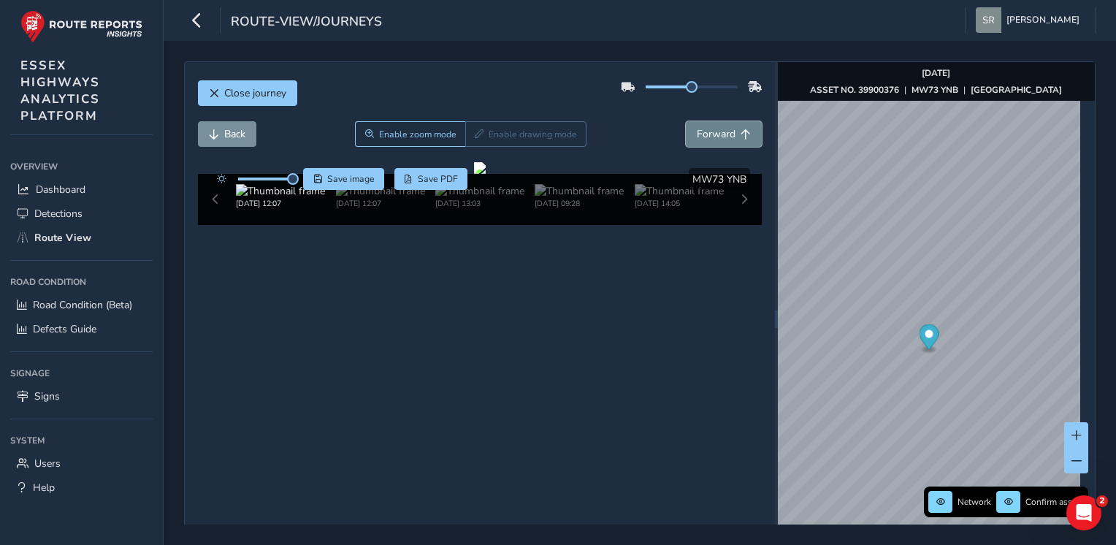
click at [717, 130] on span "Forward" at bounding box center [716, 134] width 39 height 14
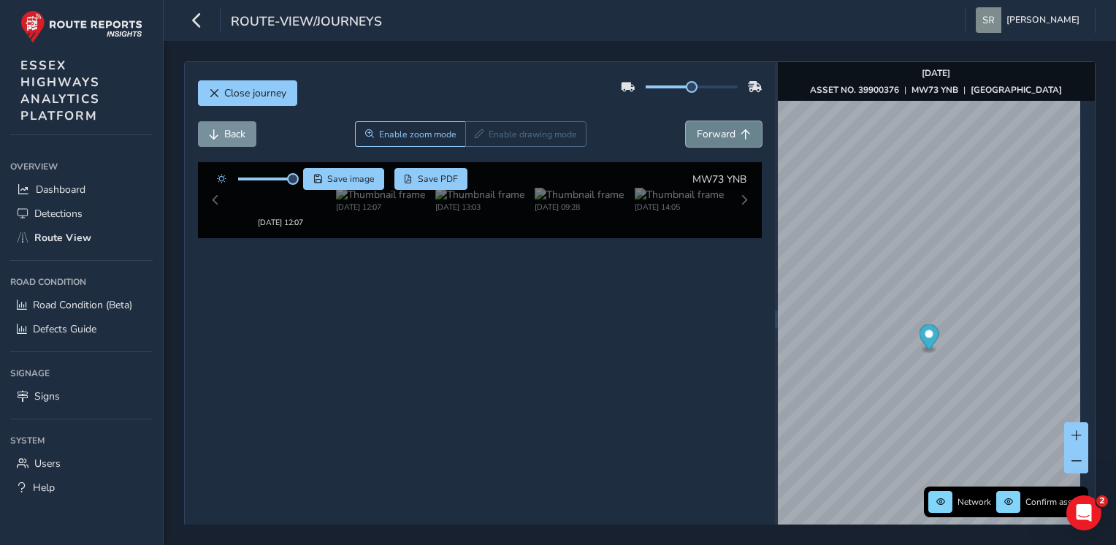
click at [717, 130] on span "Forward" at bounding box center [716, 134] width 39 height 14
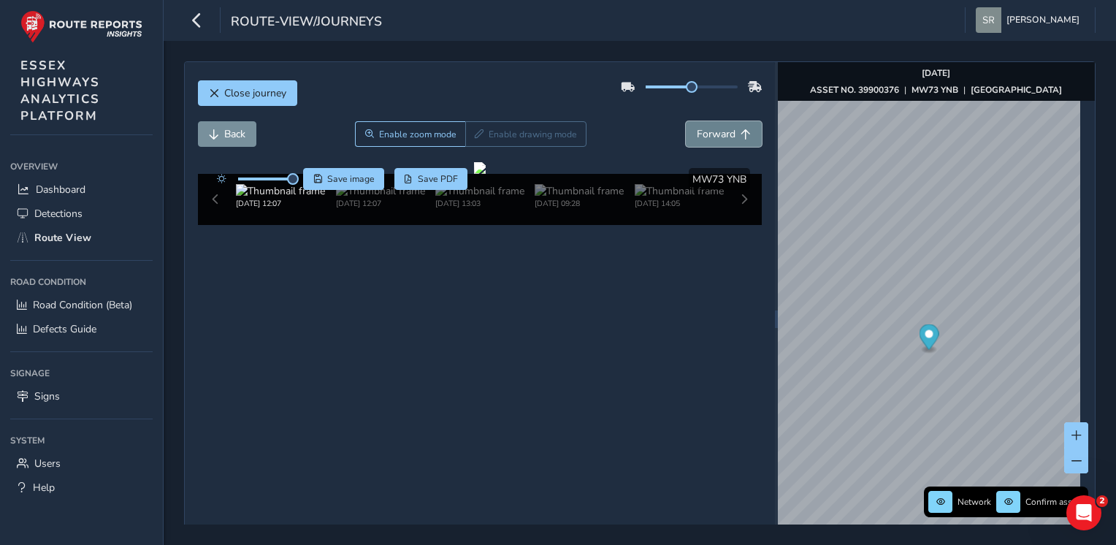
click at [717, 130] on span "Forward" at bounding box center [716, 134] width 39 height 14
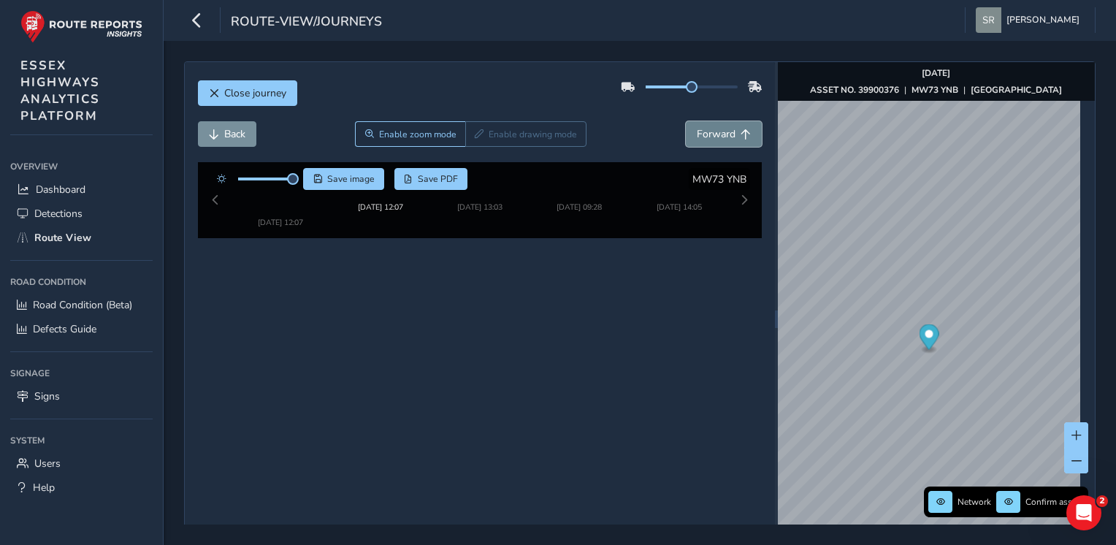
click at [717, 130] on span "Forward" at bounding box center [716, 134] width 39 height 14
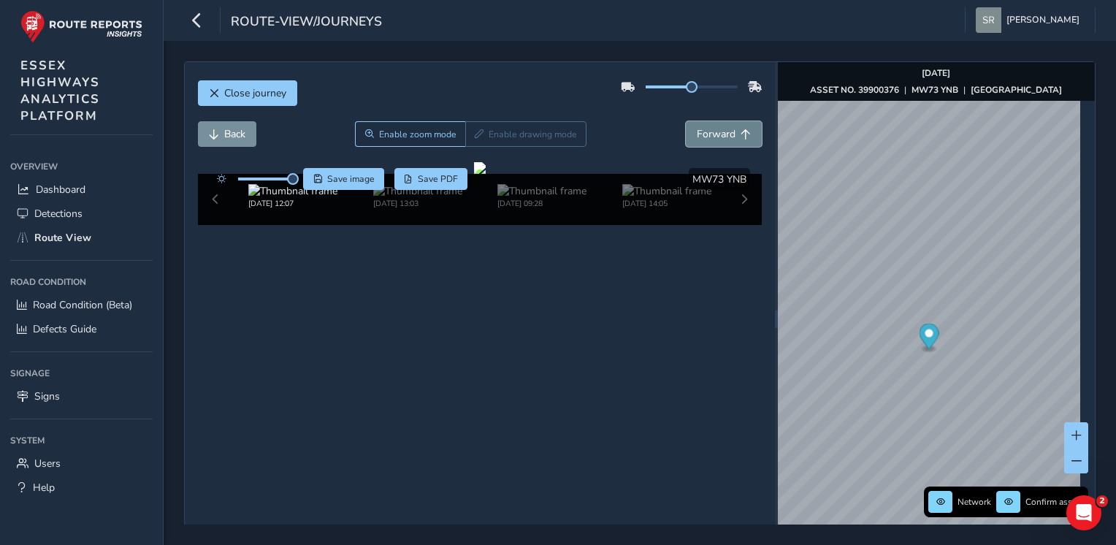
click at [717, 130] on span "Forward" at bounding box center [716, 134] width 39 height 14
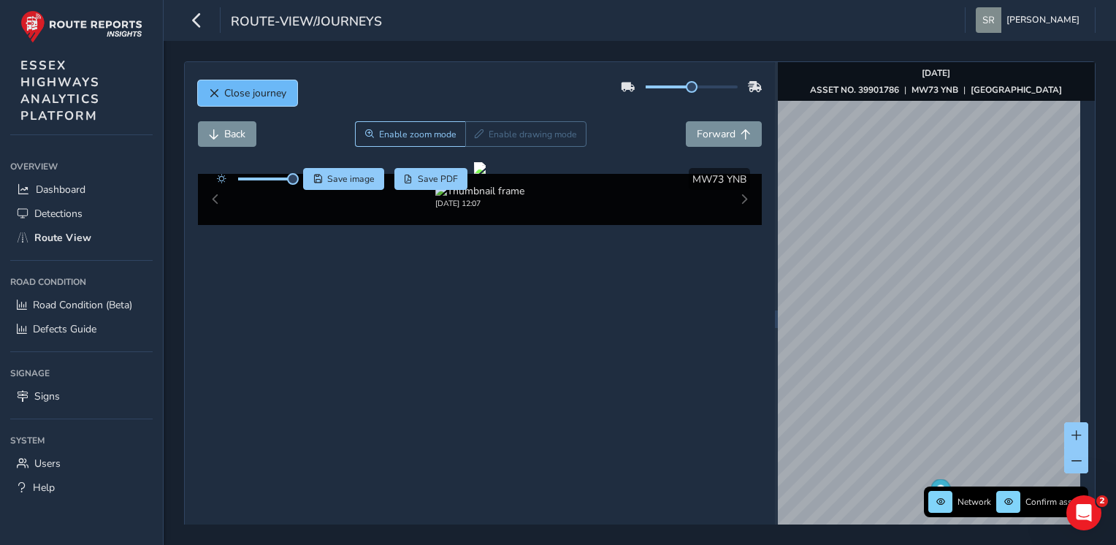
click at [254, 86] on span "Close journey" at bounding box center [255, 93] width 62 height 14
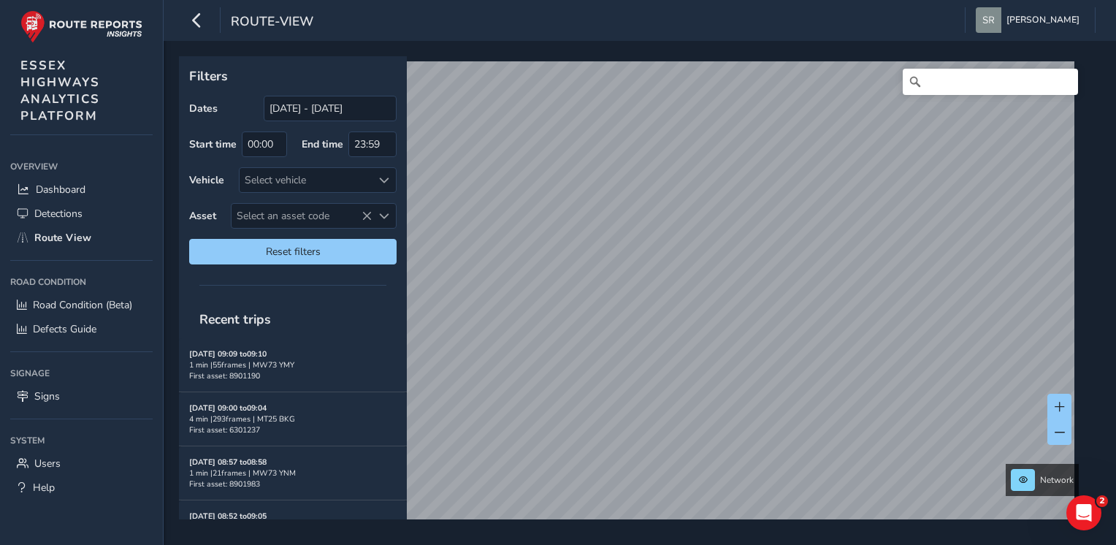
click at [555, 541] on div "Filters Dates [DATE] - [DATE] Start time 00:00 End time 23:59 Vehicle Select ve…" at bounding box center [640, 293] width 953 height 504
drag, startPoint x: 725, startPoint y: 37, endPoint x: 731, endPoint y: 45, distance: 9.9
click at [731, 45] on div "route-view [PERSON_NAME] Colour Scheme: Dark Dim Light Logout Filters Dates [DA…" at bounding box center [640, 272] width 953 height 545
click at [359, 77] on p "Filters" at bounding box center [292, 75] width 207 height 19
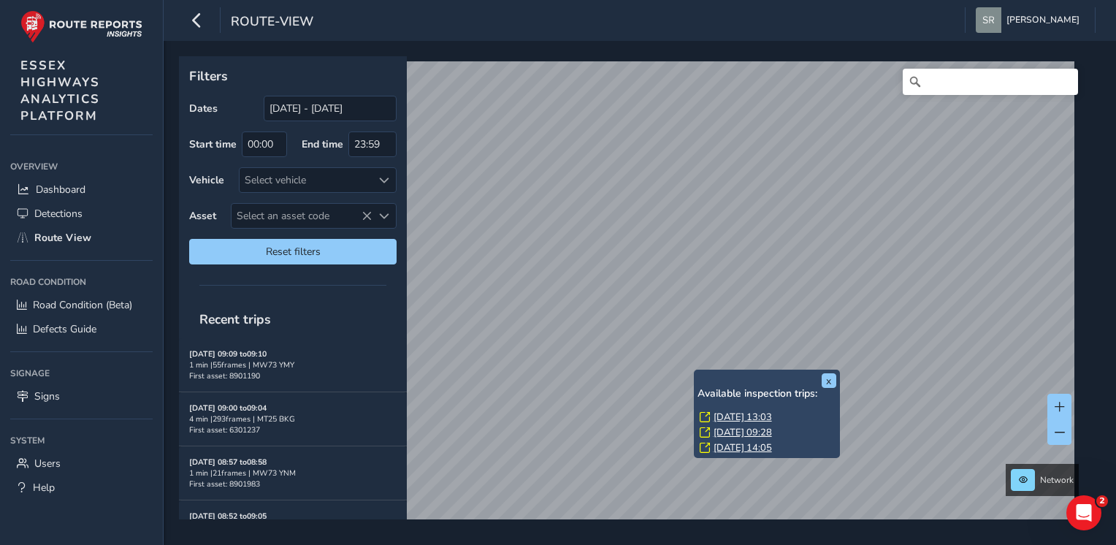
click at [739, 419] on link "[DATE] 13:03" at bounding box center [743, 417] width 58 height 13
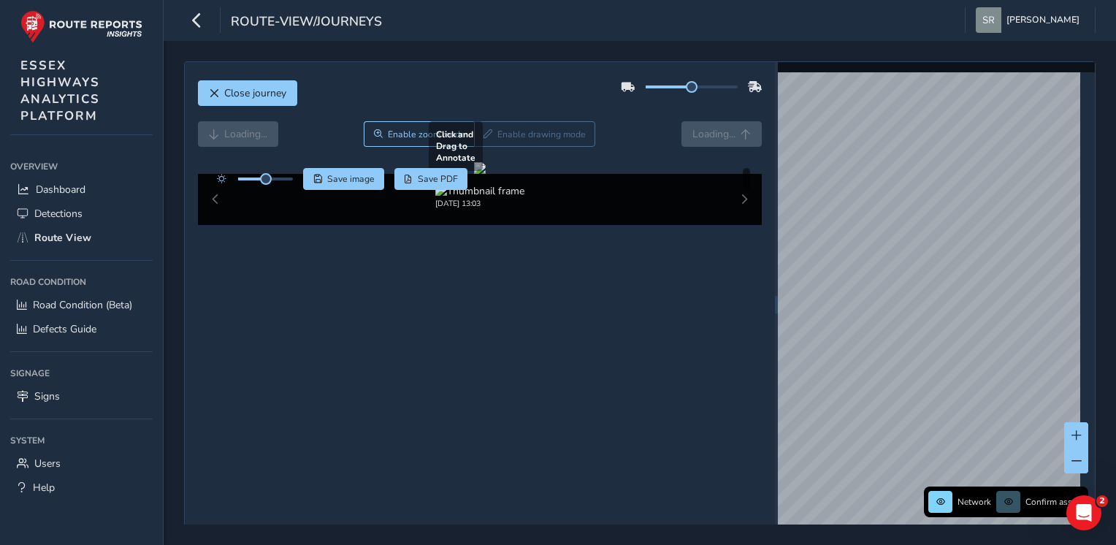
click at [486, 174] on div at bounding box center [480, 168] width 12 height 12
click at [756, 182] on div "Close journey Loading... Enable zoom mode Enable drawing mode Loading... Click …" at bounding box center [480, 304] width 590 height 485
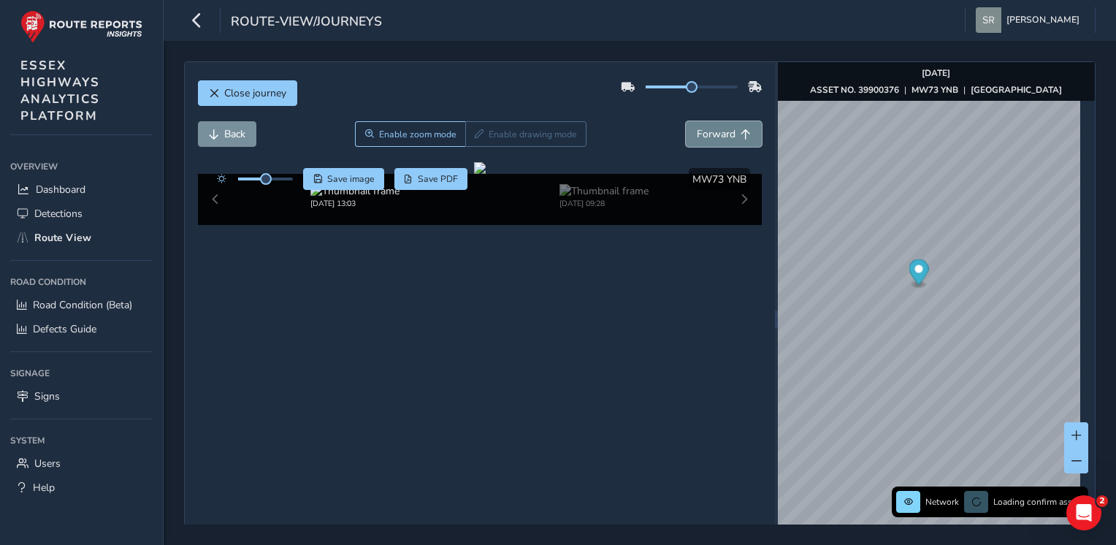
click at [720, 128] on span "Forward" at bounding box center [716, 134] width 39 height 14
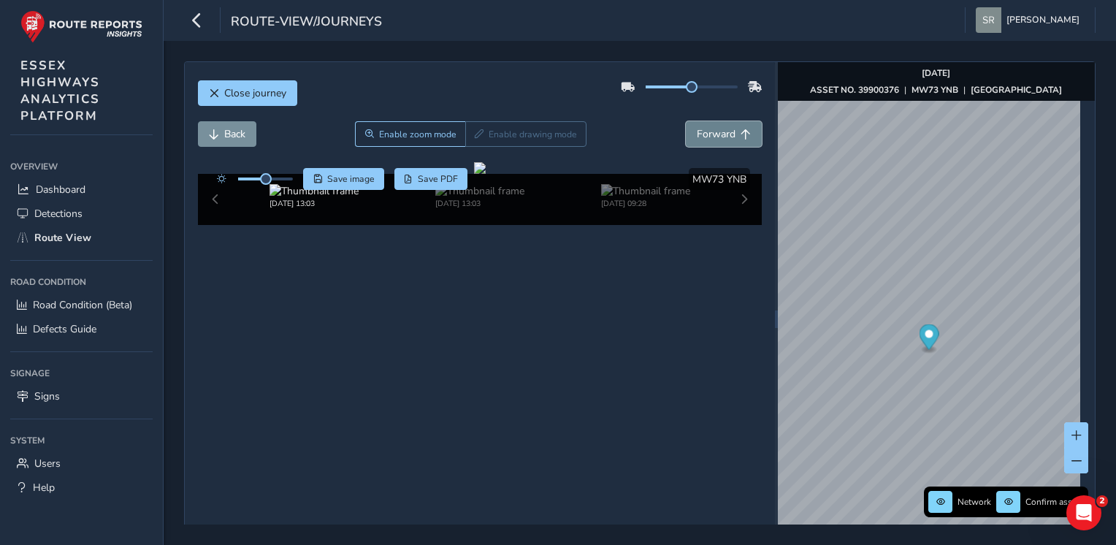
click at [720, 128] on span "Forward" at bounding box center [716, 134] width 39 height 14
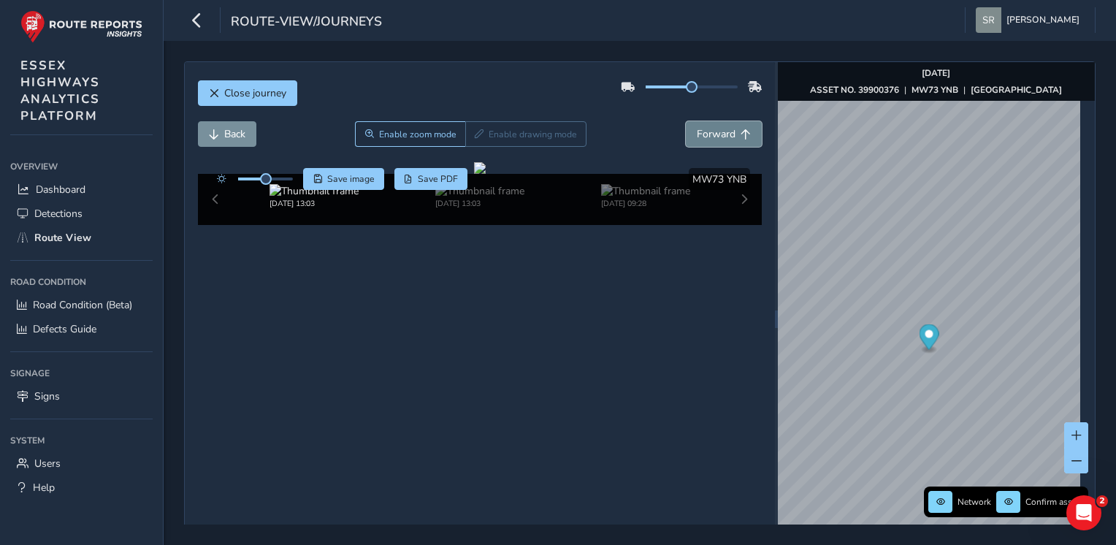
click at [720, 128] on span "Forward" at bounding box center [716, 134] width 39 height 14
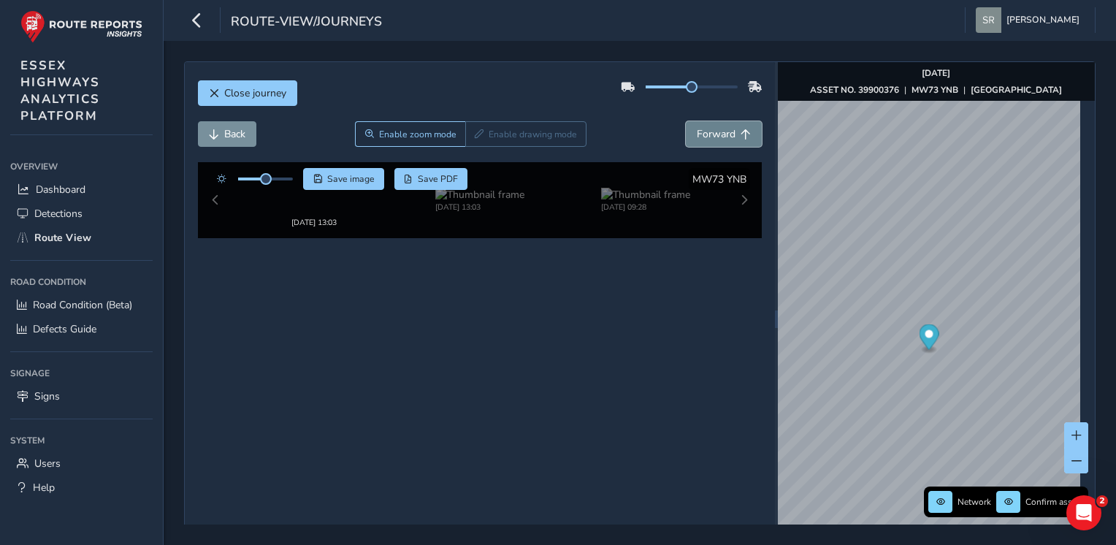
click at [720, 128] on span "Forward" at bounding box center [716, 134] width 39 height 14
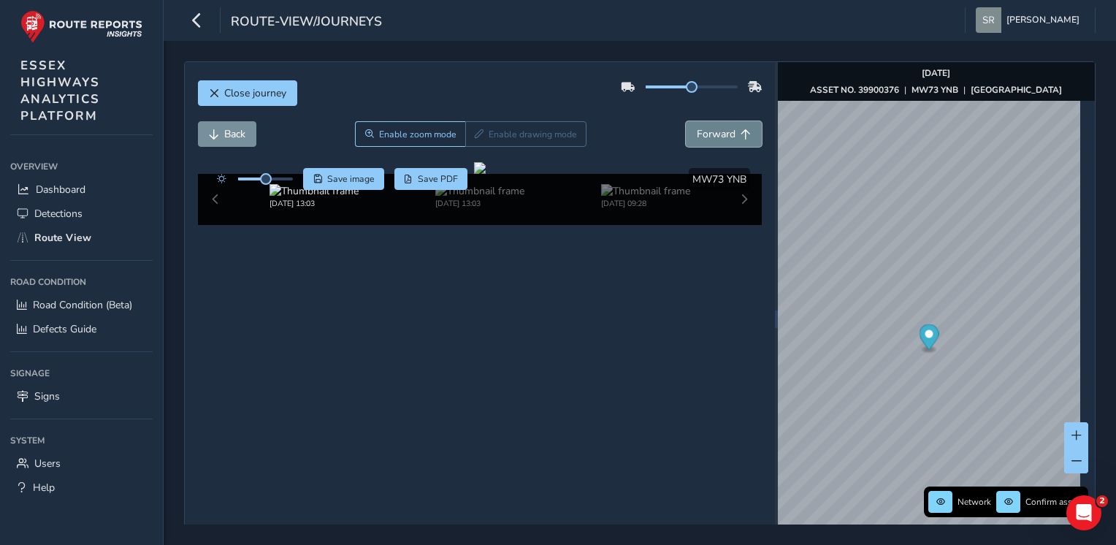
click at [720, 128] on span "Forward" at bounding box center [716, 134] width 39 height 14
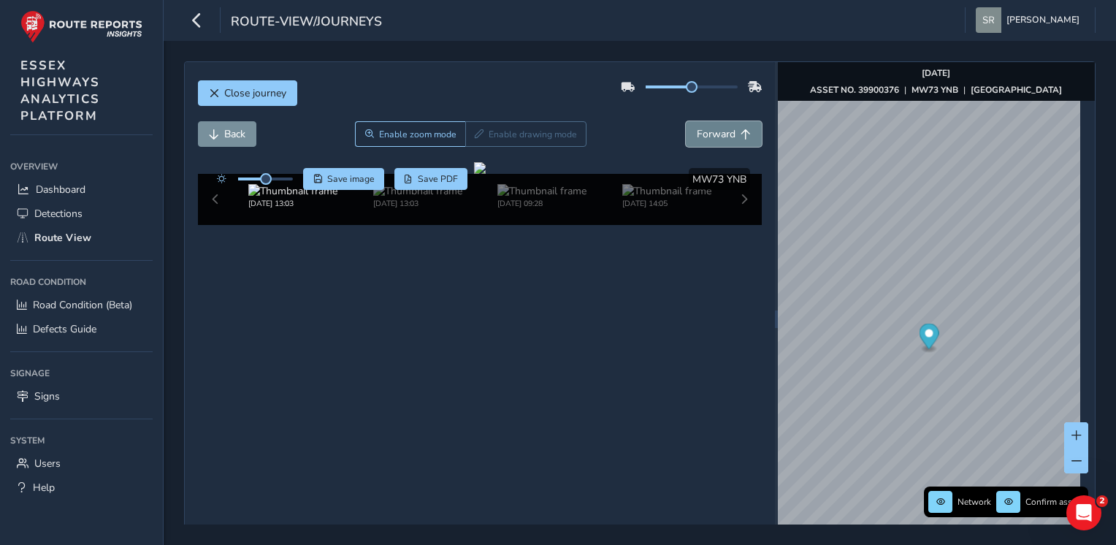
click at [720, 128] on span "Forward" at bounding box center [716, 134] width 39 height 14
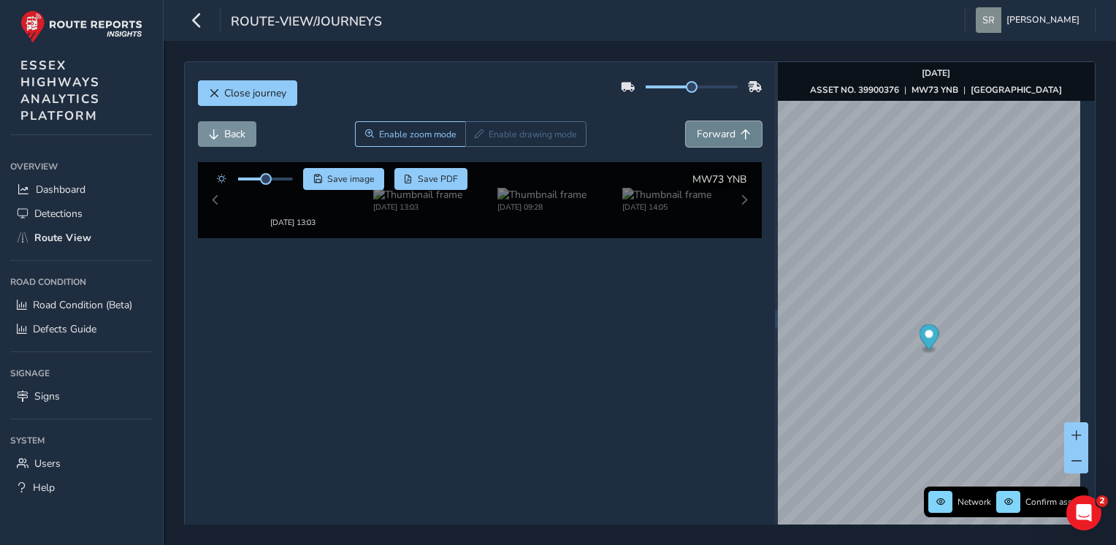
click at [720, 128] on span "Forward" at bounding box center [716, 134] width 39 height 14
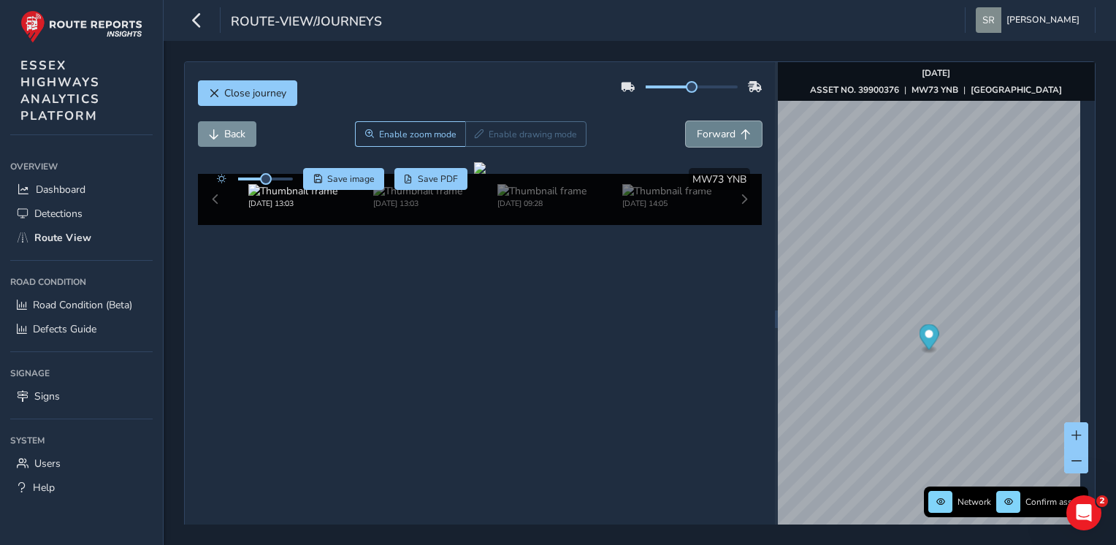
click at [720, 128] on span "Forward" at bounding box center [716, 134] width 39 height 14
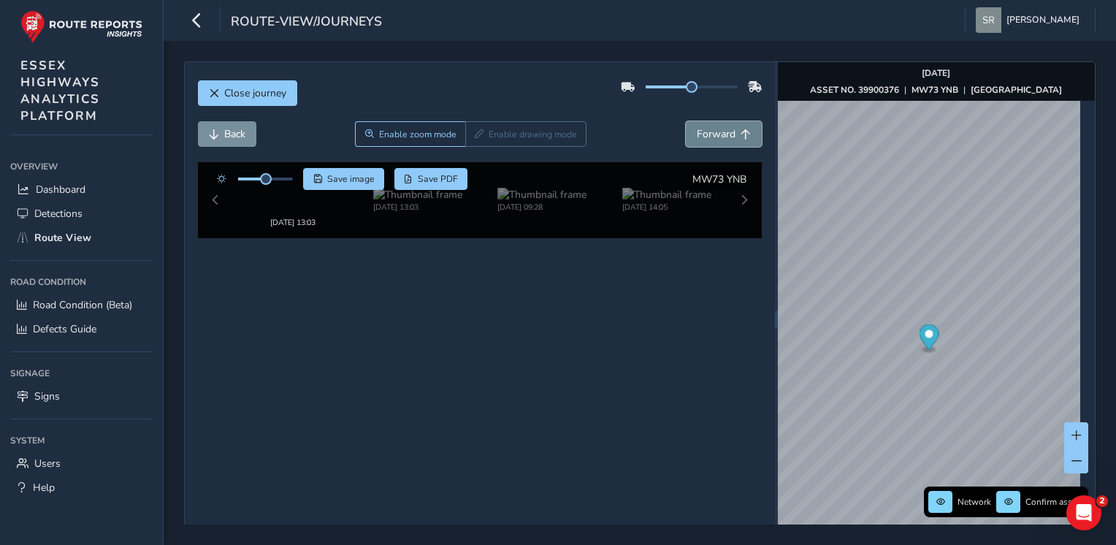
click at [720, 128] on span "Forward" at bounding box center [716, 134] width 39 height 14
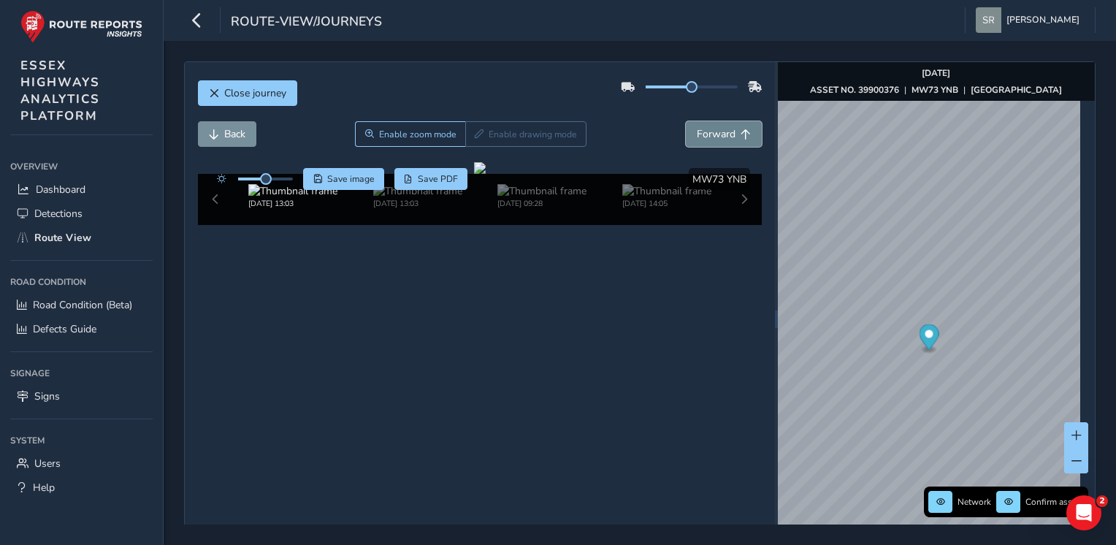
click at [720, 128] on span "Forward" at bounding box center [716, 134] width 39 height 14
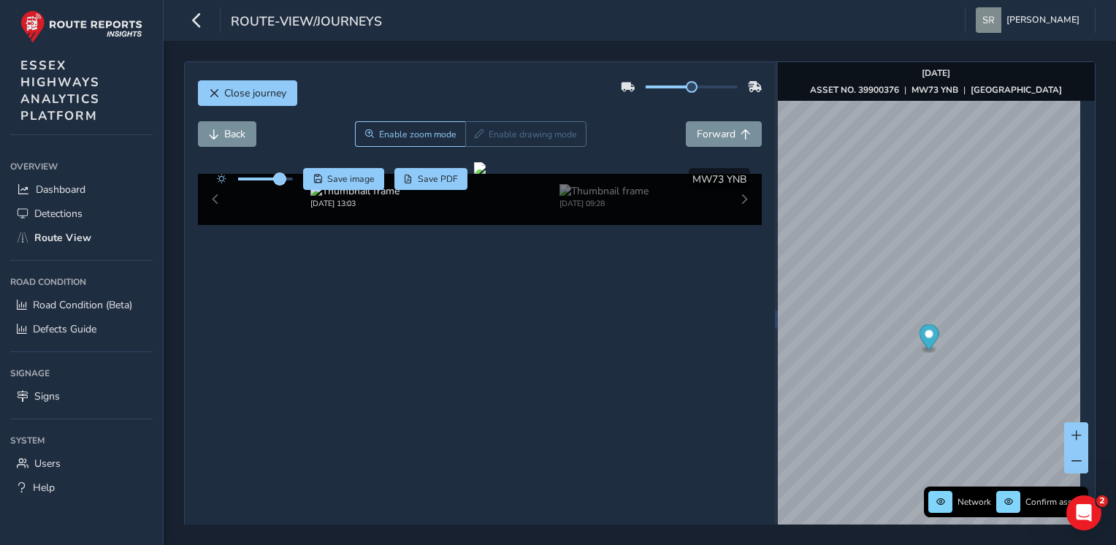
drag, startPoint x: 269, startPoint y: 177, endPoint x: 283, endPoint y: 177, distance: 13.9
click at [283, 177] on span at bounding box center [280, 179] width 12 height 12
click at [720, 130] on span "Forward" at bounding box center [716, 134] width 39 height 14
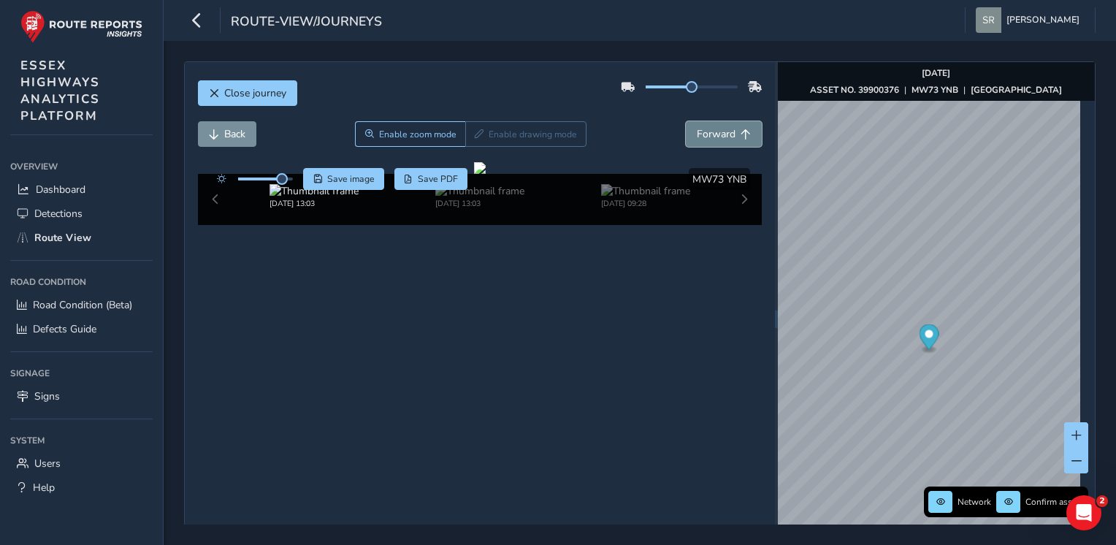
click at [720, 130] on span "Forward" at bounding box center [716, 134] width 39 height 14
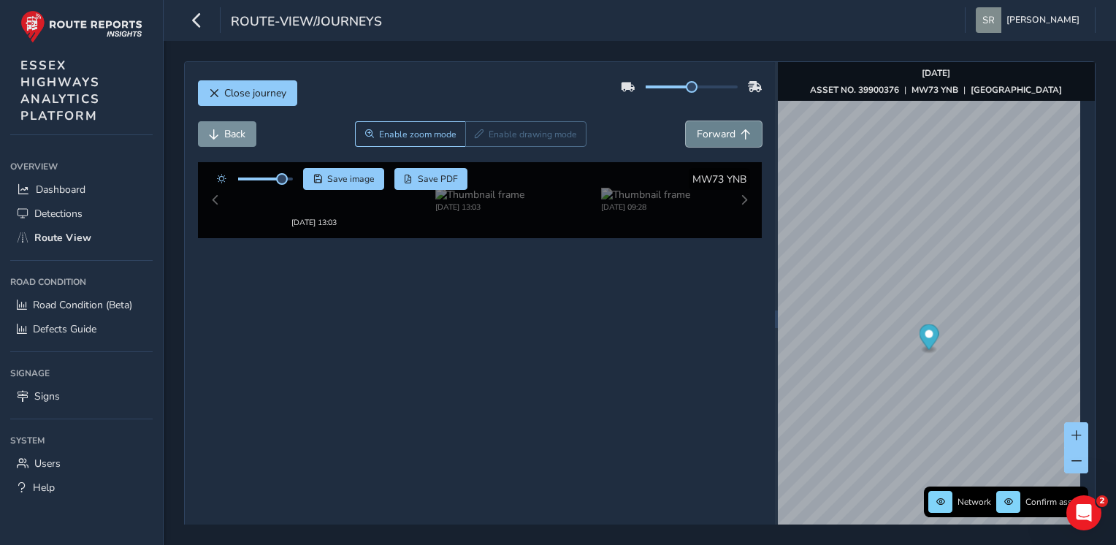
click at [720, 130] on span "Forward" at bounding box center [716, 134] width 39 height 14
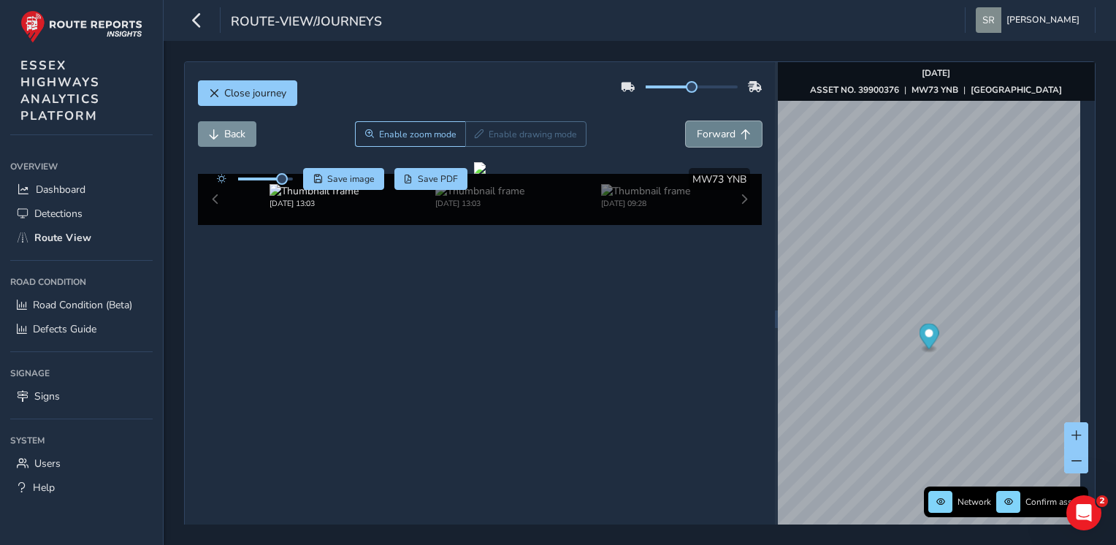
click at [720, 130] on span "Forward" at bounding box center [716, 134] width 39 height 14
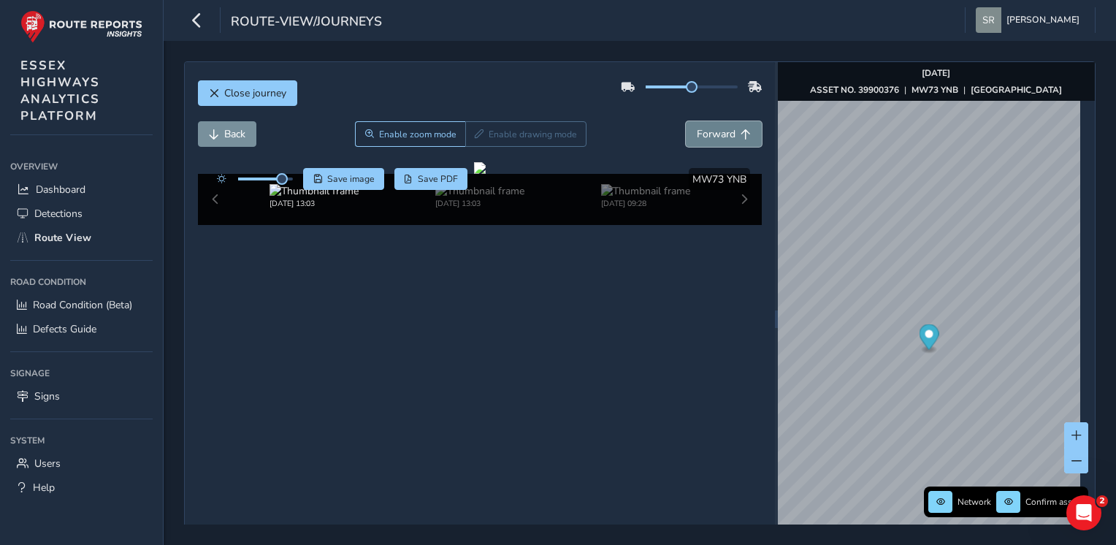
click at [720, 130] on span "Forward" at bounding box center [716, 134] width 39 height 14
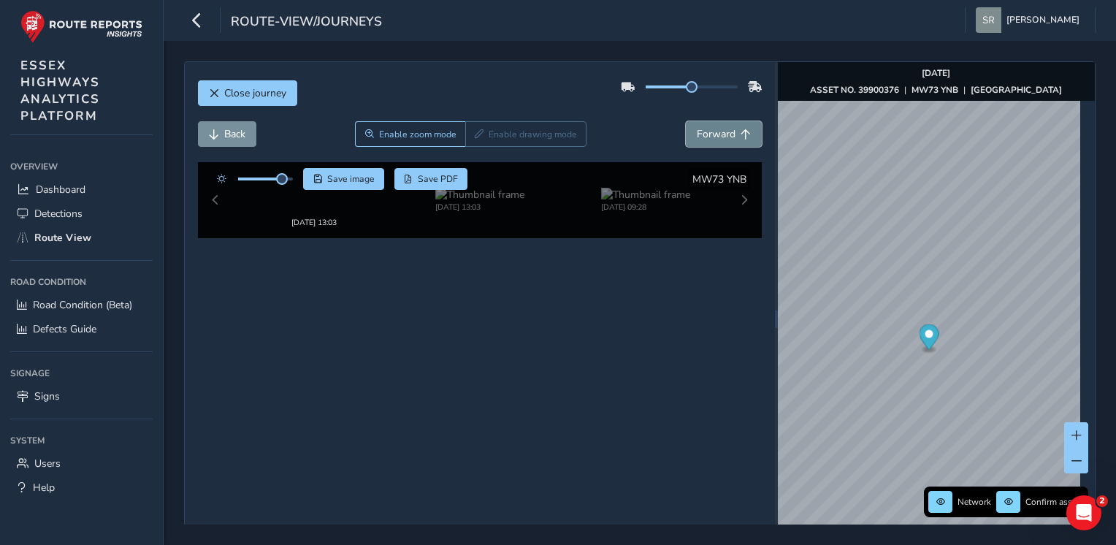
click at [720, 130] on span "Forward" at bounding box center [716, 134] width 39 height 14
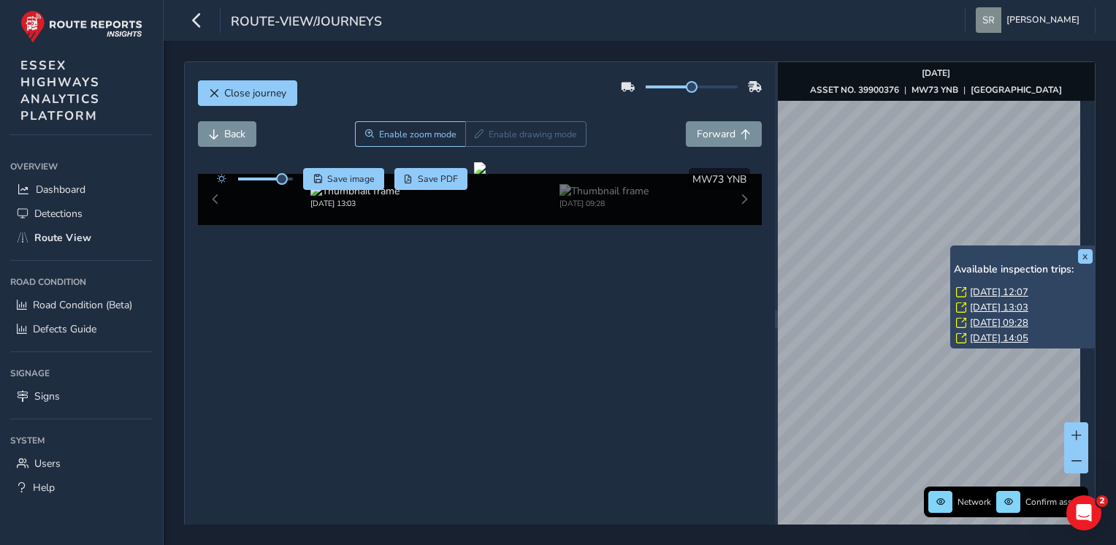
click at [951, 248] on div "x Available inspection trips: [DATE] 12:07 [DATE] 13:03 [DATE] 09:28 [DATE] 14:…" at bounding box center [1024, 297] width 146 height 104
click at [991, 289] on link "[DATE] 12:07" at bounding box center [999, 292] width 58 height 13
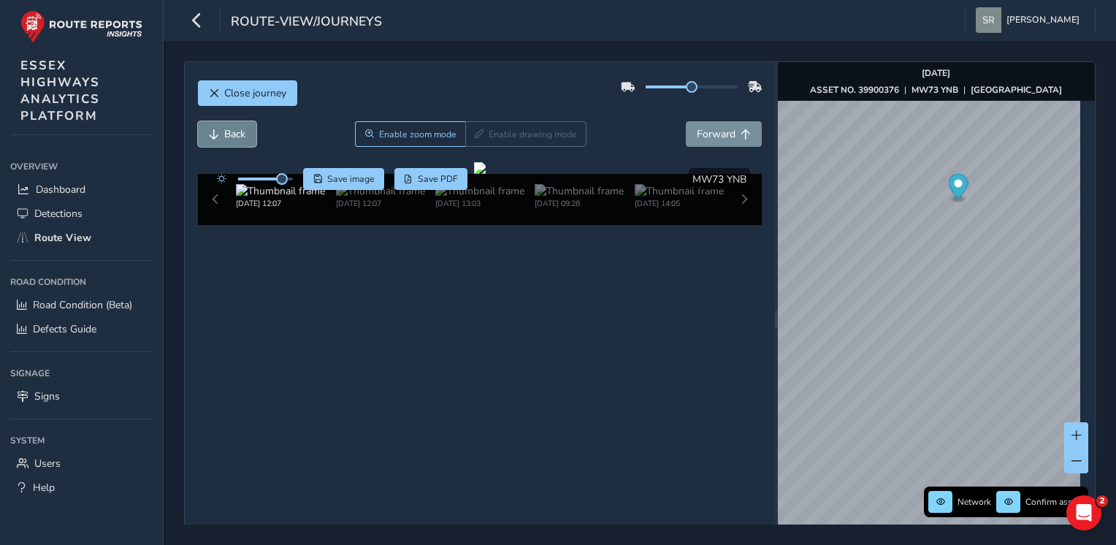
click at [234, 134] on span "Back" at bounding box center [234, 134] width 21 height 14
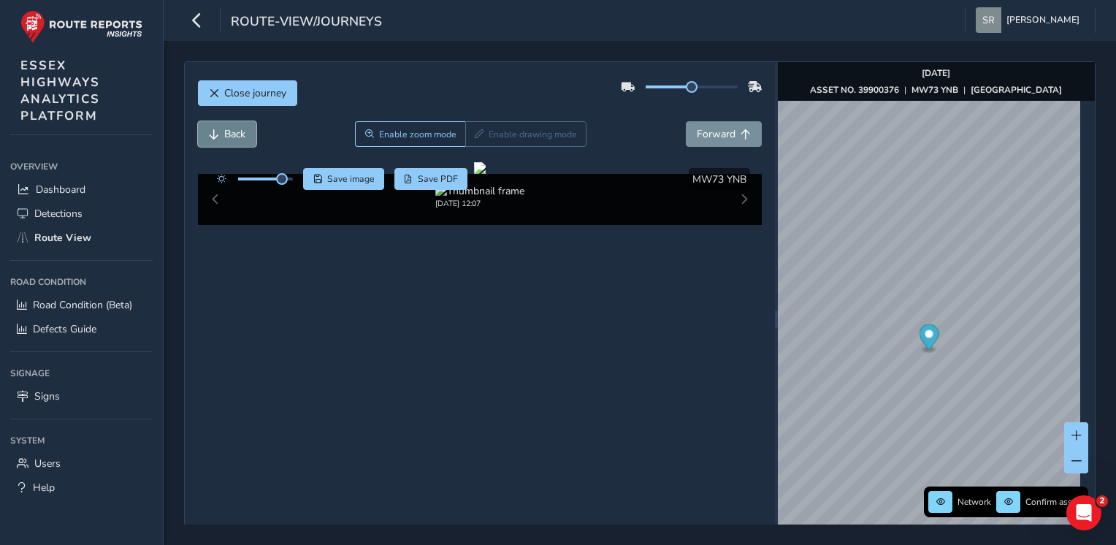
click at [234, 134] on span "Back" at bounding box center [234, 134] width 21 height 14
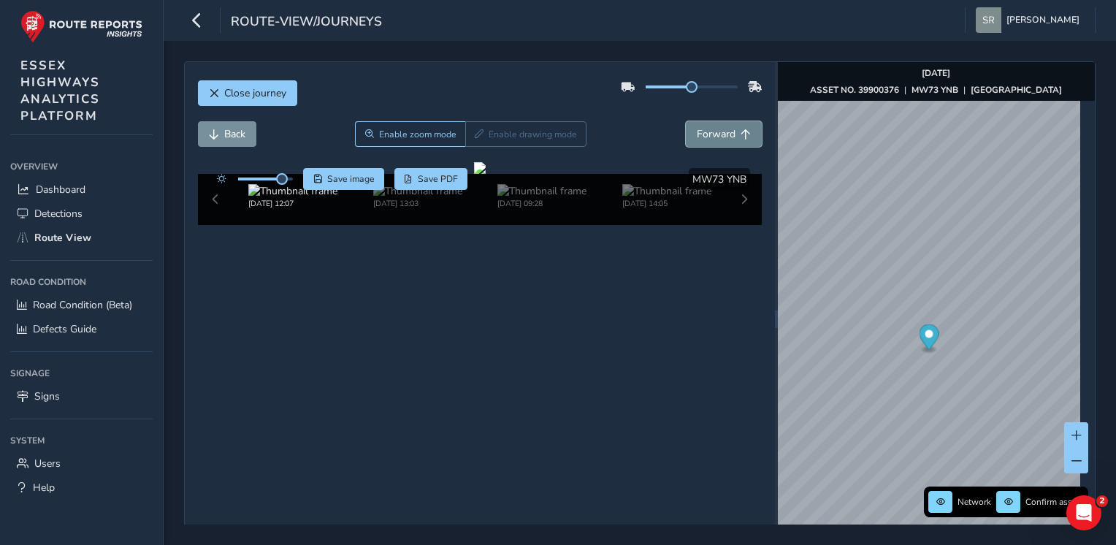
click at [721, 132] on span "Forward" at bounding box center [716, 134] width 39 height 14
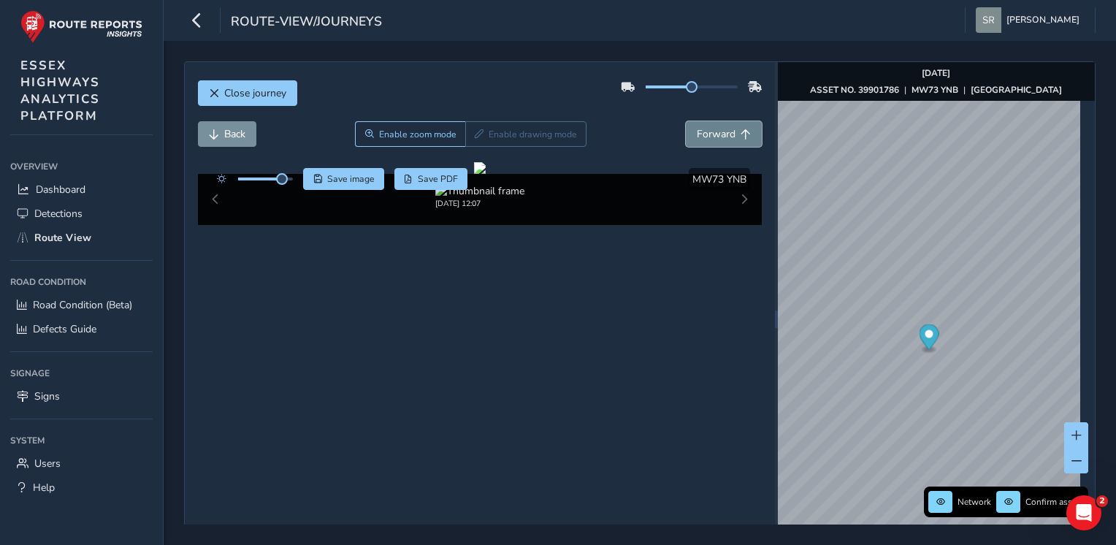
click at [721, 132] on span "Forward" at bounding box center [716, 134] width 39 height 14
